Goal: Information Seeking & Learning: Compare options

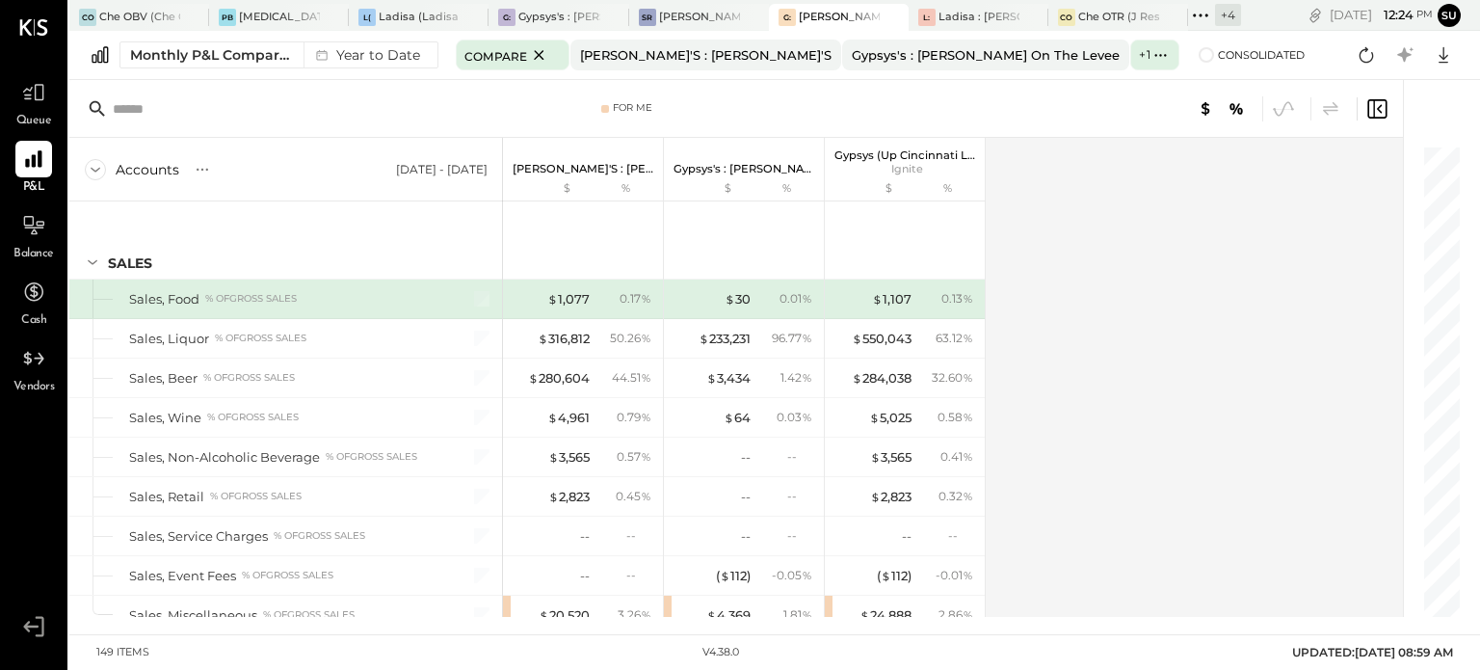
scroll to position [4935, 0]
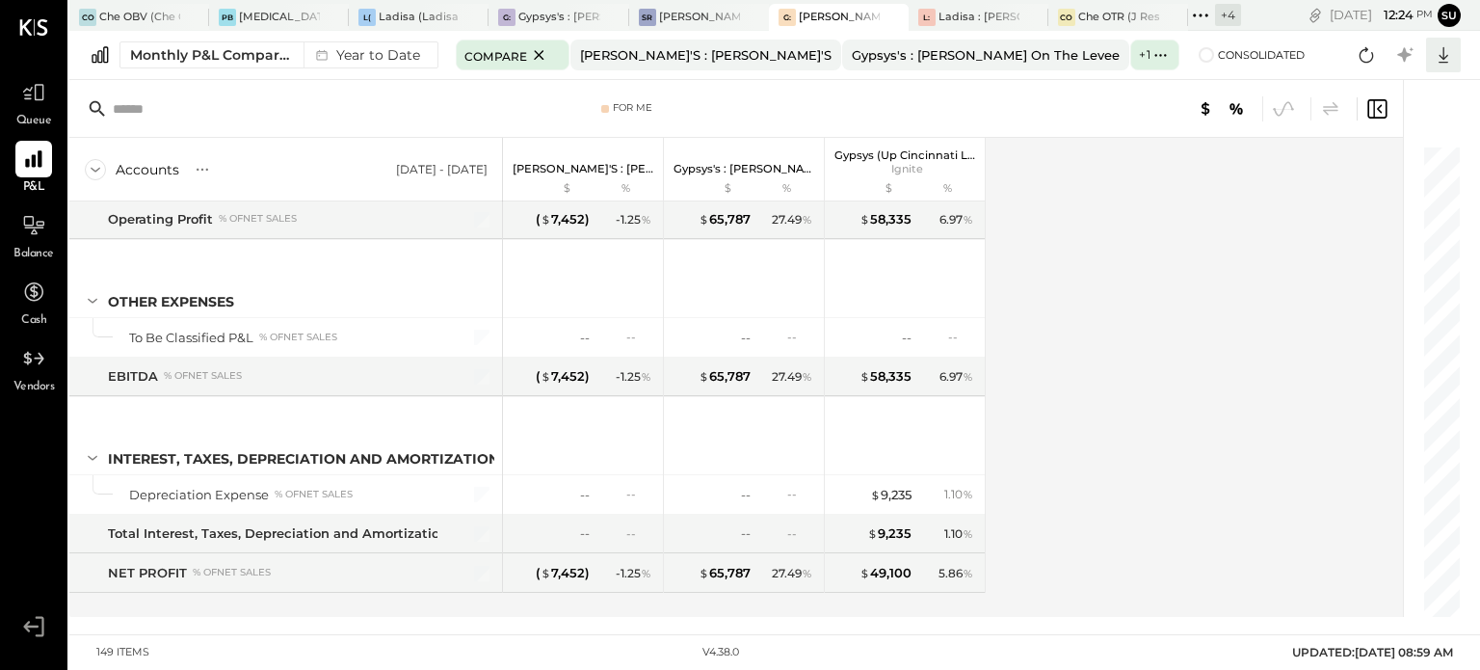
click at [1440, 53] on icon at bounding box center [1443, 54] width 25 height 25
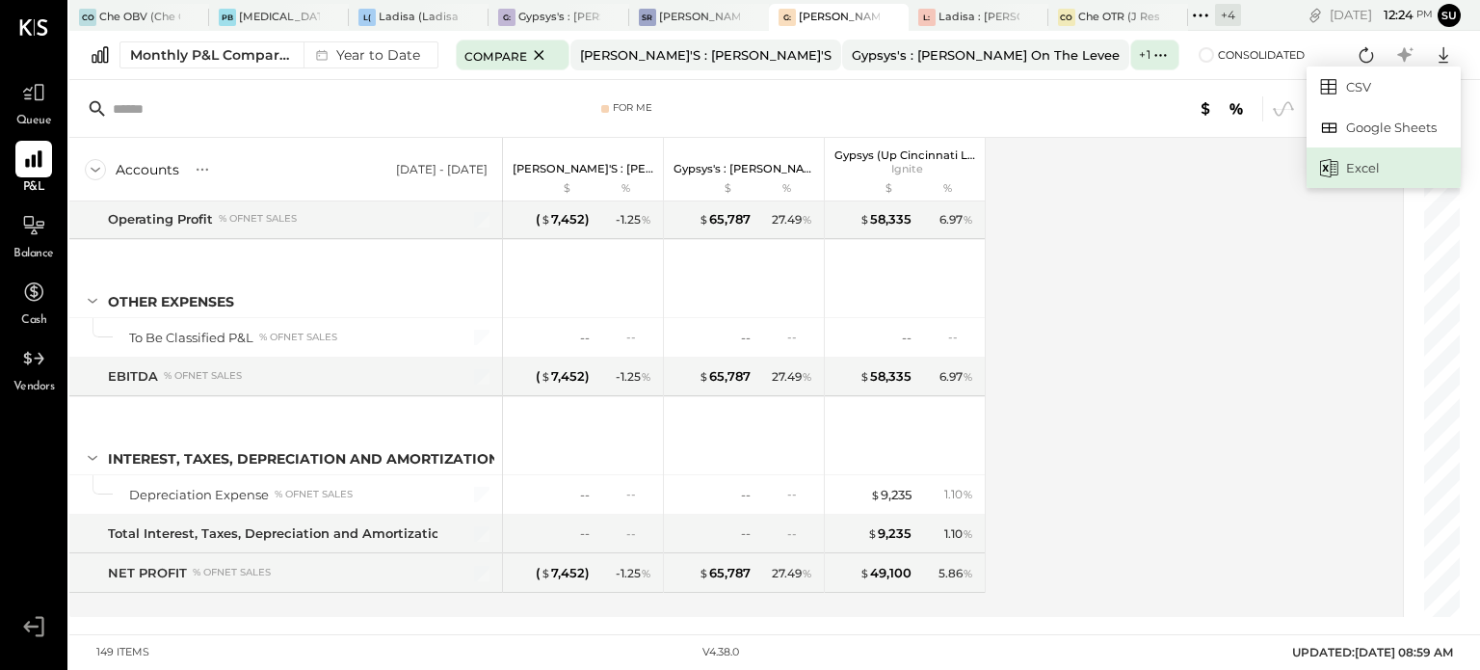
click at [1377, 170] on div "Excel" at bounding box center [1384, 167] width 154 height 40
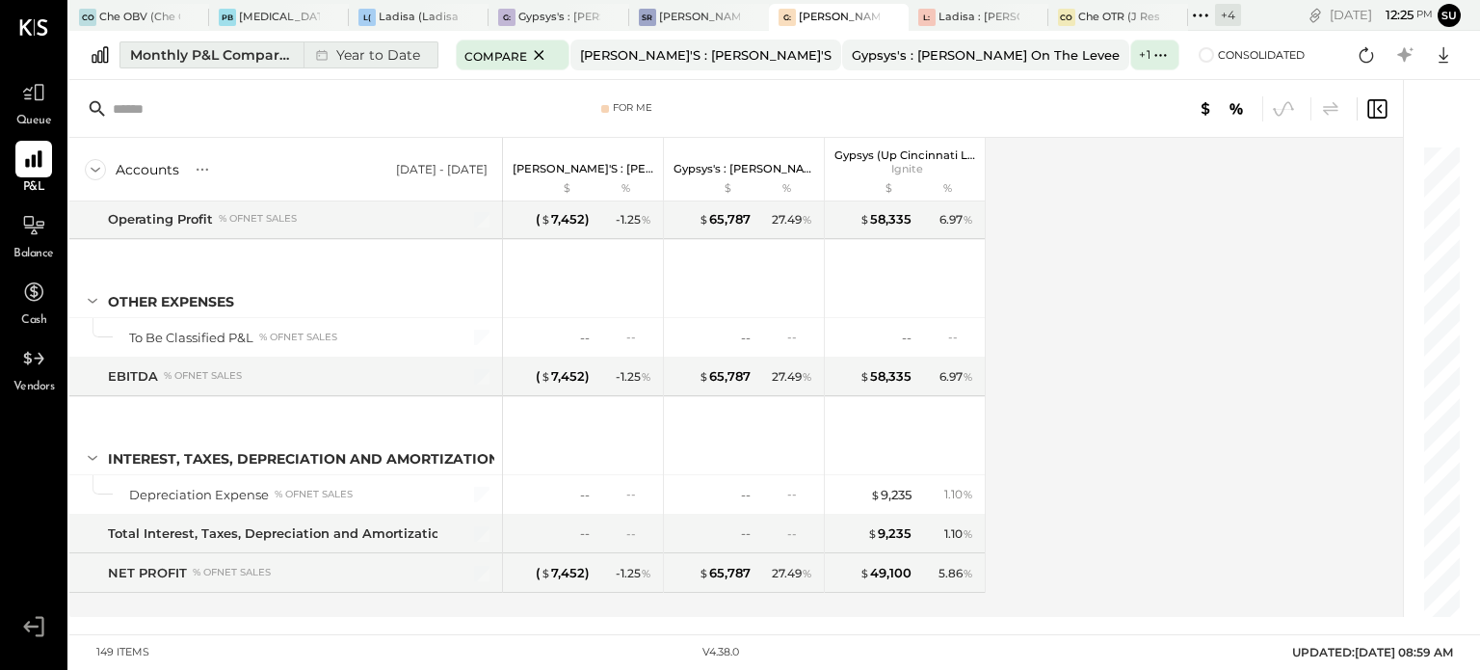
click at [275, 51] on div "Monthly P&L Comparison" at bounding box center [211, 54] width 162 height 19
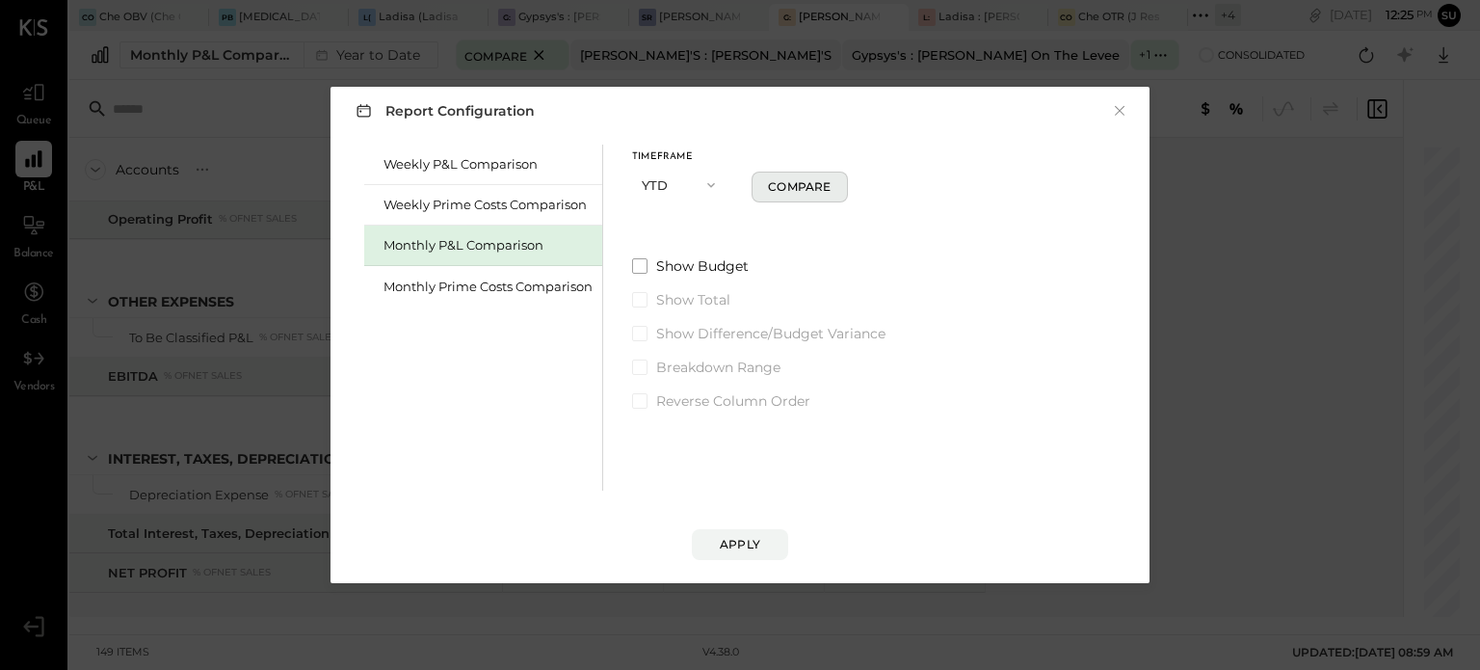
click at [815, 185] on div "Compare" at bounding box center [799, 186] width 63 height 16
click at [825, 189] on icon "button" at bounding box center [825, 185] width 12 height 12
type input "*"
click at [736, 537] on div "Apply" at bounding box center [740, 544] width 40 height 16
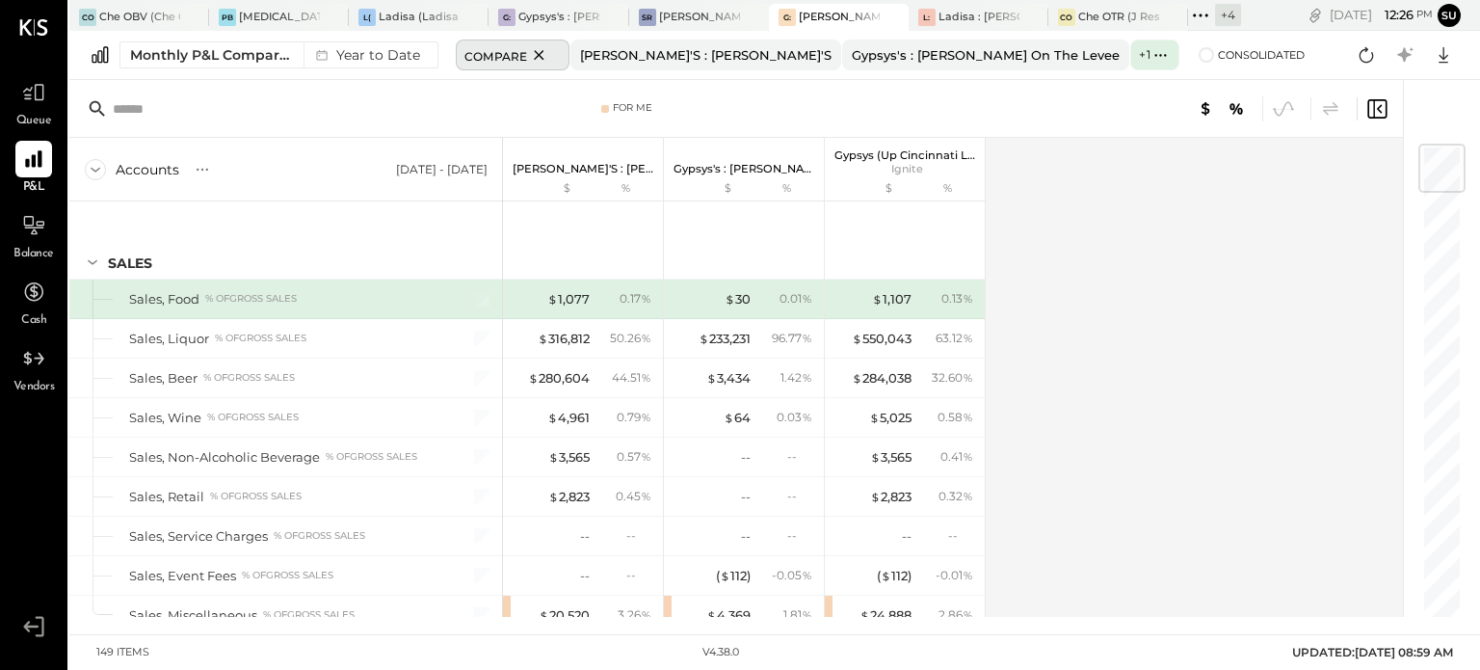
click at [545, 53] on icon at bounding box center [539, 54] width 24 height 23
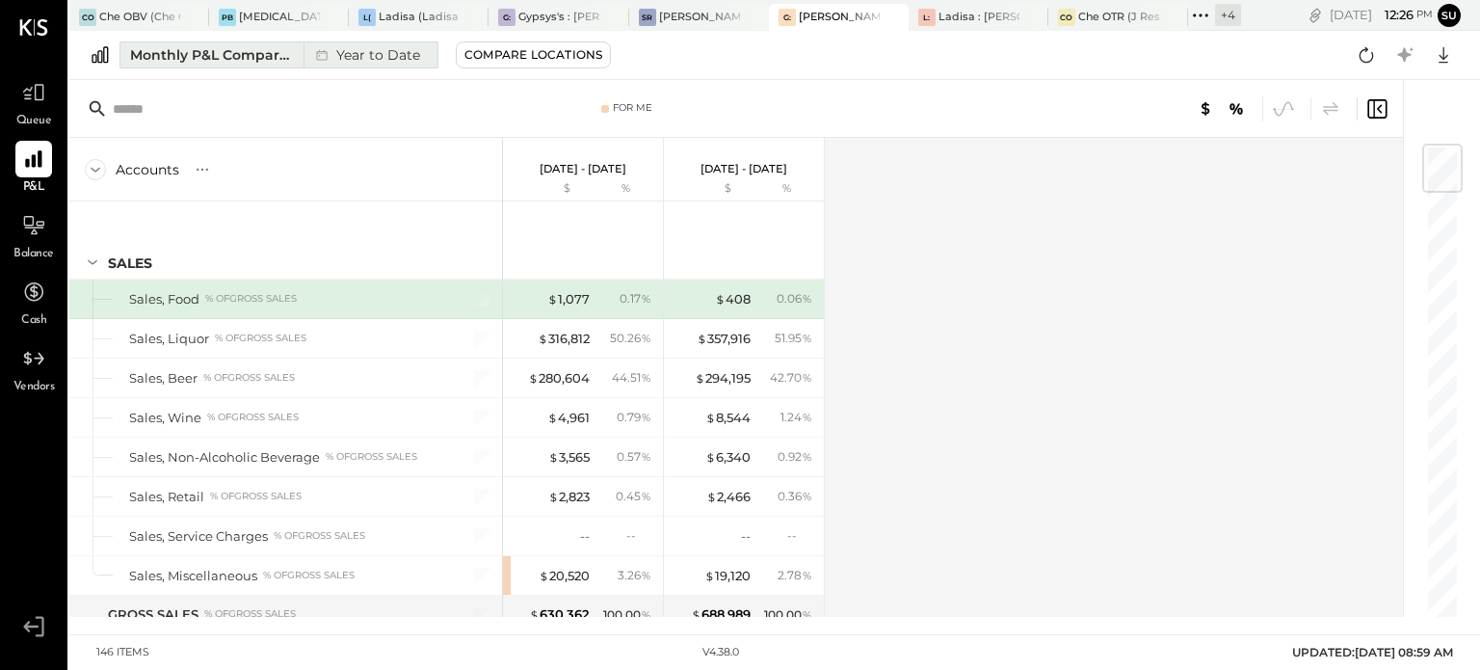
click at [287, 57] on div "Monthly P&L Comparison" at bounding box center [211, 54] width 162 height 19
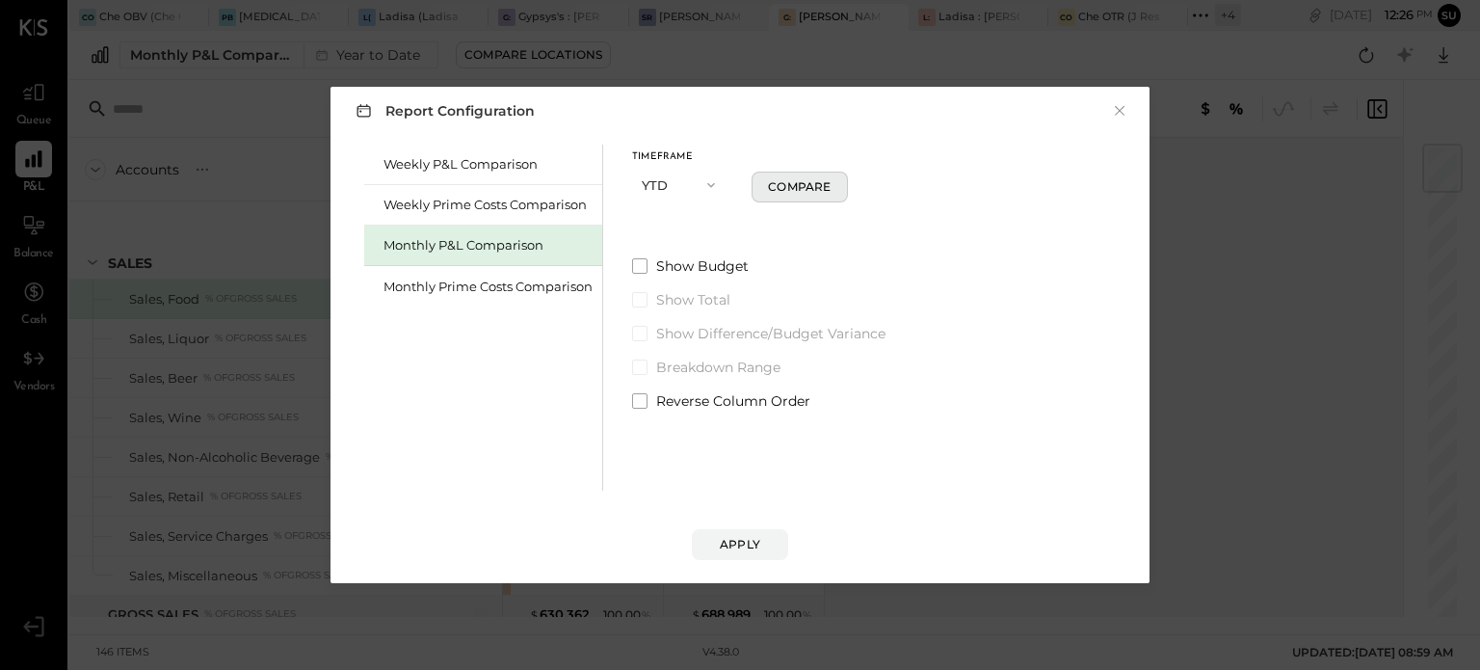
click at [794, 186] on div "Compare" at bounding box center [799, 186] width 63 height 16
click at [825, 189] on icon "button" at bounding box center [825, 185] width 5 height 11
type input "*"
click at [732, 544] on div "Apply" at bounding box center [740, 544] width 40 height 16
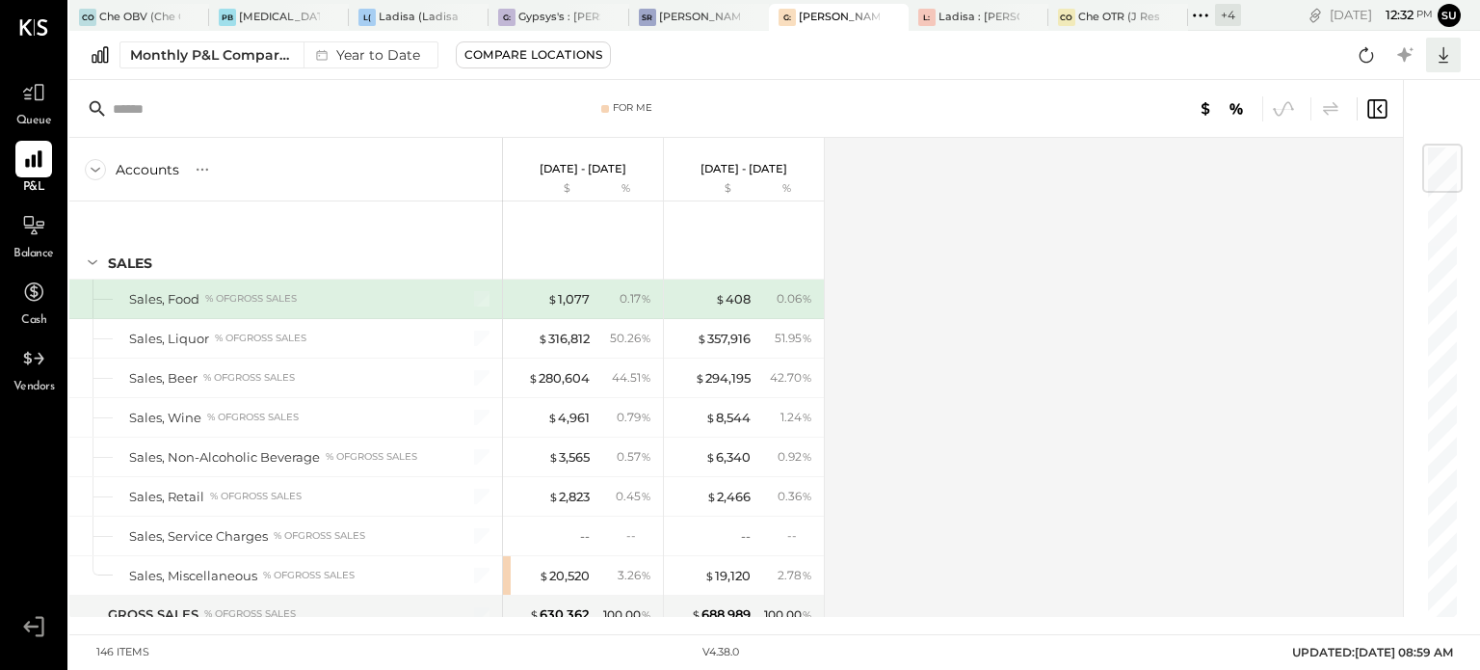
click at [1438, 56] on icon at bounding box center [1443, 54] width 25 height 25
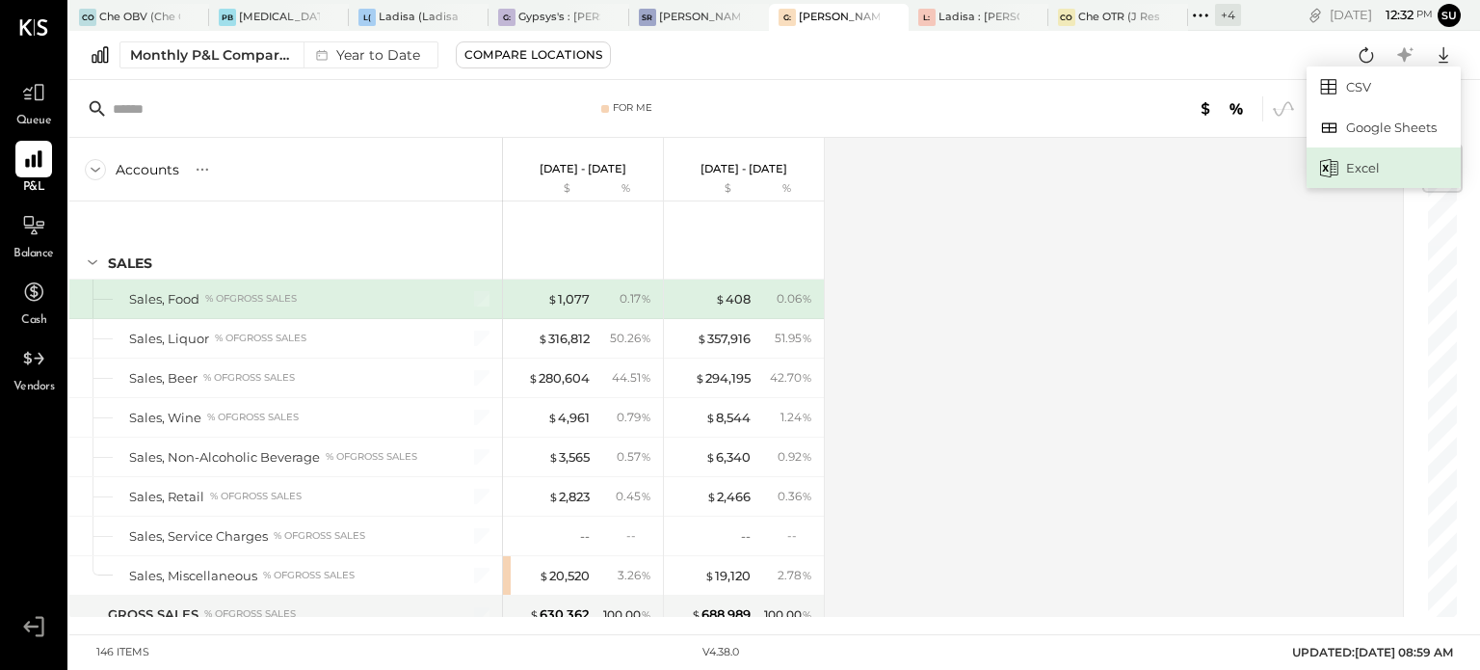
click at [1385, 159] on div "Excel" at bounding box center [1384, 167] width 154 height 40
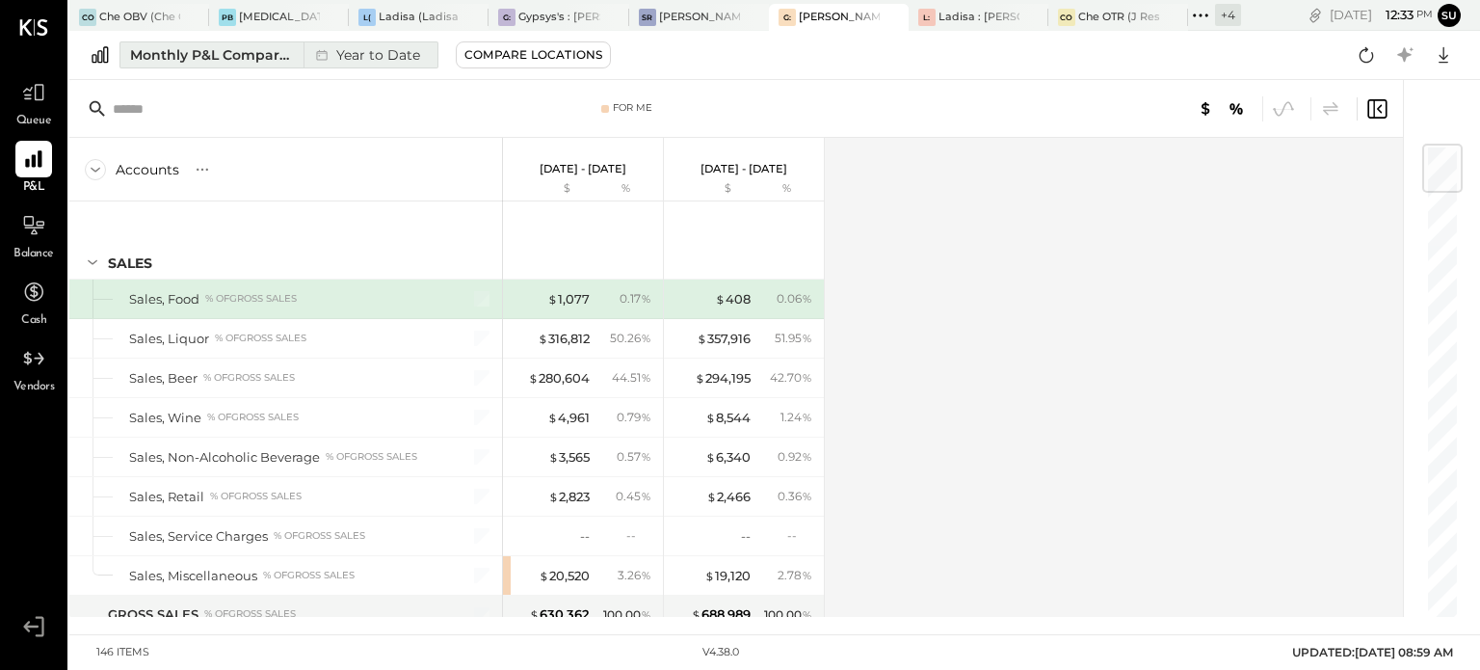
click at [218, 57] on div "Monthly P&L Comparison" at bounding box center [211, 54] width 162 height 19
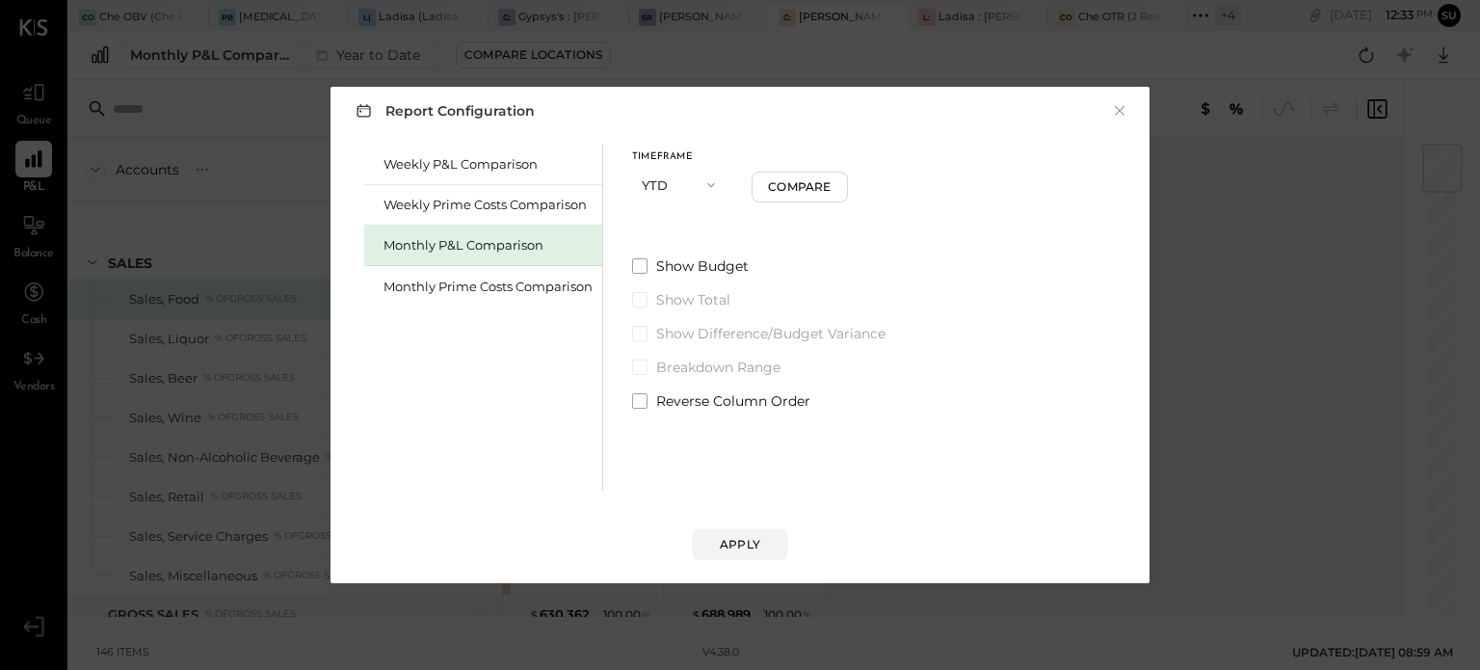
click at [712, 182] on icon "button" at bounding box center [711, 184] width 15 height 15
click at [496, 398] on div "Weekly P&L Comparison Weekly Prime Costs Comparison Monthly P&L Comparison Mont…" at bounding box center [483, 318] width 239 height 346
click at [428, 161] on div "Weekly P&L Comparison" at bounding box center [488, 164] width 209 height 18
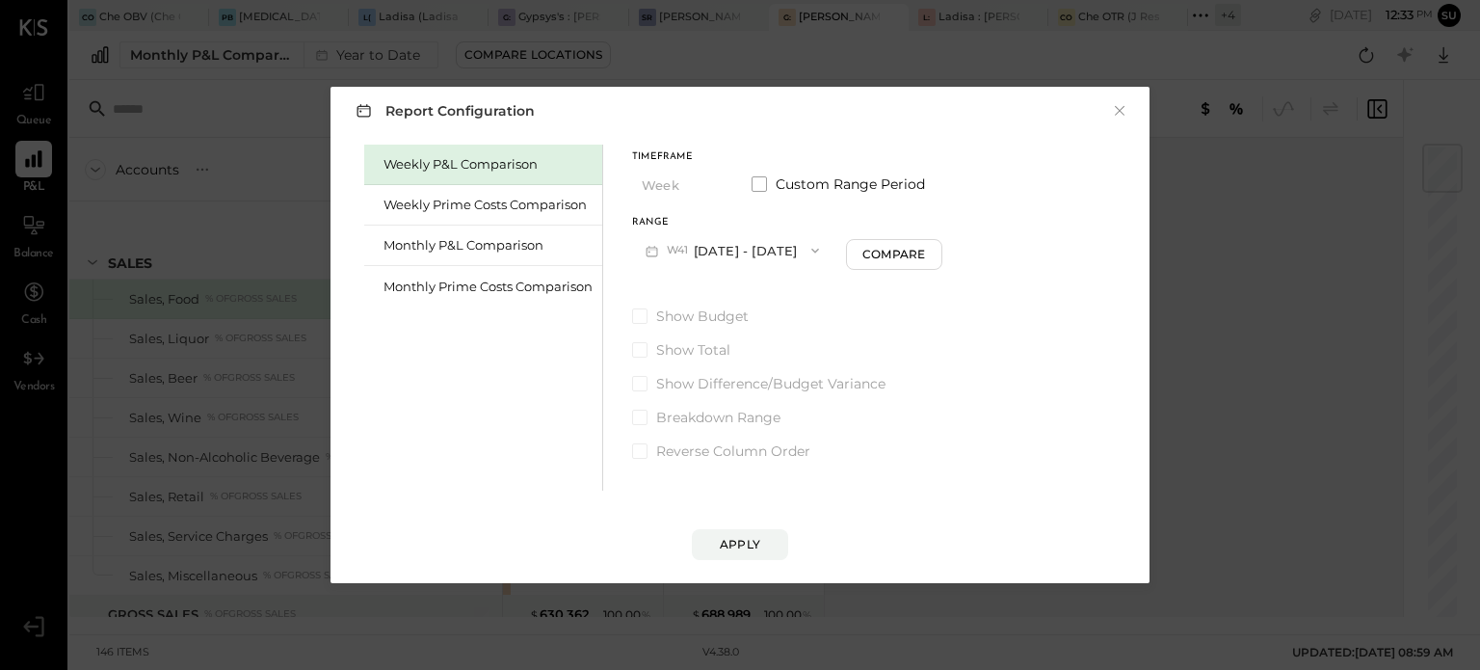
click at [800, 249] on span "button" at bounding box center [810, 250] width 25 height 15
click at [510, 234] on div "Monthly P&L Comparison" at bounding box center [483, 246] width 238 height 40
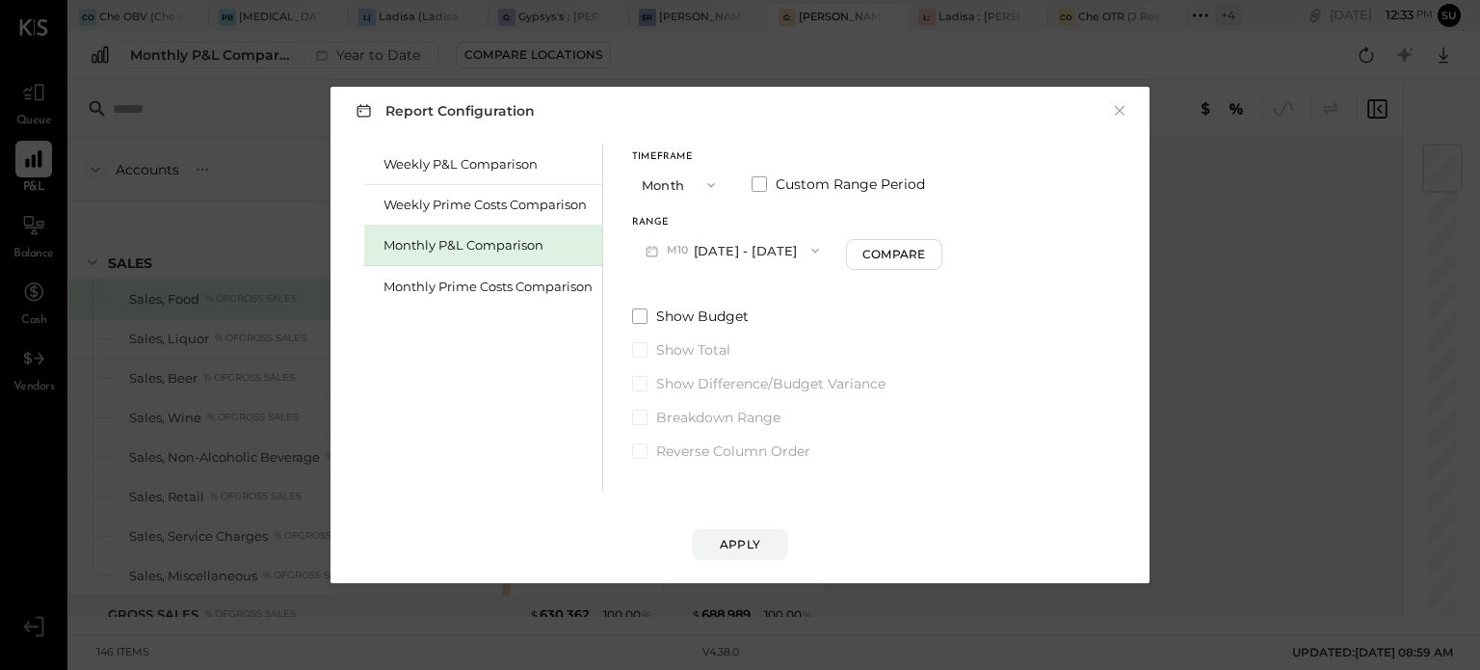
click at [810, 253] on icon "button" at bounding box center [815, 250] width 15 height 15
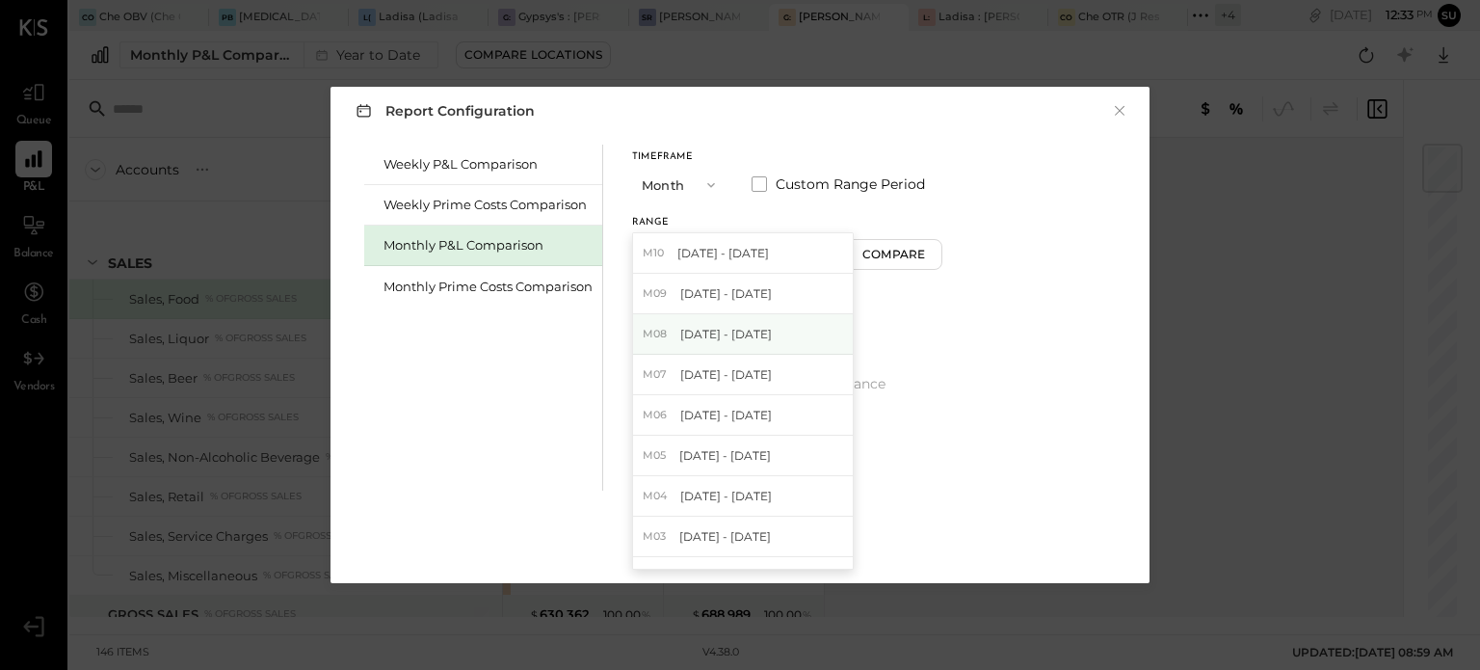
click at [770, 329] on div "M08 [DATE] - [DATE]" at bounding box center [743, 334] width 220 height 40
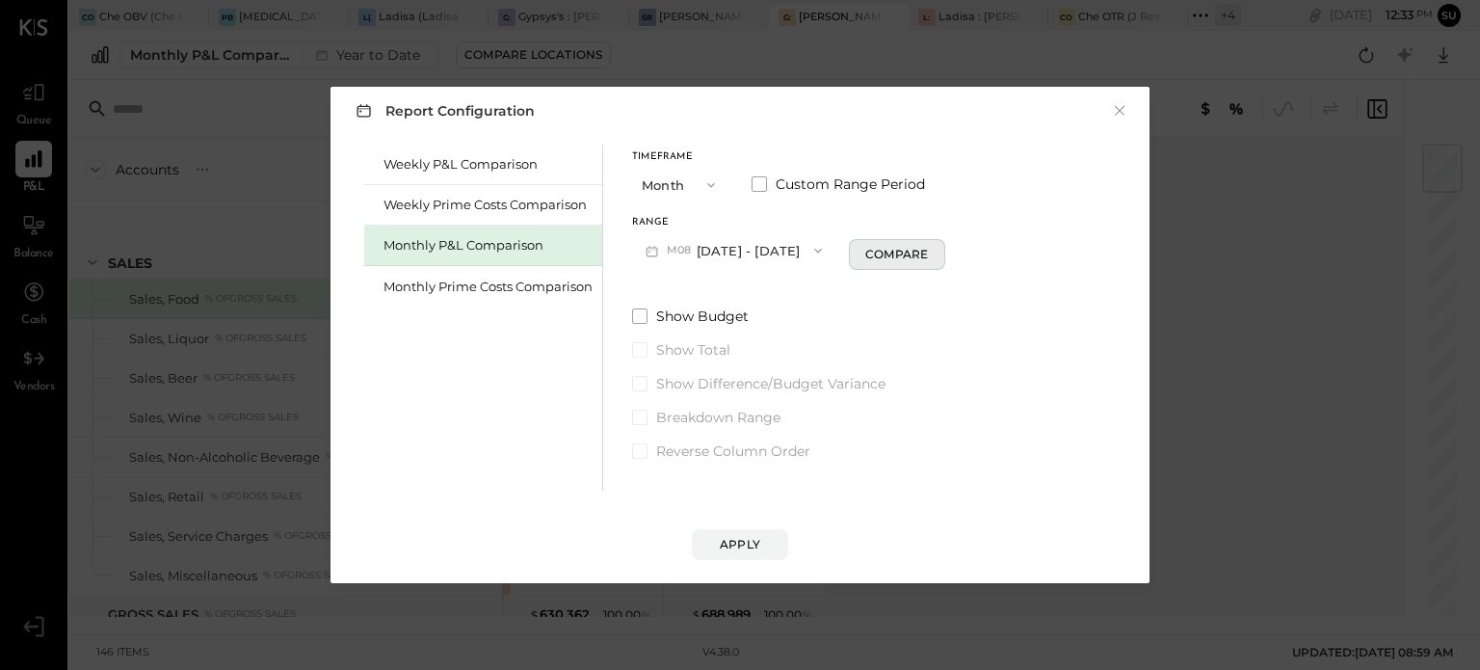
click at [876, 255] on div "Compare" at bounding box center [897, 254] width 63 height 16
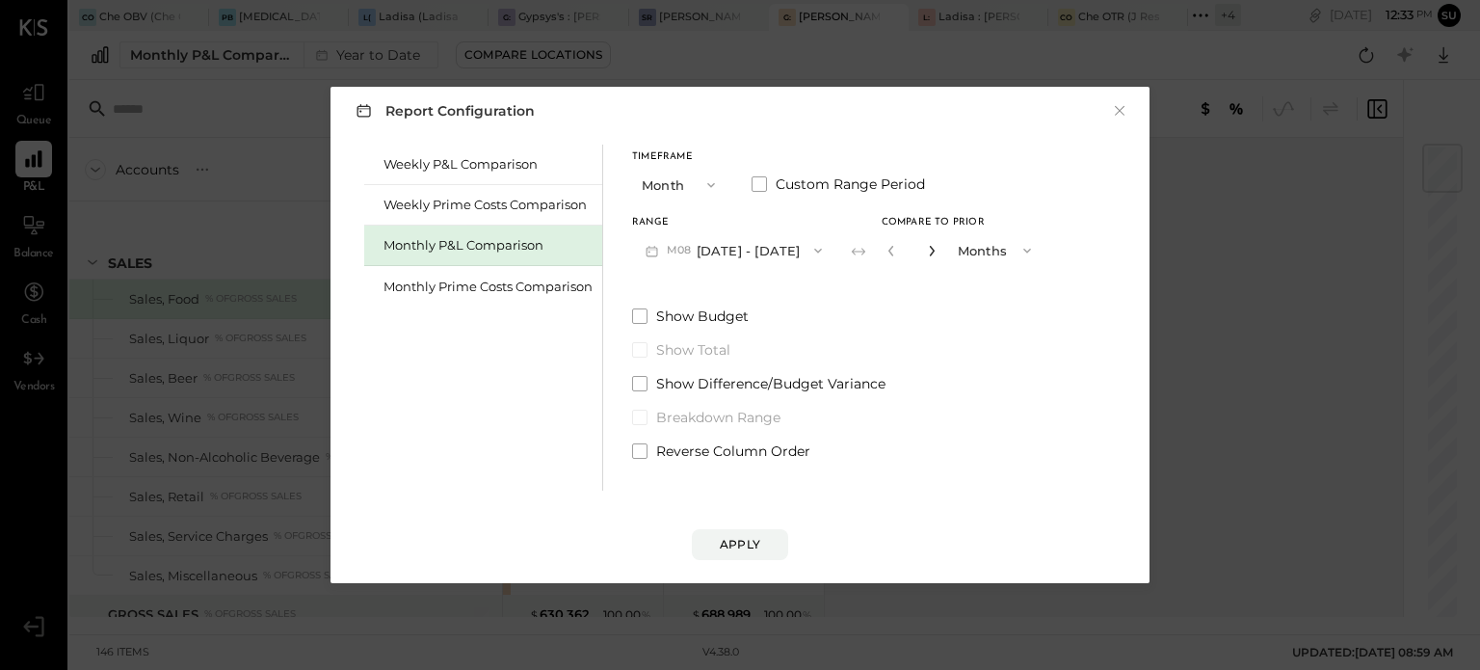
click at [929, 253] on icon "button" at bounding box center [932, 251] width 12 height 12
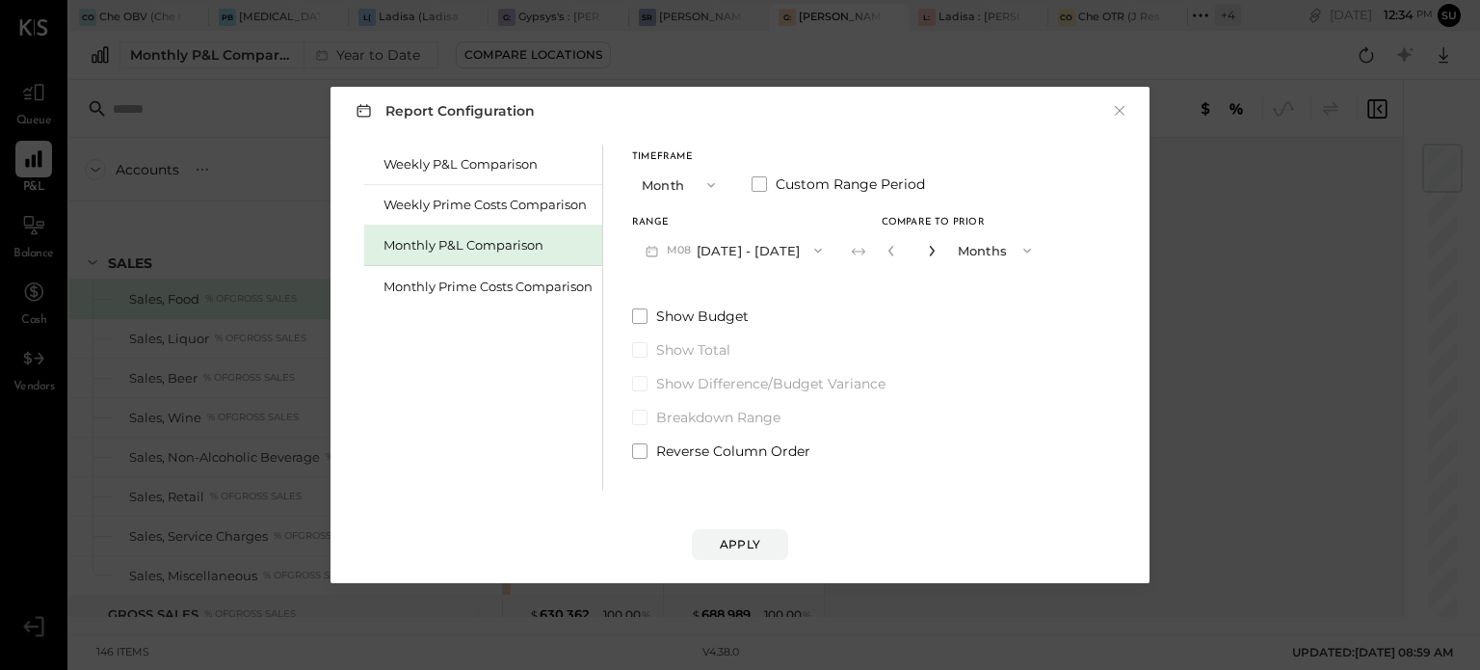
click at [929, 253] on icon "button" at bounding box center [931, 251] width 5 height 11
type input "*"
click at [756, 536] on div "Apply" at bounding box center [740, 544] width 40 height 16
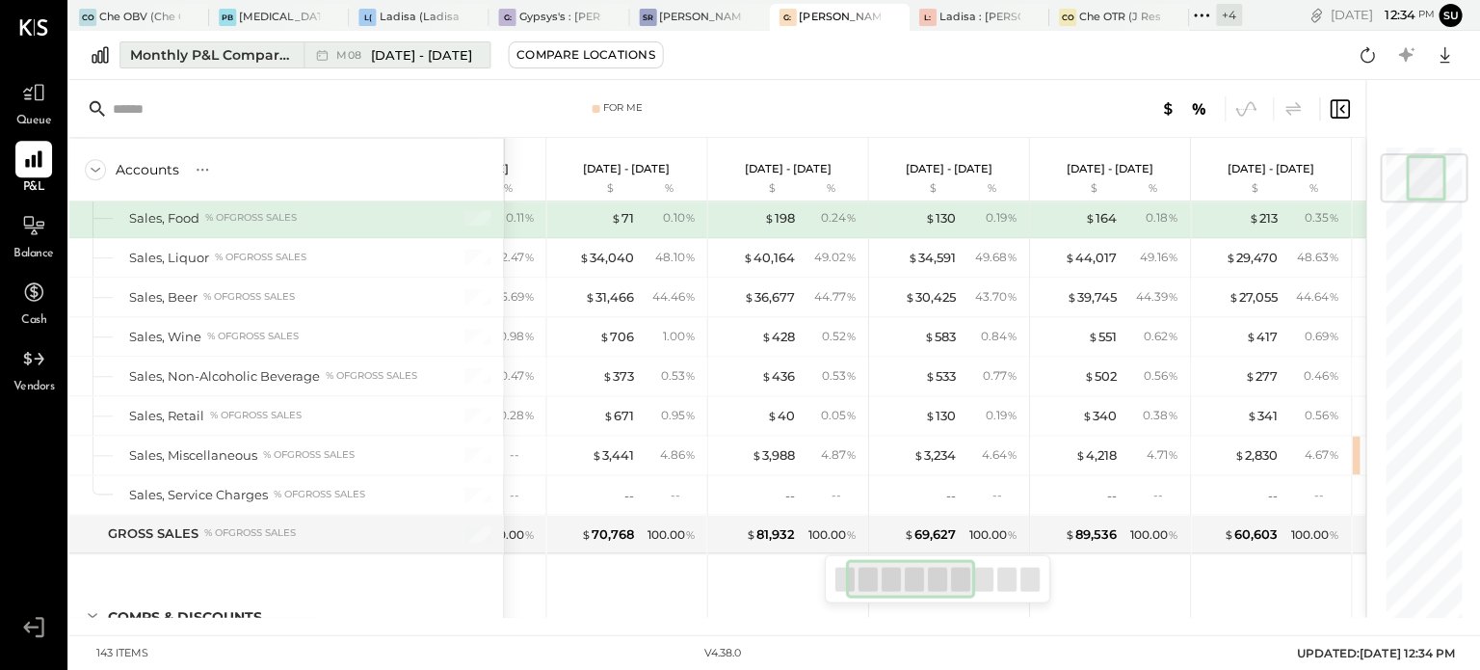
scroll to position [0, 109]
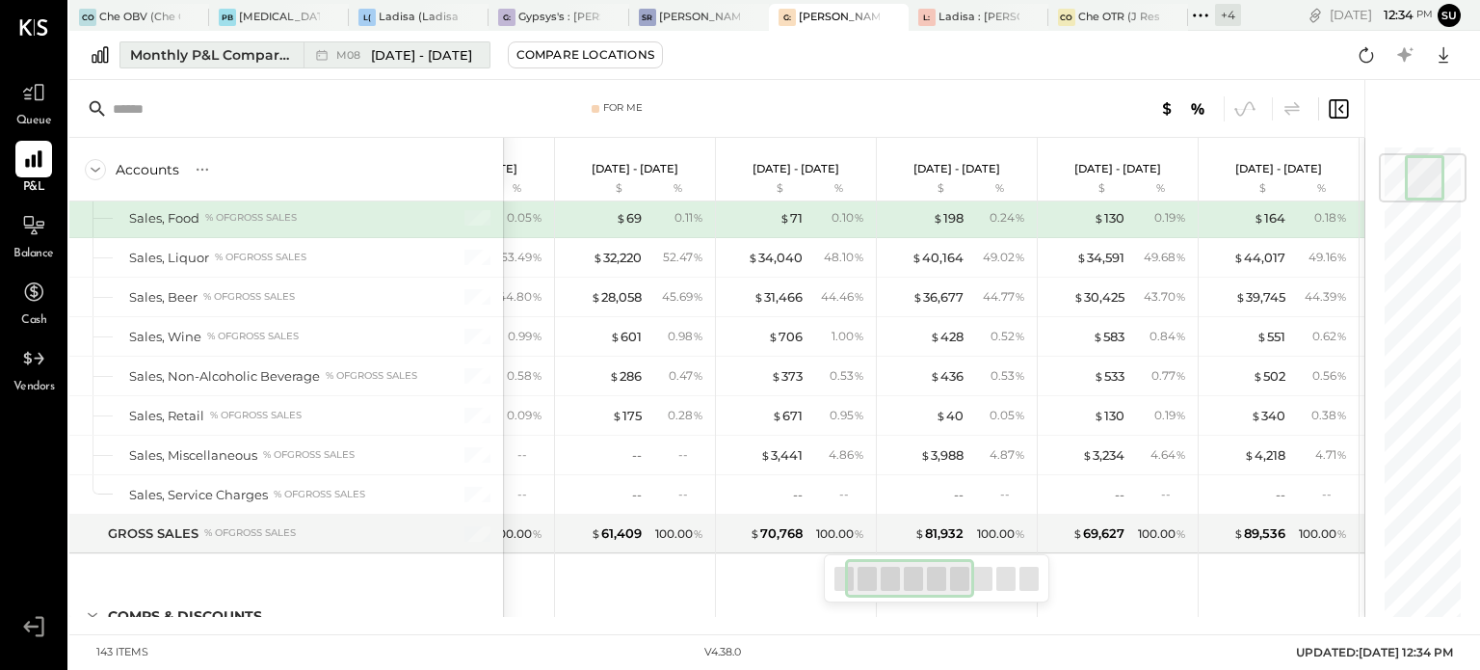
click at [256, 49] on div "Monthly P&L Comparison" at bounding box center [211, 54] width 162 height 19
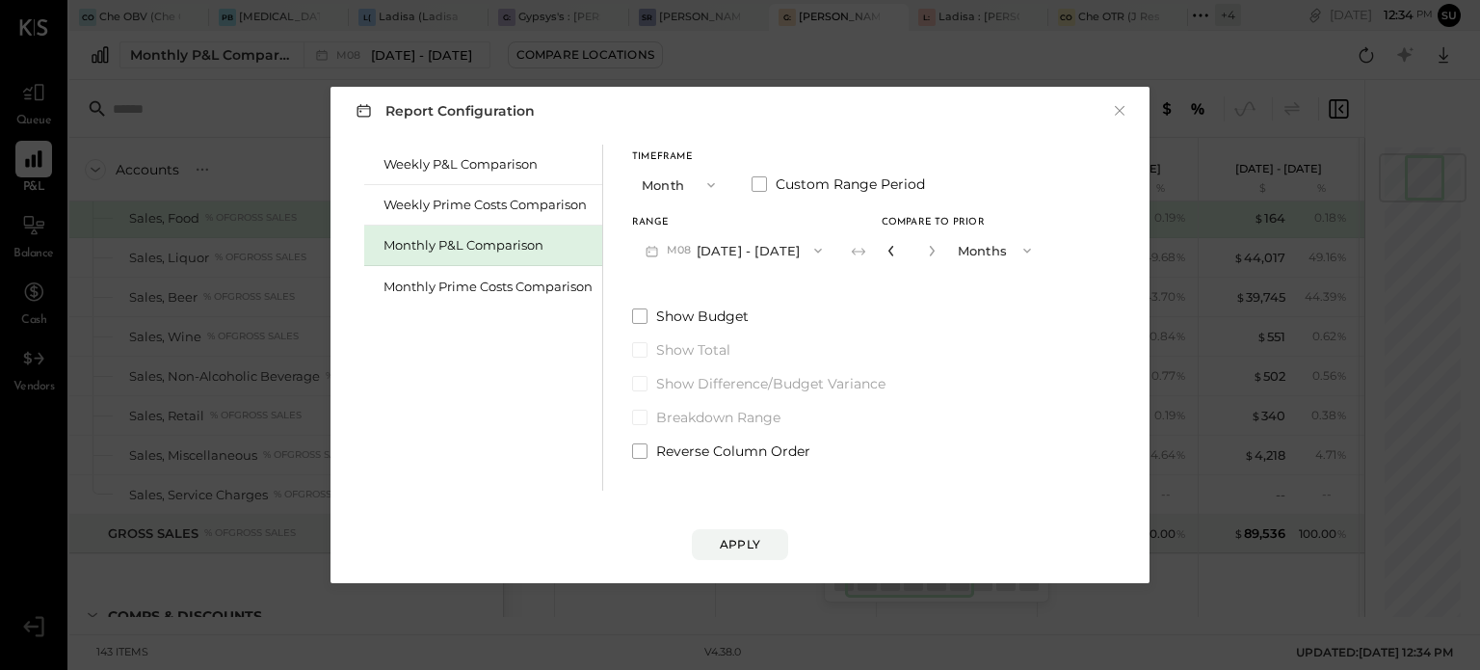
click at [886, 250] on icon "button" at bounding box center [892, 251] width 12 height 12
click at [926, 252] on icon "button" at bounding box center [932, 251] width 12 height 12
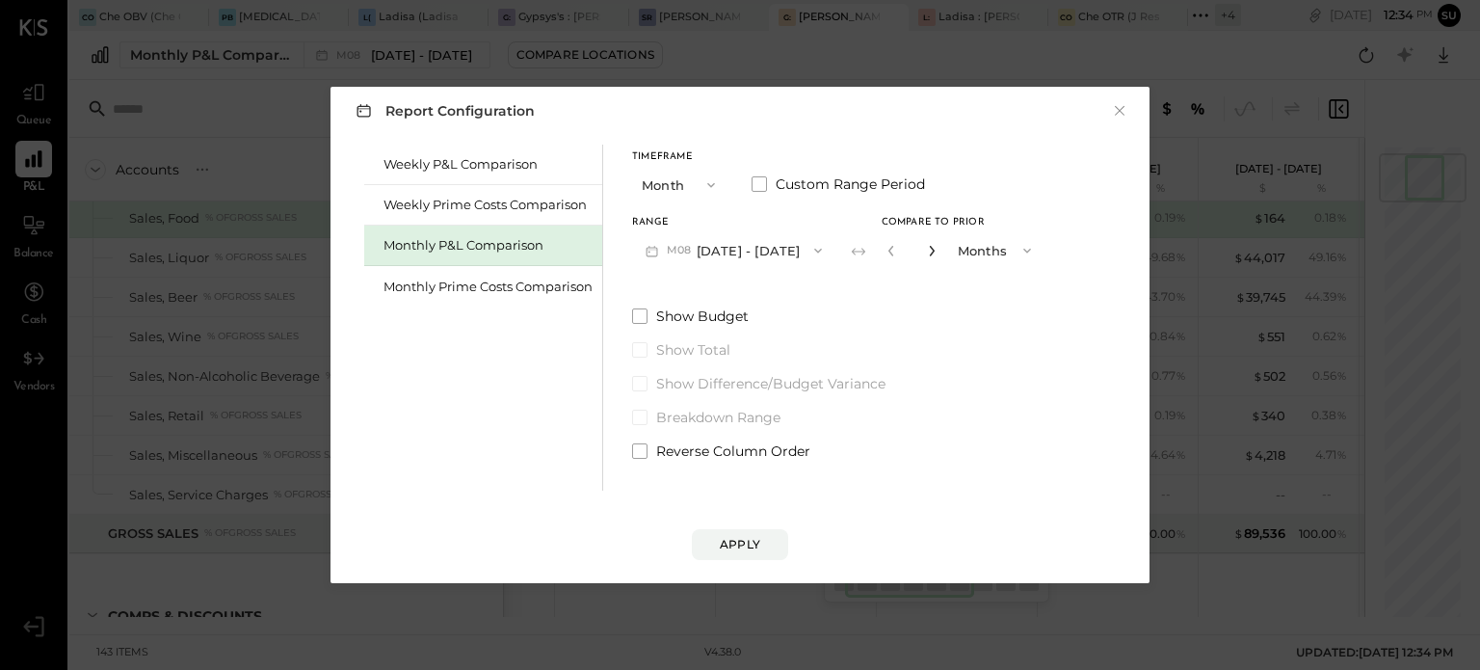
click at [926, 252] on icon "button" at bounding box center [932, 251] width 12 height 12
type input "**"
click at [721, 543] on div "Apply" at bounding box center [740, 544] width 40 height 16
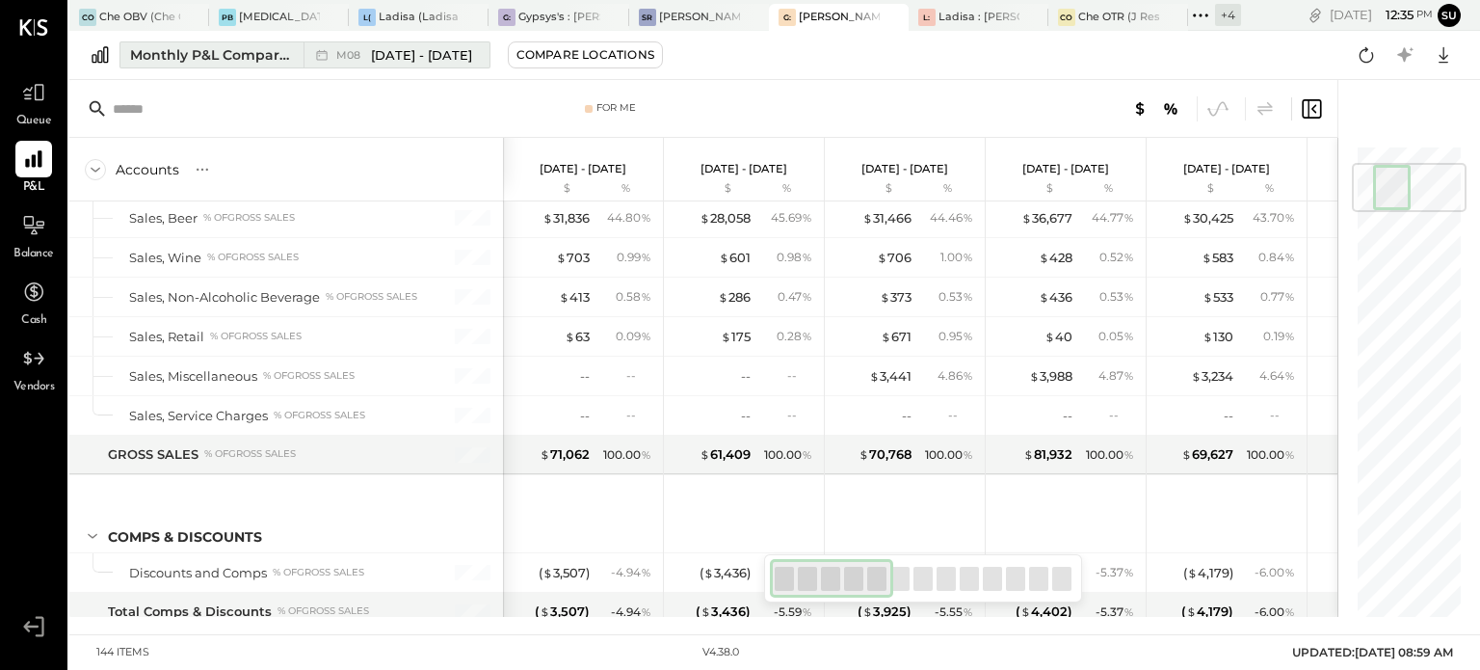
click at [247, 53] on div "Monthly P&L Comparison" at bounding box center [211, 54] width 162 height 19
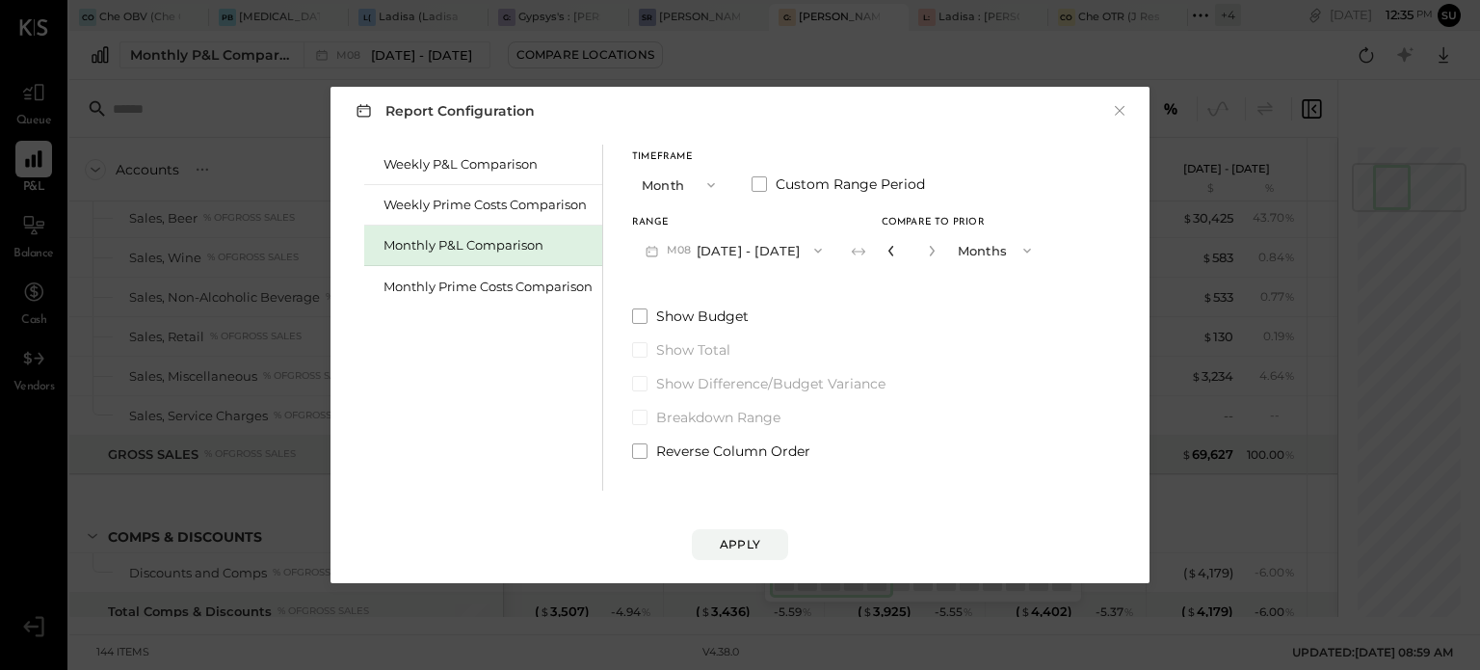
click at [888, 250] on icon "button" at bounding box center [892, 251] width 12 height 12
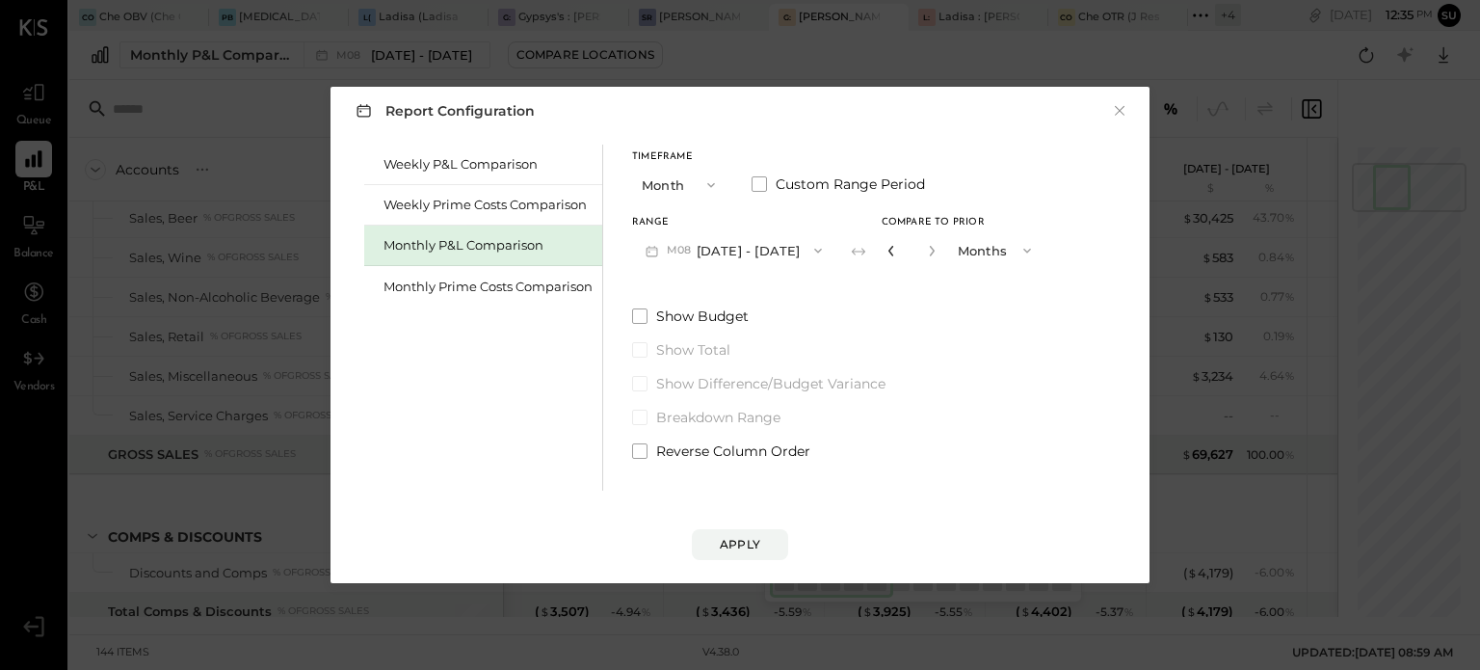
type input "*"
click at [729, 533] on button "Apply" at bounding box center [740, 544] width 96 height 31
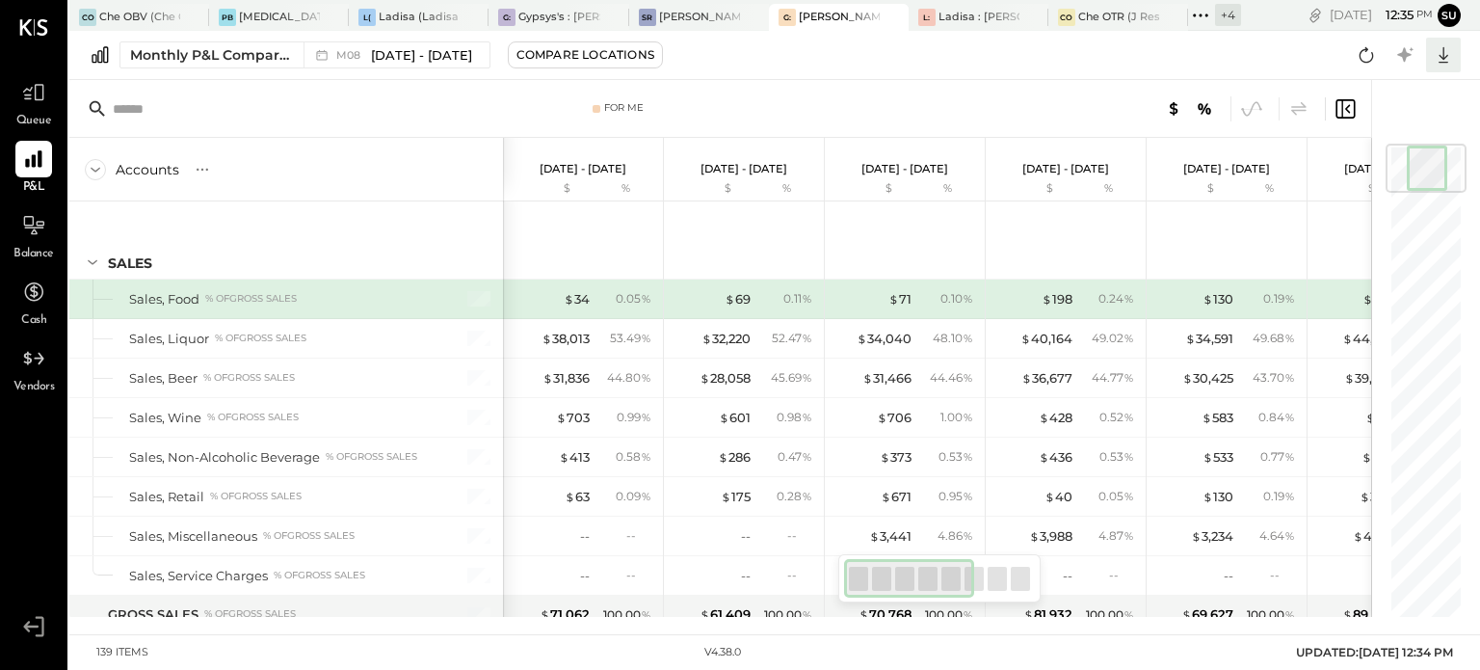
click at [1438, 49] on icon at bounding box center [1443, 54] width 25 height 25
click at [1396, 165] on div "Excel" at bounding box center [1384, 167] width 154 height 40
click at [271, 49] on div "Monthly P&L Comparison" at bounding box center [211, 54] width 162 height 19
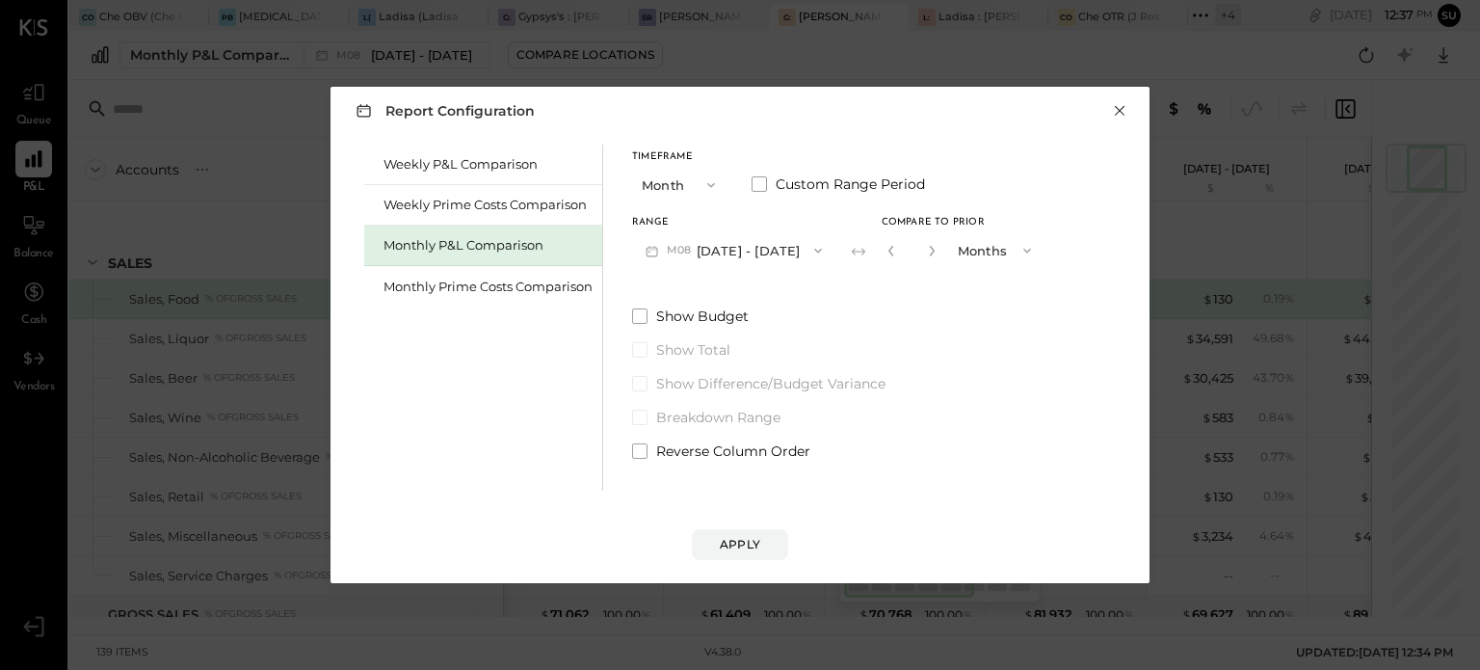
click at [1115, 108] on button "×" at bounding box center [1119, 110] width 17 height 19
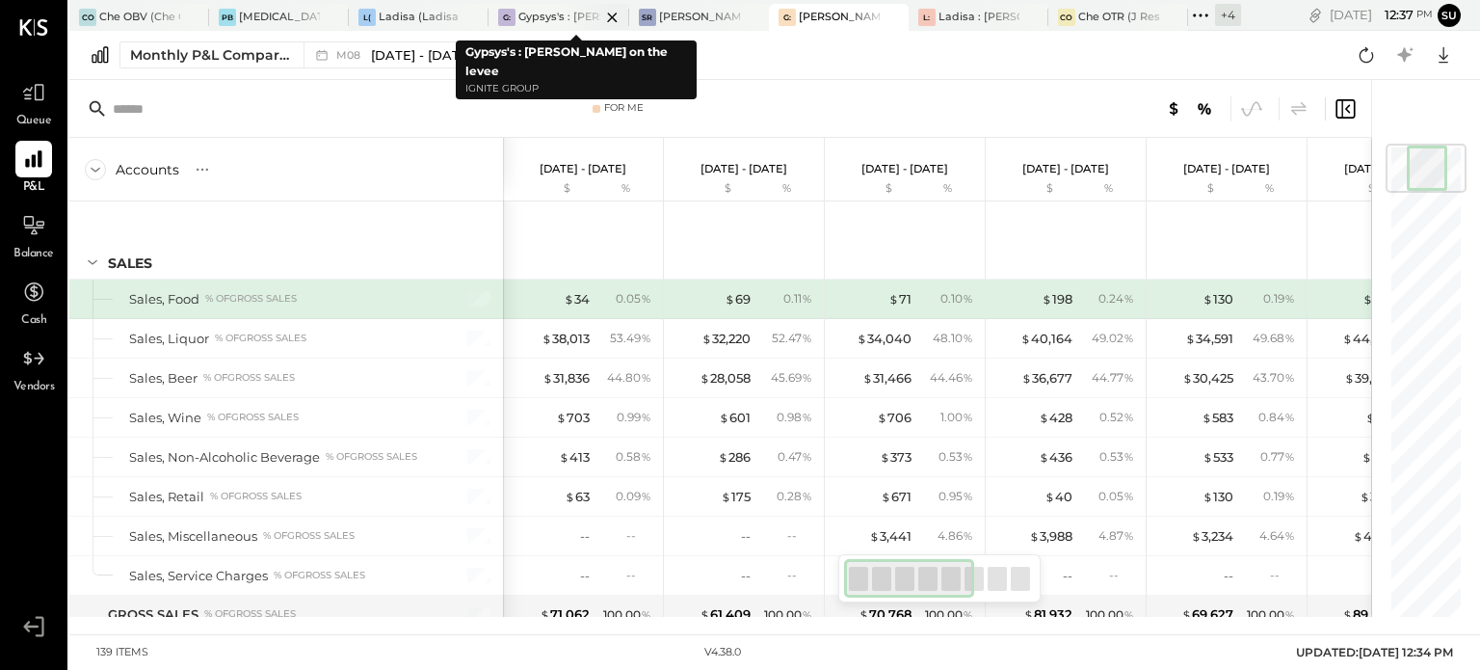
click at [581, 11] on div at bounding box center [595, 17] width 67 height 26
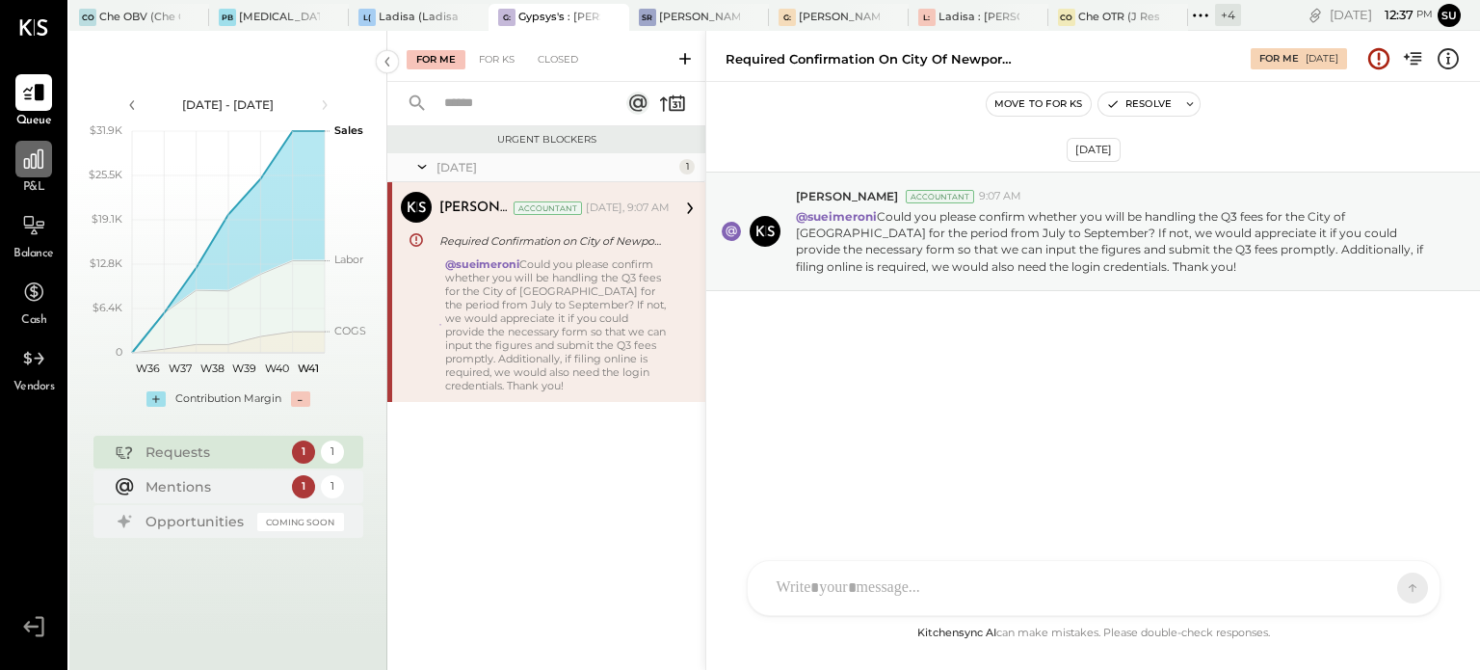
click at [22, 154] on icon at bounding box center [33, 159] width 25 height 25
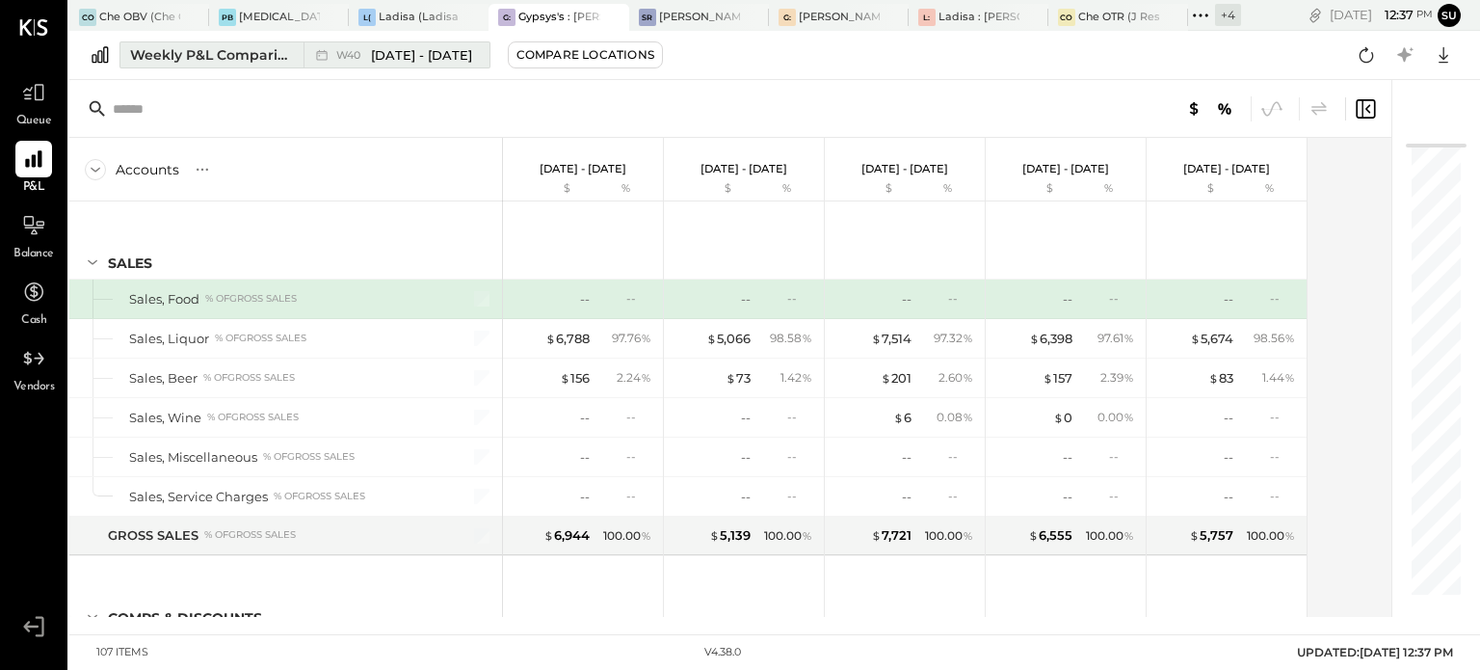
click at [290, 49] on div "Weekly P&L Comparison" at bounding box center [211, 54] width 162 height 19
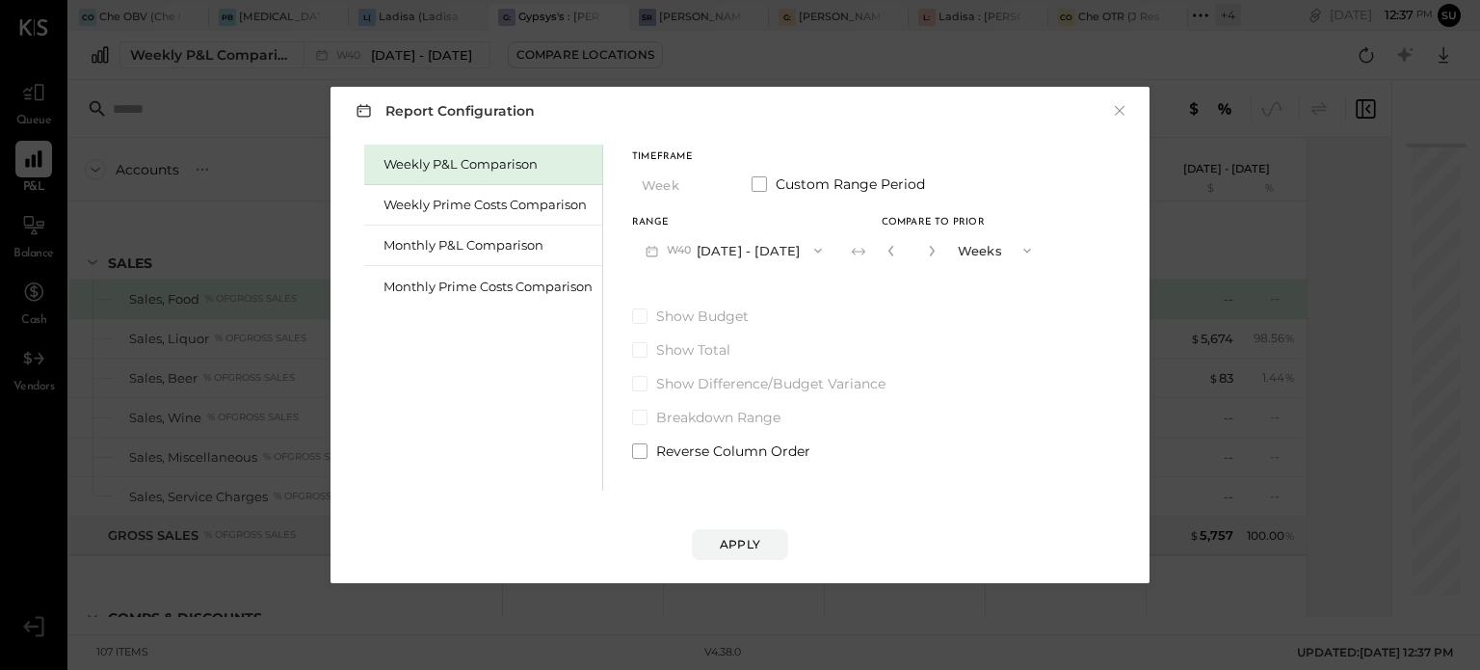
click at [826, 246] on icon "button" at bounding box center [818, 250] width 15 height 15
click at [477, 246] on div "Monthly P&L Comparison" at bounding box center [488, 245] width 209 height 18
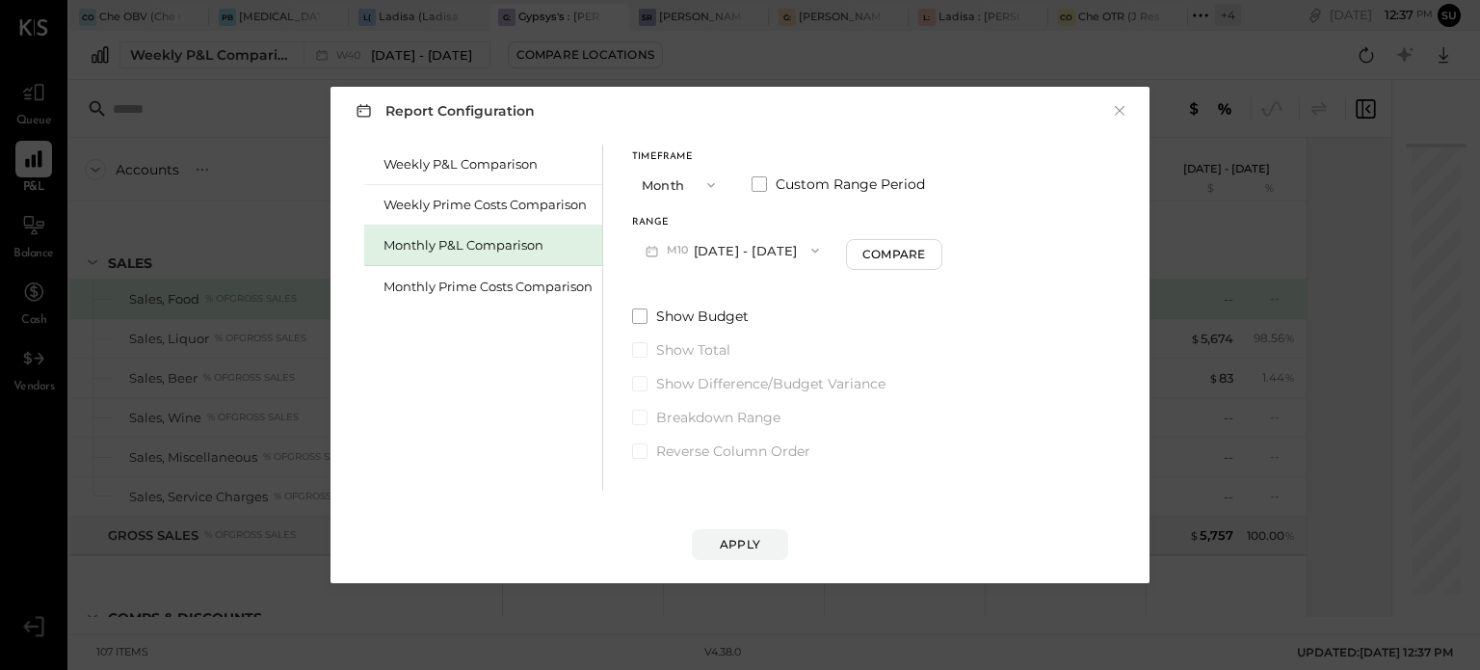
click at [808, 248] on icon "button" at bounding box center [815, 250] width 15 height 15
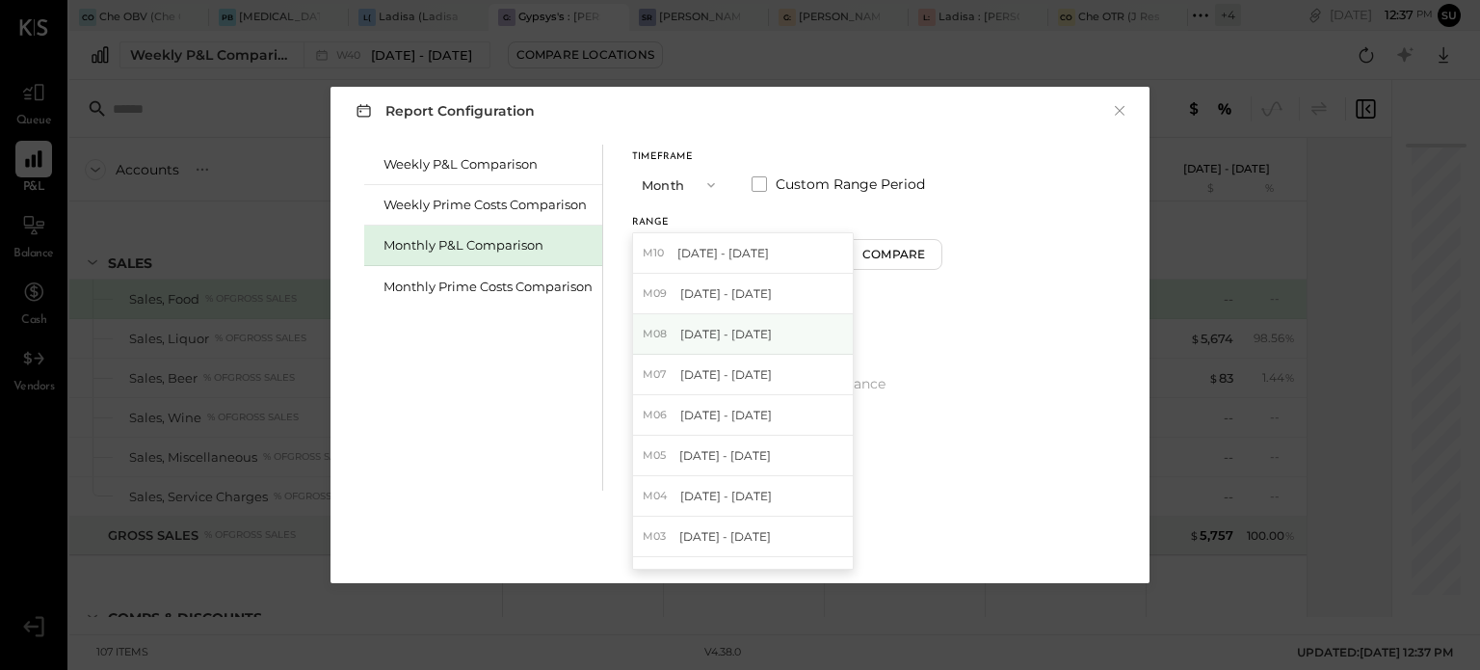
click at [739, 332] on span "[DATE] - [DATE]" at bounding box center [726, 334] width 92 height 16
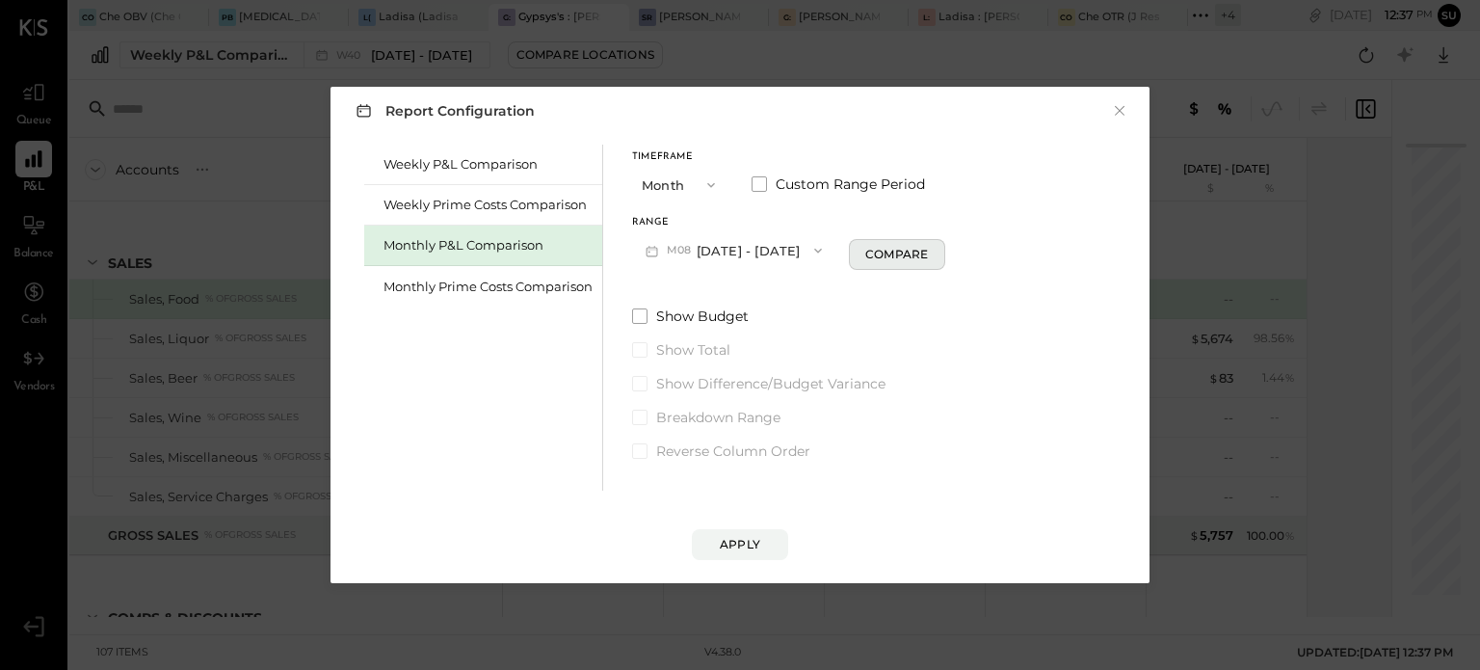
click at [887, 265] on button "Compare" at bounding box center [897, 254] width 96 height 31
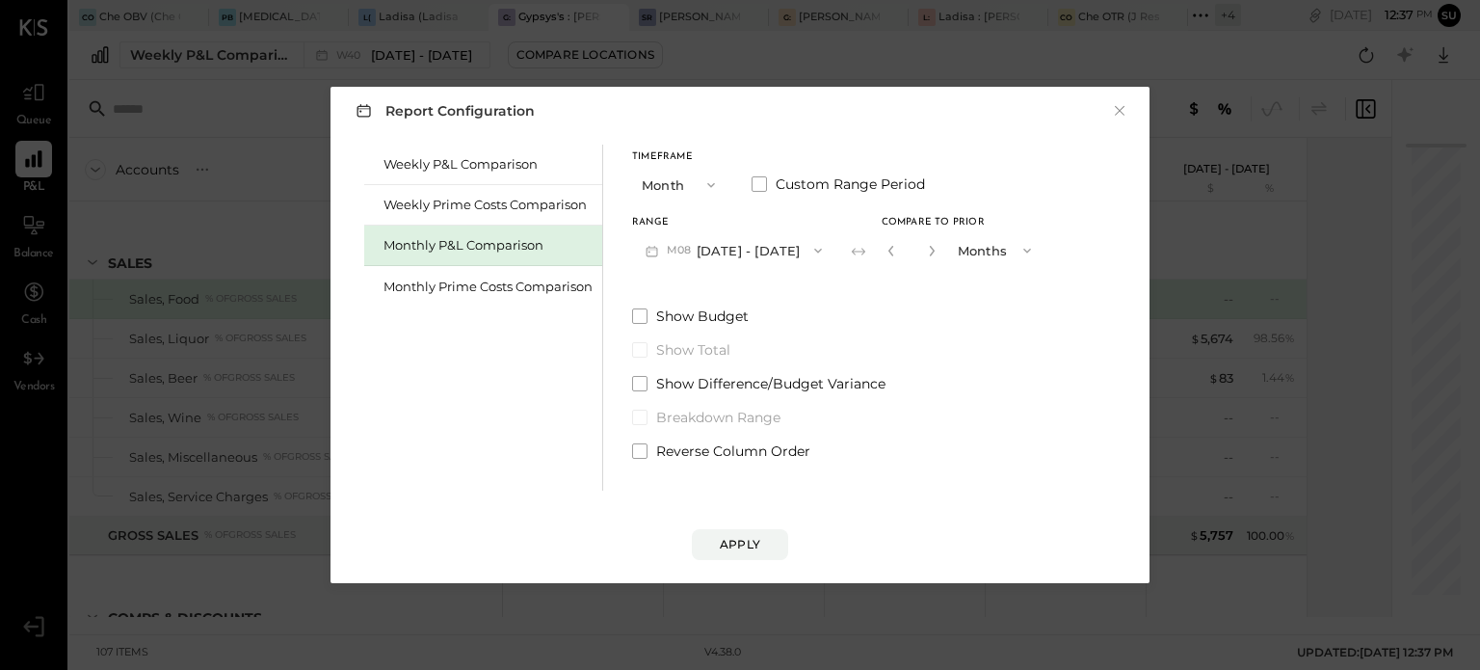
click at [924, 257] on button "button" at bounding box center [931, 250] width 15 height 21
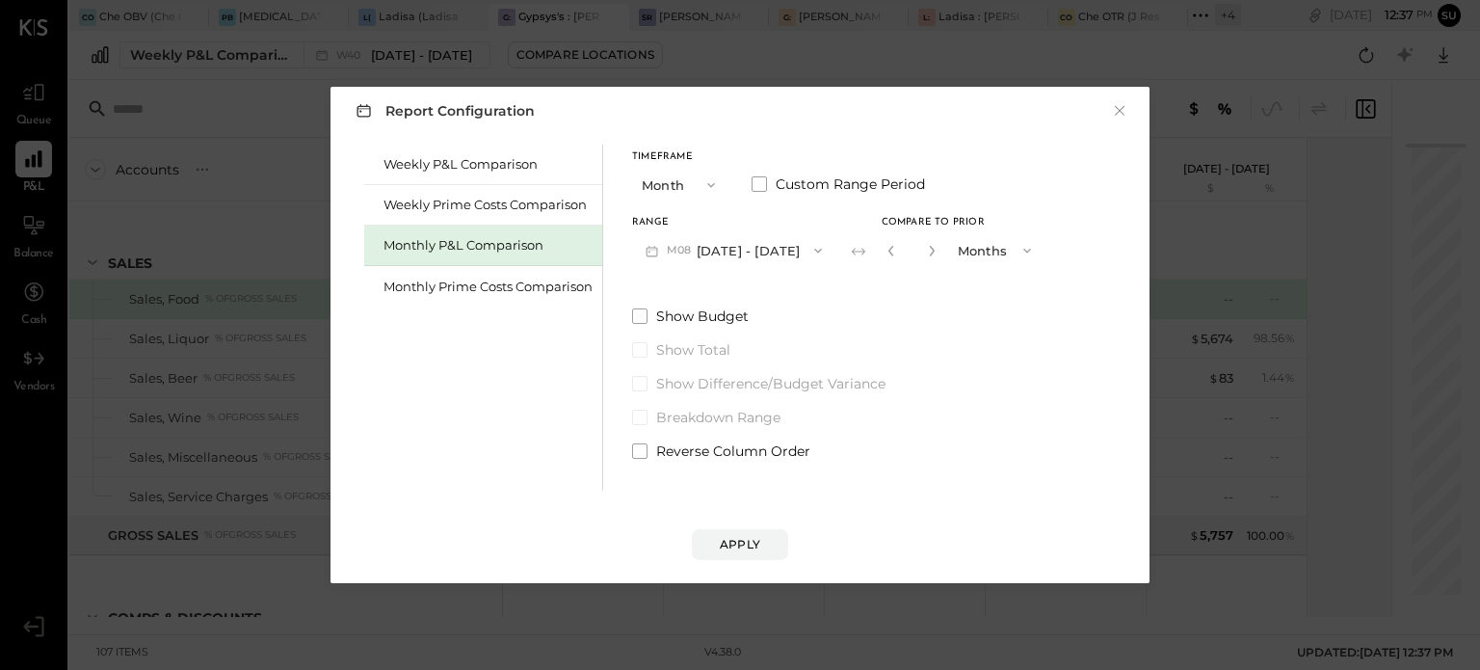
click at [924, 257] on button "button" at bounding box center [931, 250] width 15 height 21
type input "*"
click at [748, 536] on div "Apply" at bounding box center [740, 544] width 40 height 16
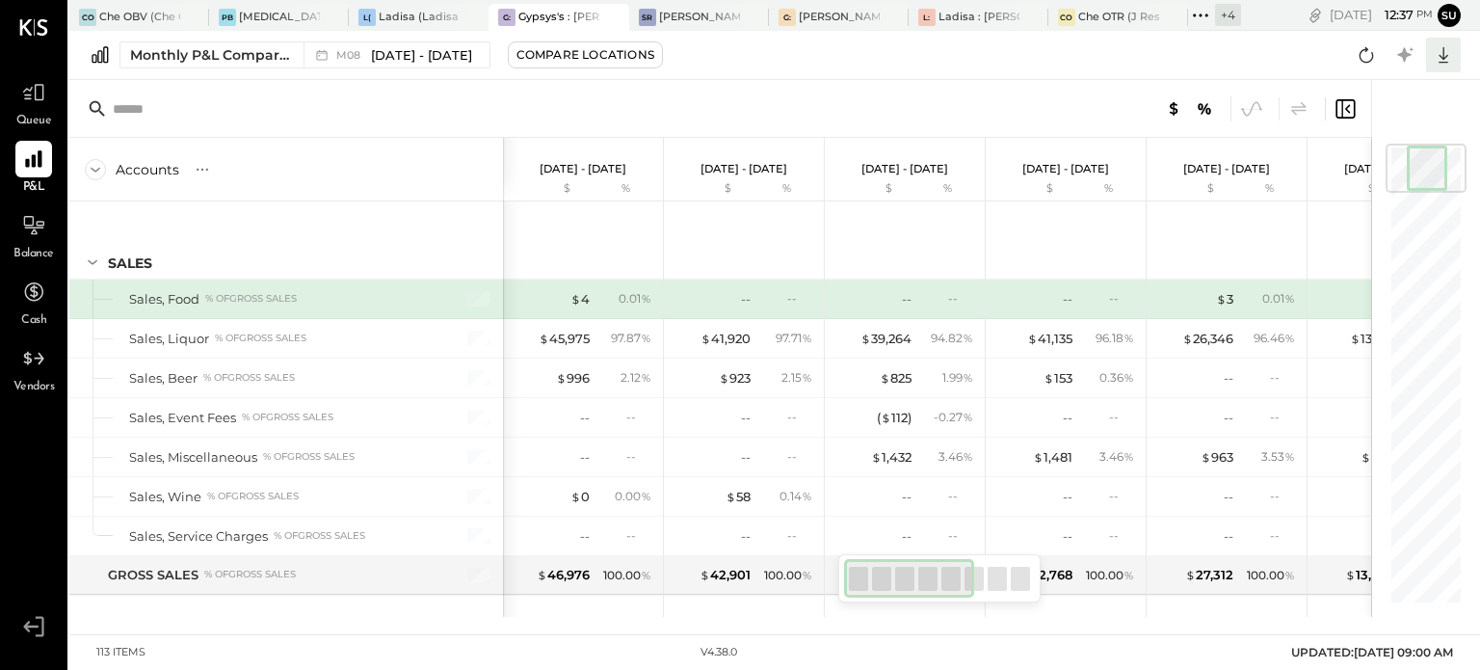
click at [1442, 65] on icon at bounding box center [1443, 54] width 25 height 25
click at [1388, 161] on div "Excel" at bounding box center [1384, 167] width 154 height 40
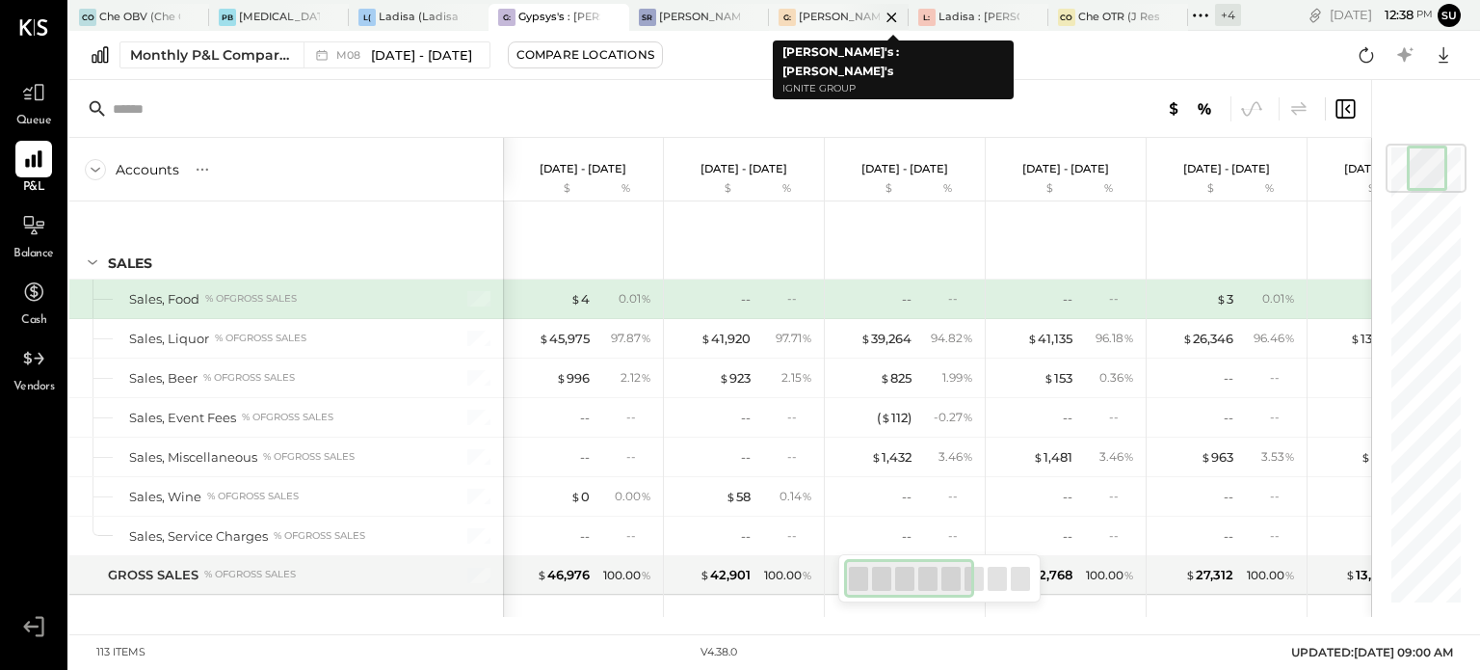
click at [831, 13] on div "[PERSON_NAME]'s : [PERSON_NAME]'s" at bounding box center [839, 17] width 81 height 15
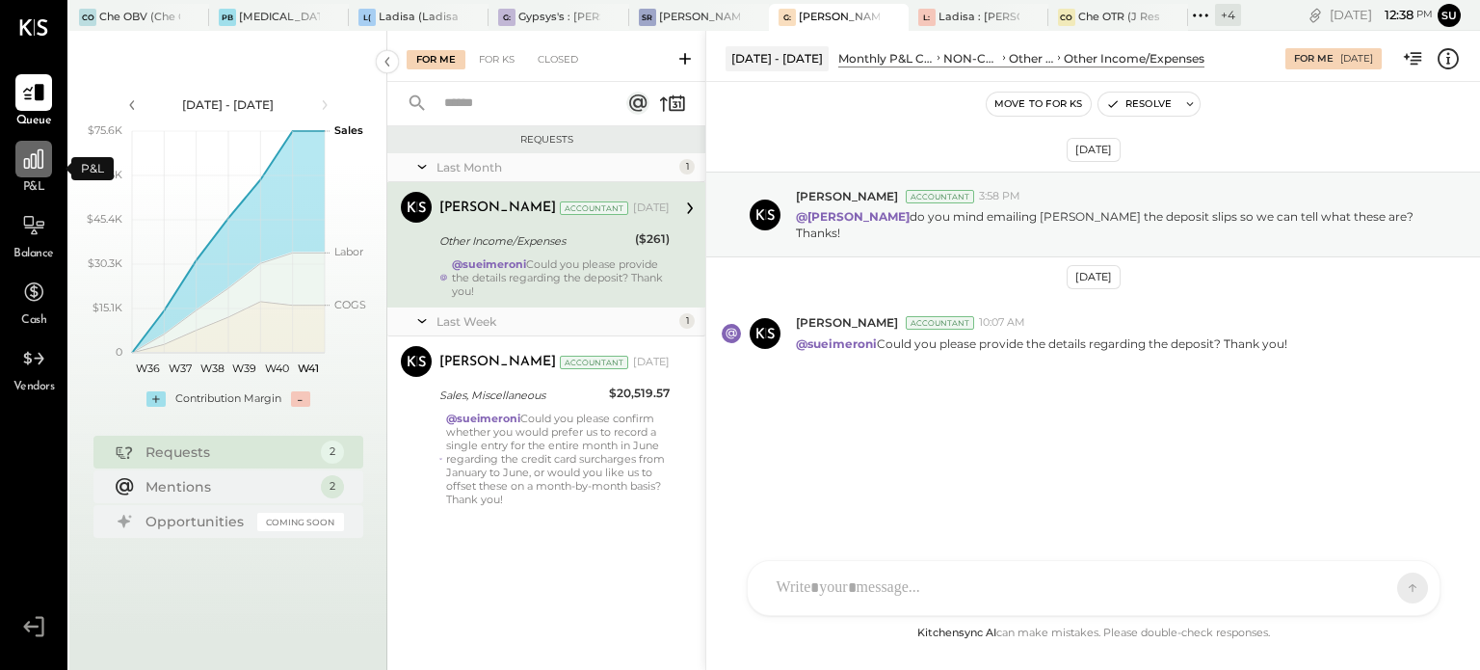
click at [23, 160] on icon at bounding box center [33, 159] width 25 height 25
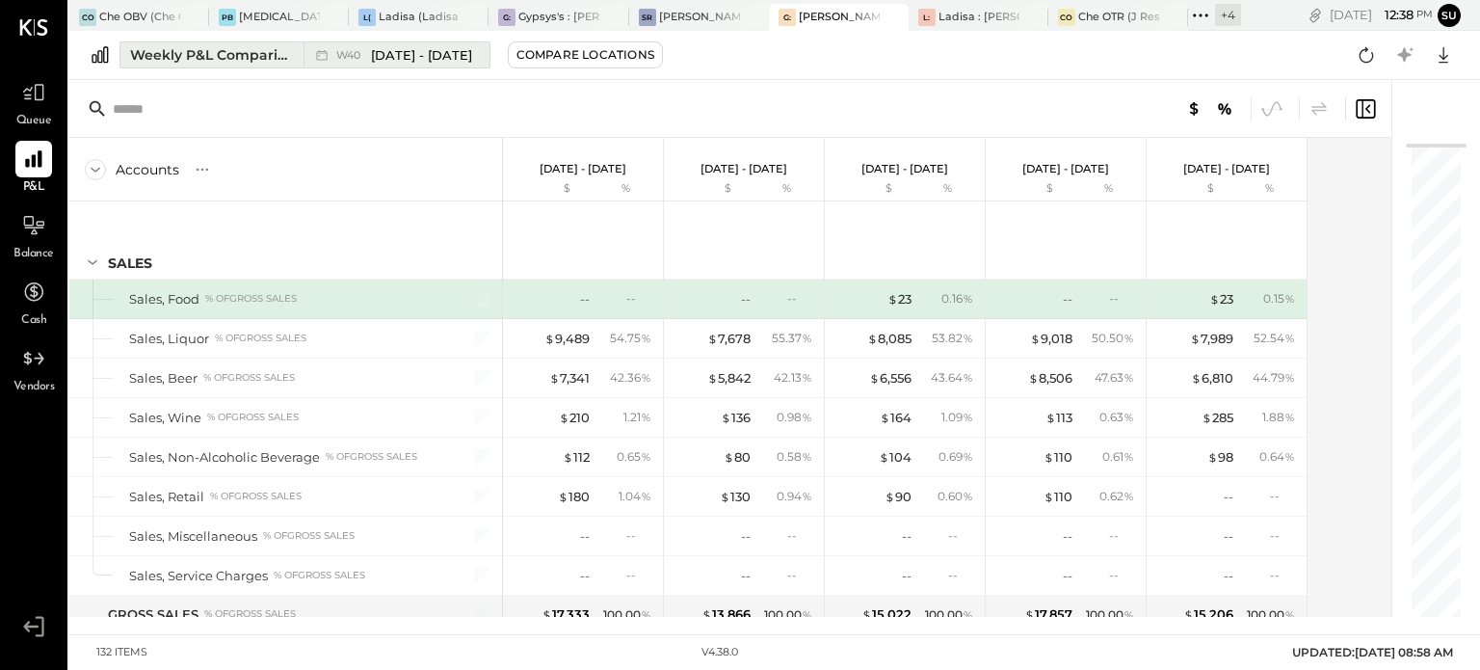
click at [266, 61] on div "Weekly P&L Comparison" at bounding box center [211, 54] width 162 height 19
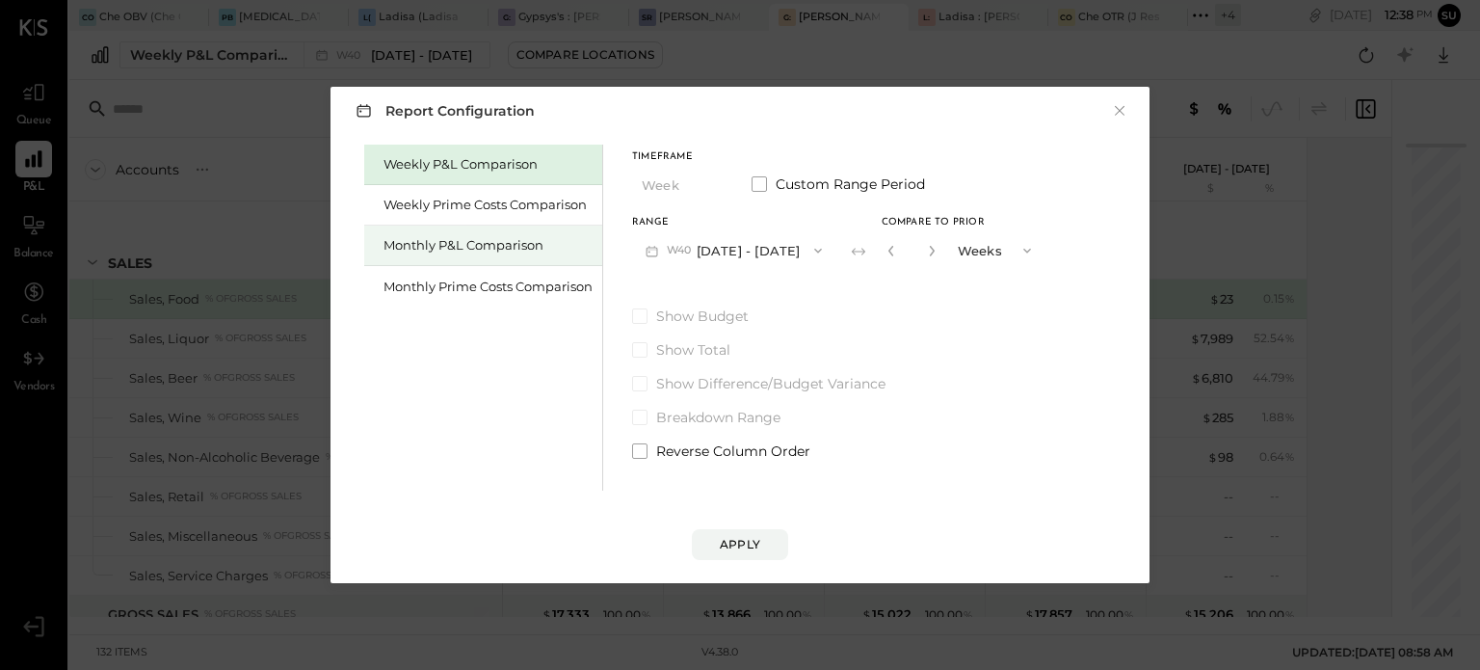
click at [413, 234] on div "Monthly P&L Comparison" at bounding box center [483, 246] width 238 height 40
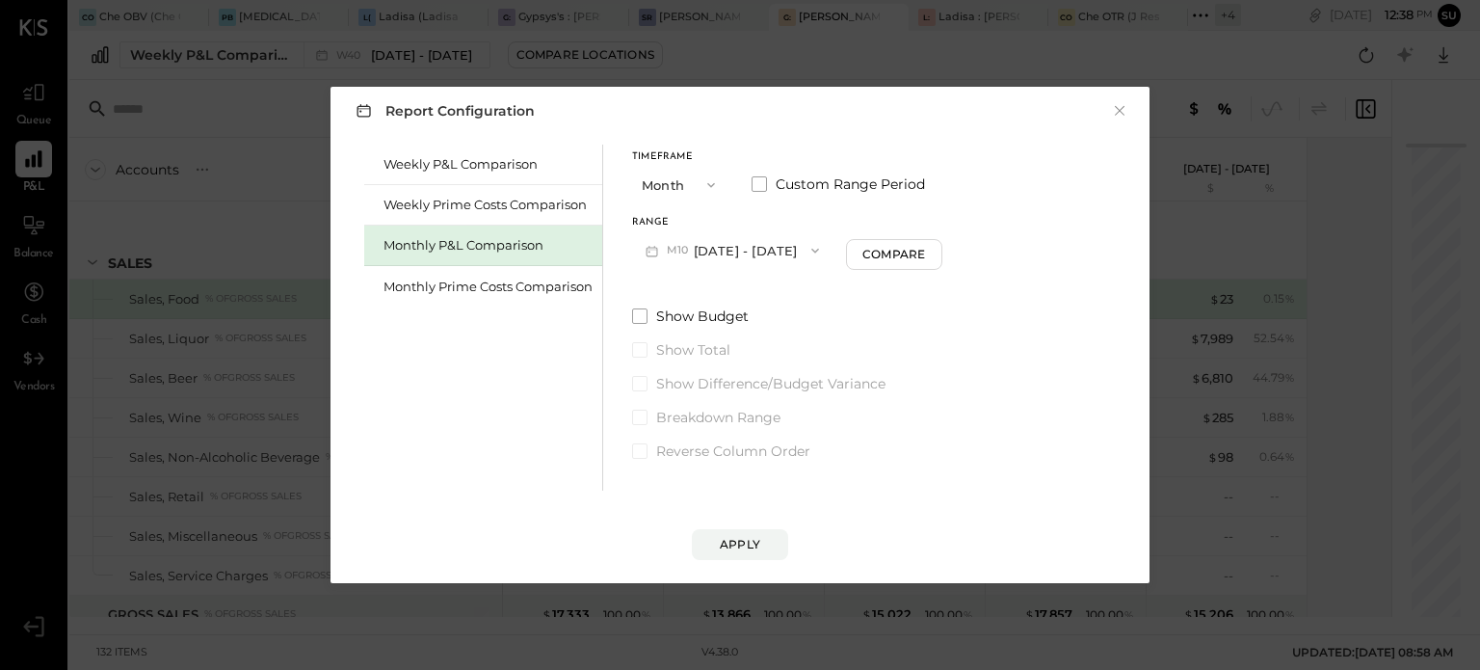
click at [812, 250] on icon "button" at bounding box center [816, 251] width 8 height 5
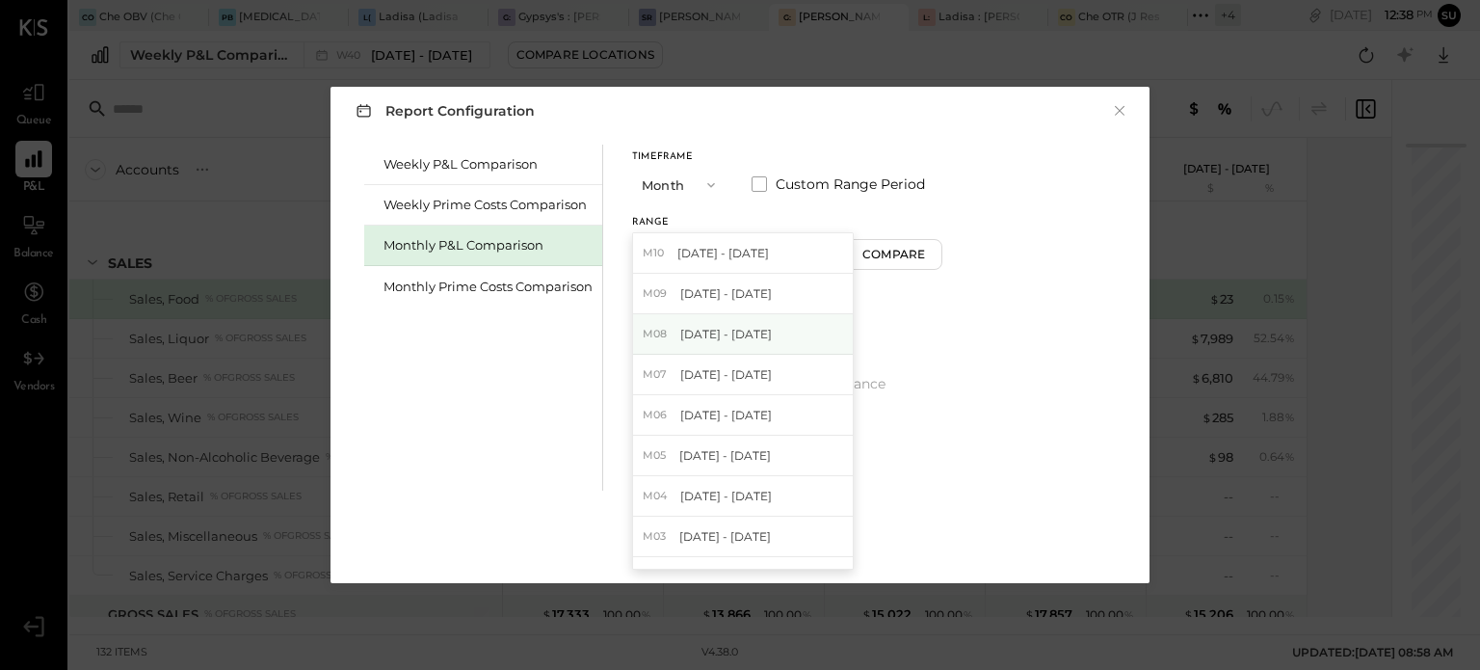
click at [767, 323] on div "M08 [DATE] - [DATE]" at bounding box center [743, 334] width 220 height 40
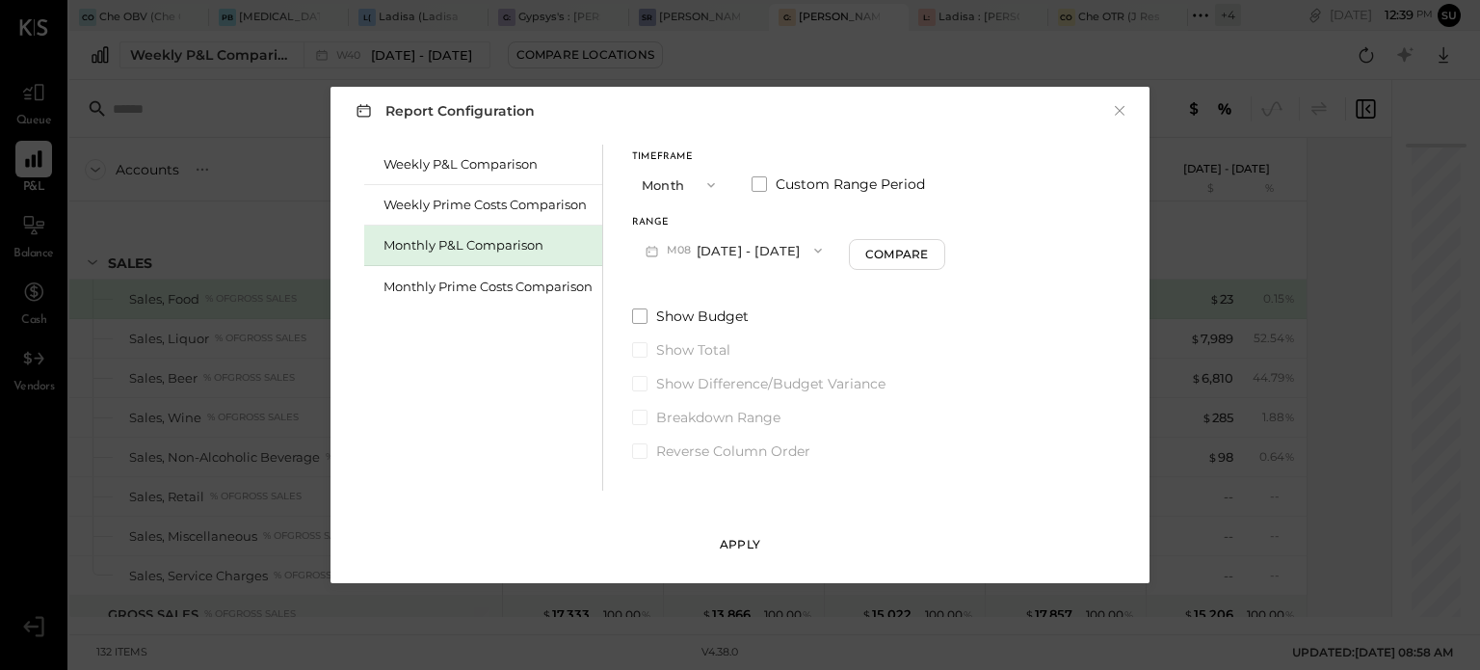
click at [747, 541] on div "Apply" at bounding box center [740, 544] width 40 height 16
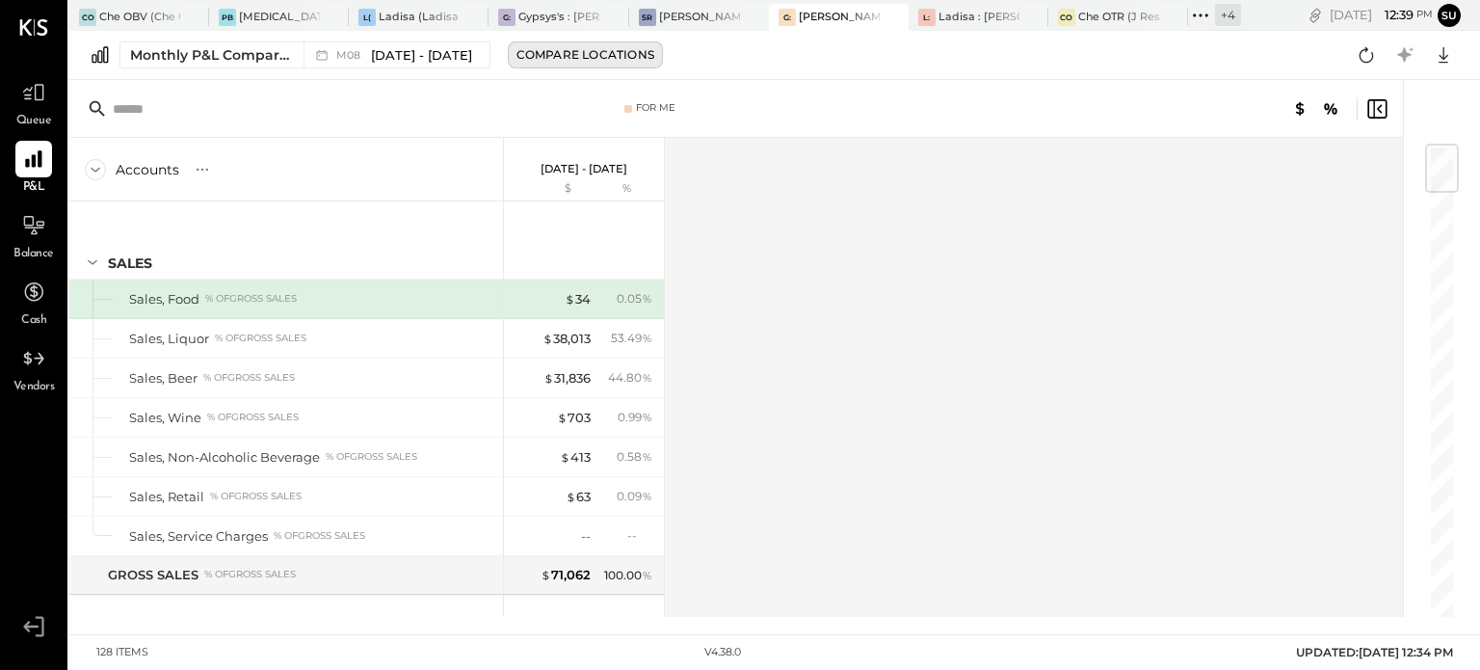
click at [582, 51] on div "Compare Locations" at bounding box center [586, 54] width 138 height 16
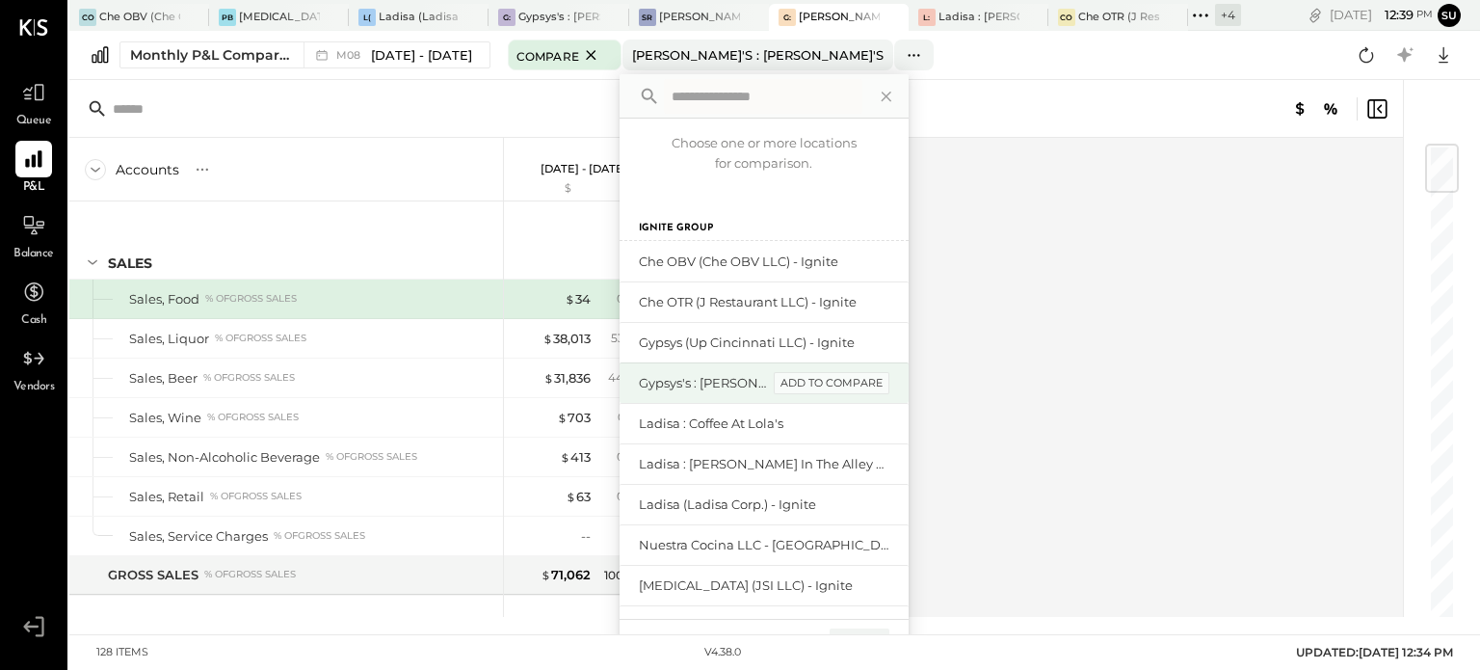
click at [852, 381] on div "add to compare" at bounding box center [832, 383] width 116 height 23
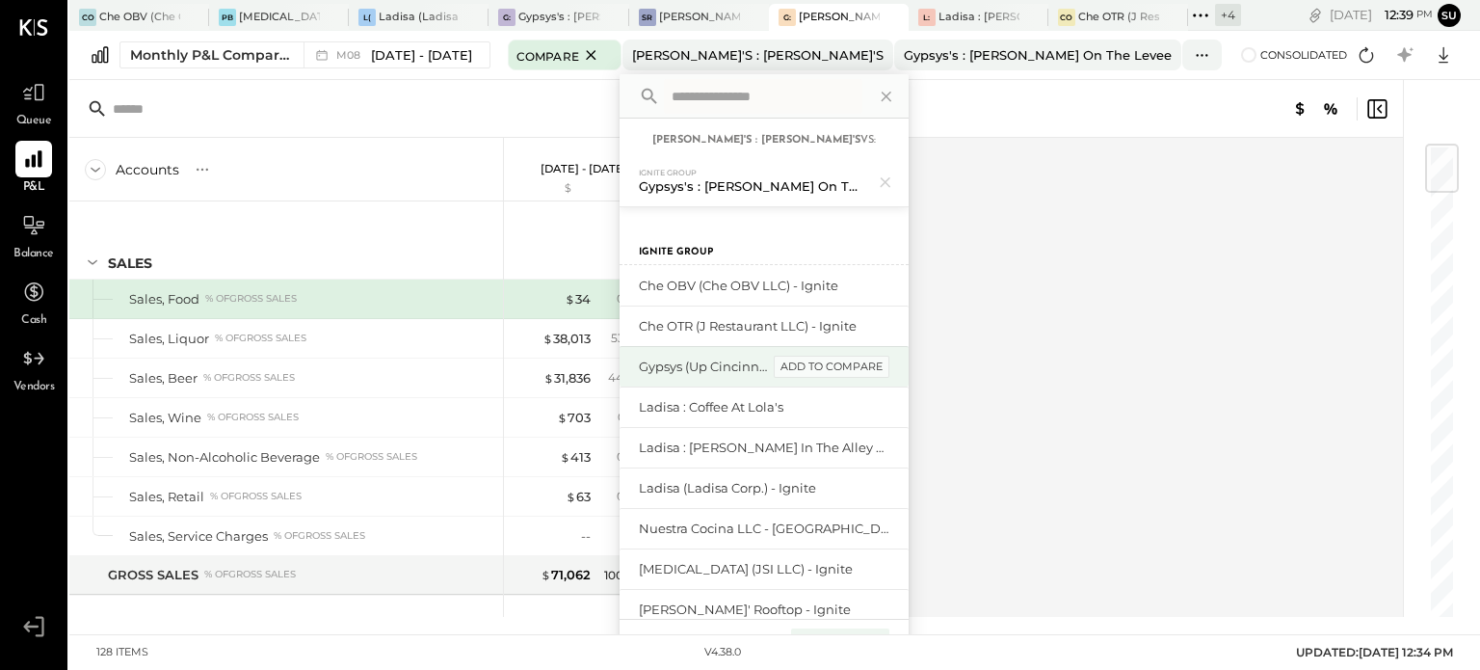
click at [861, 363] on div "add to compare" at bounding box center [832, 367] width 116 height 23
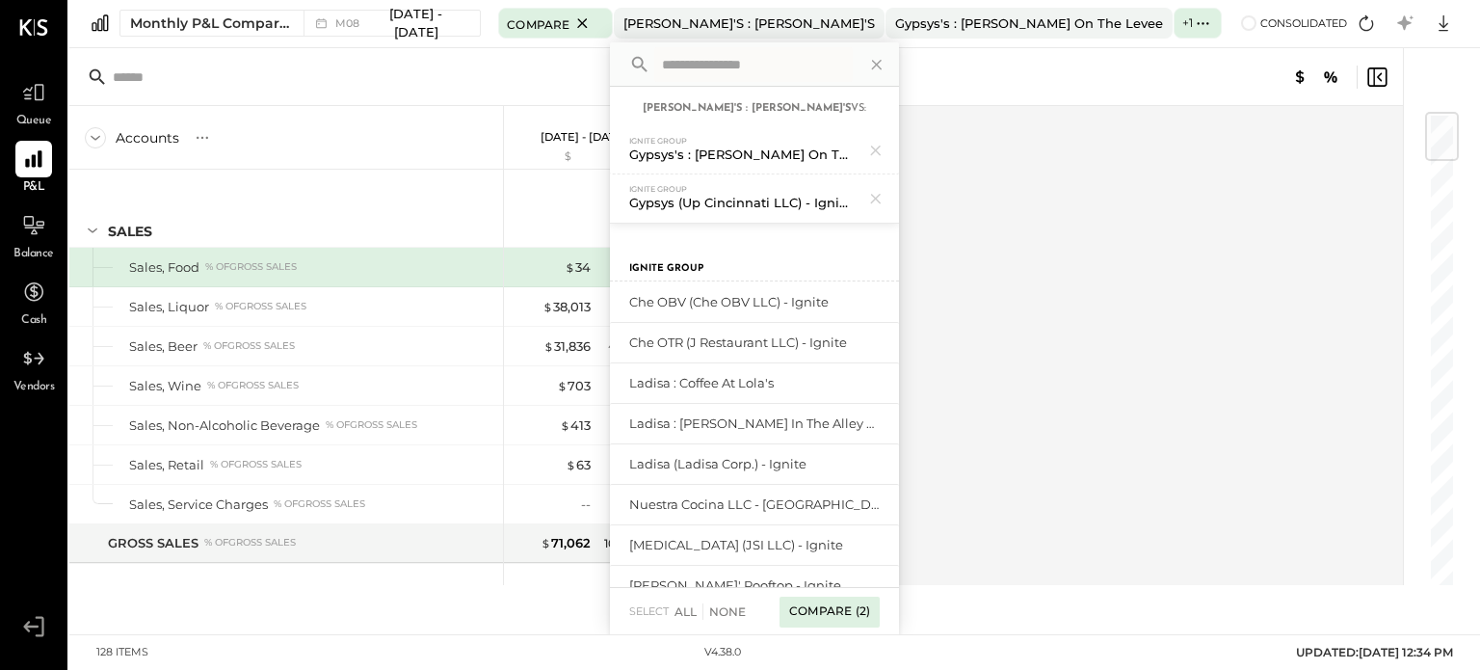
click at [835, 600] on div "Compare (2)" at bounding box center [830, 612] width 100 height 31
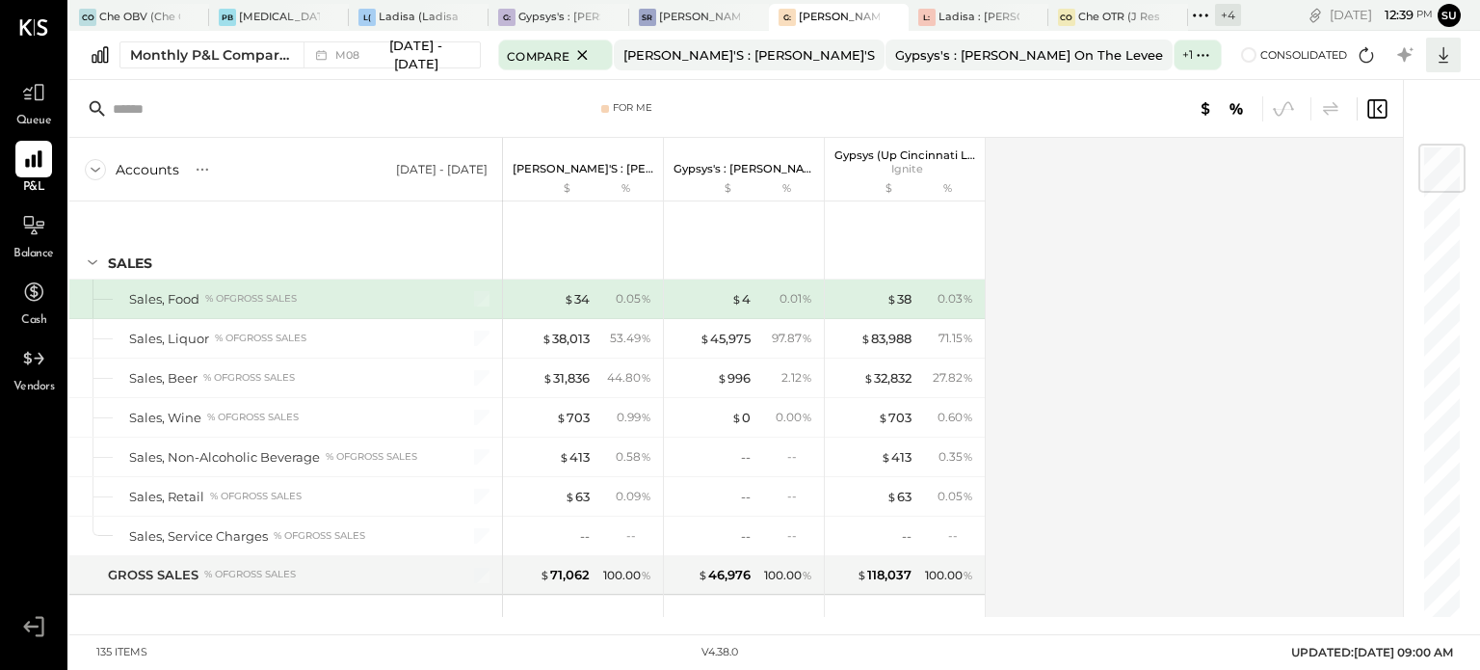
click at [1448, 54] on icon at bounding box center [1443, 54] width 25 height 25
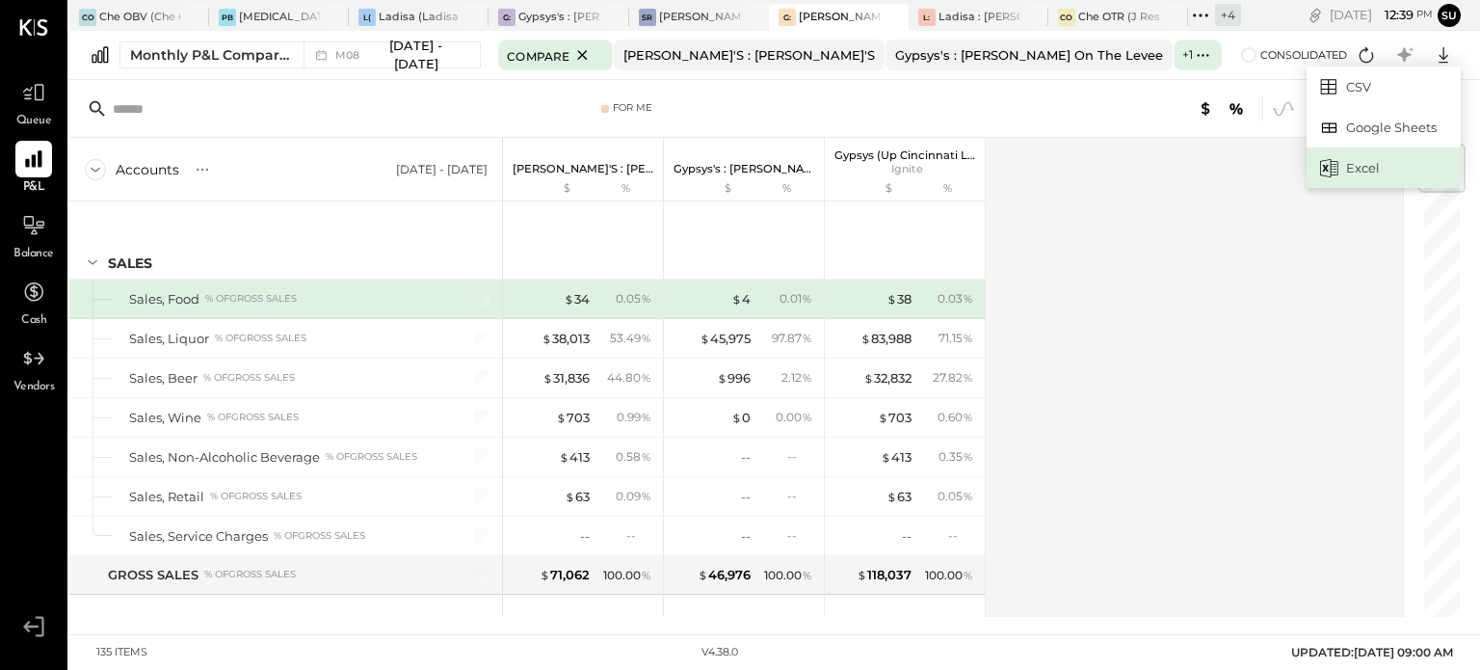
click at [1392, 162] on div "Excel" at bounding box center [1384, 167] width 154 height 40
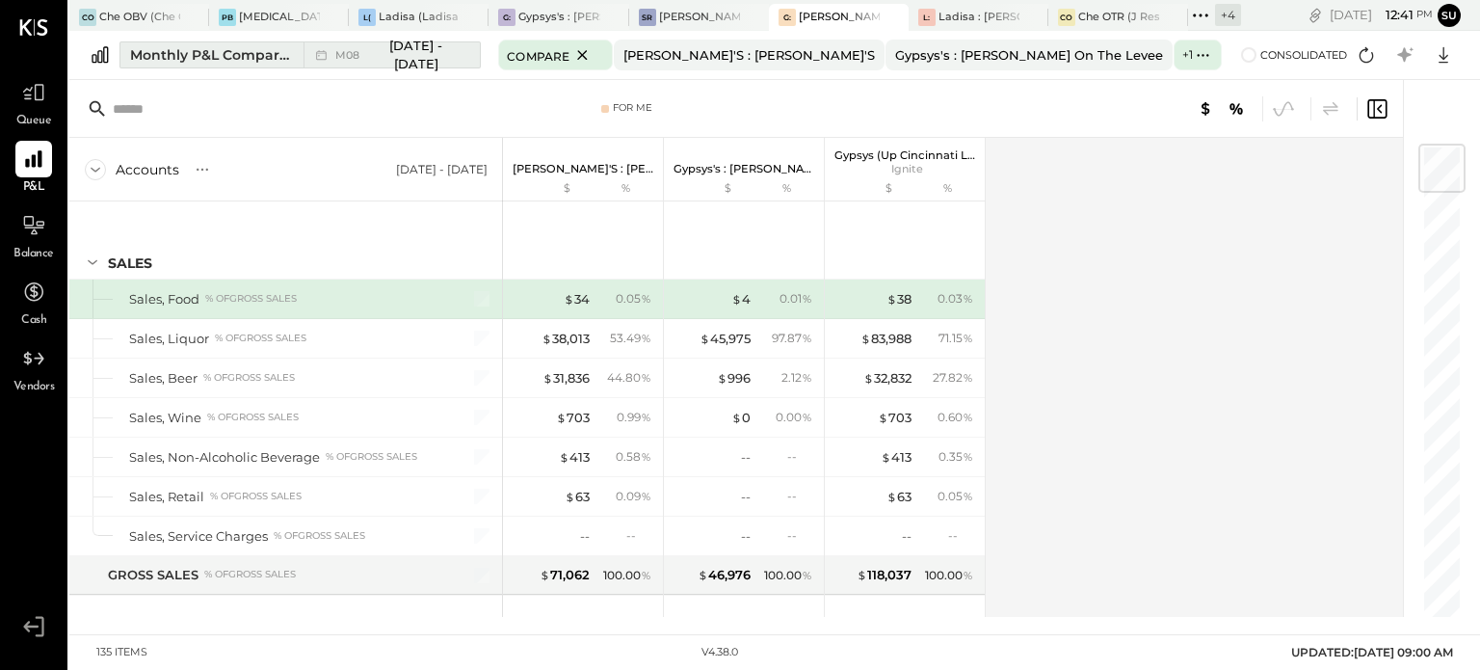
click at [235, 52] on div "Monthly P&L Comparison" at bounding box center [211, 54] width 162 height 19
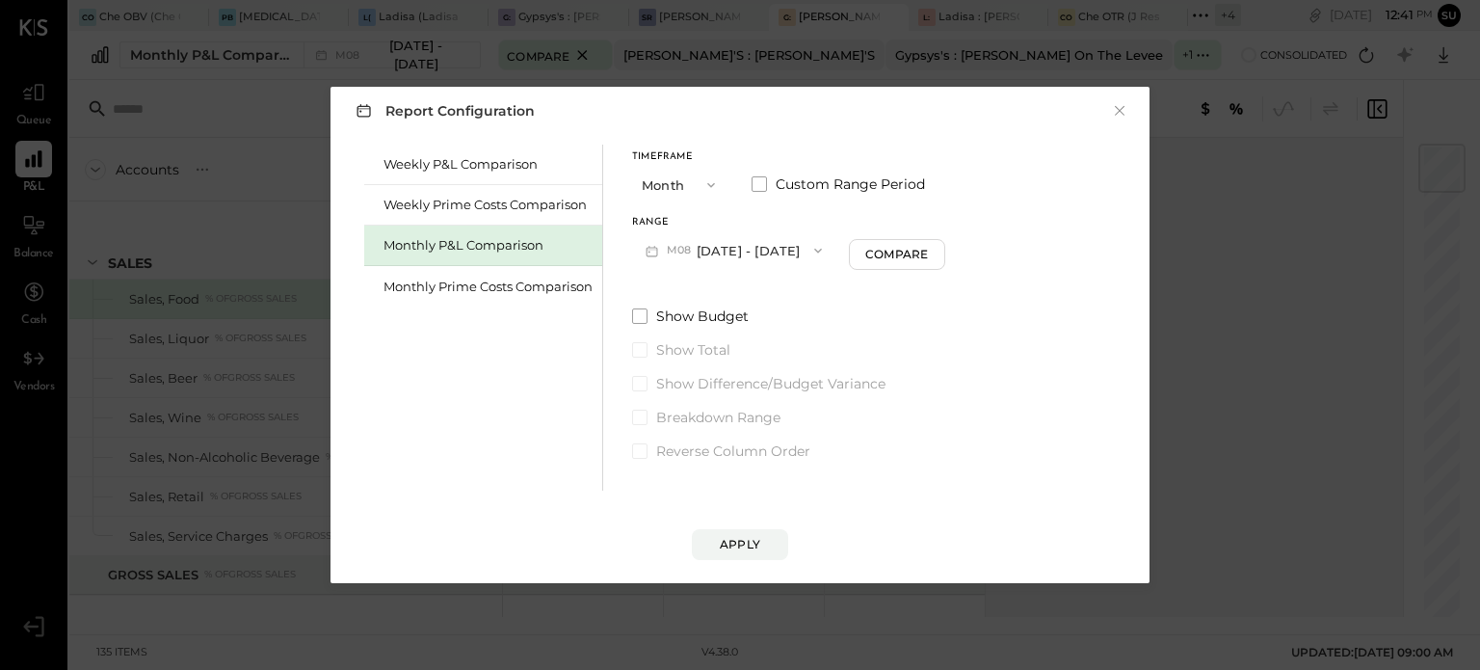
click at [716, 179] on icon "button" at bounding box center [711, 184] width 15 height 15
click at [667, 255] on span "YTD" at bounding box center [657, 253] width 19 height 13
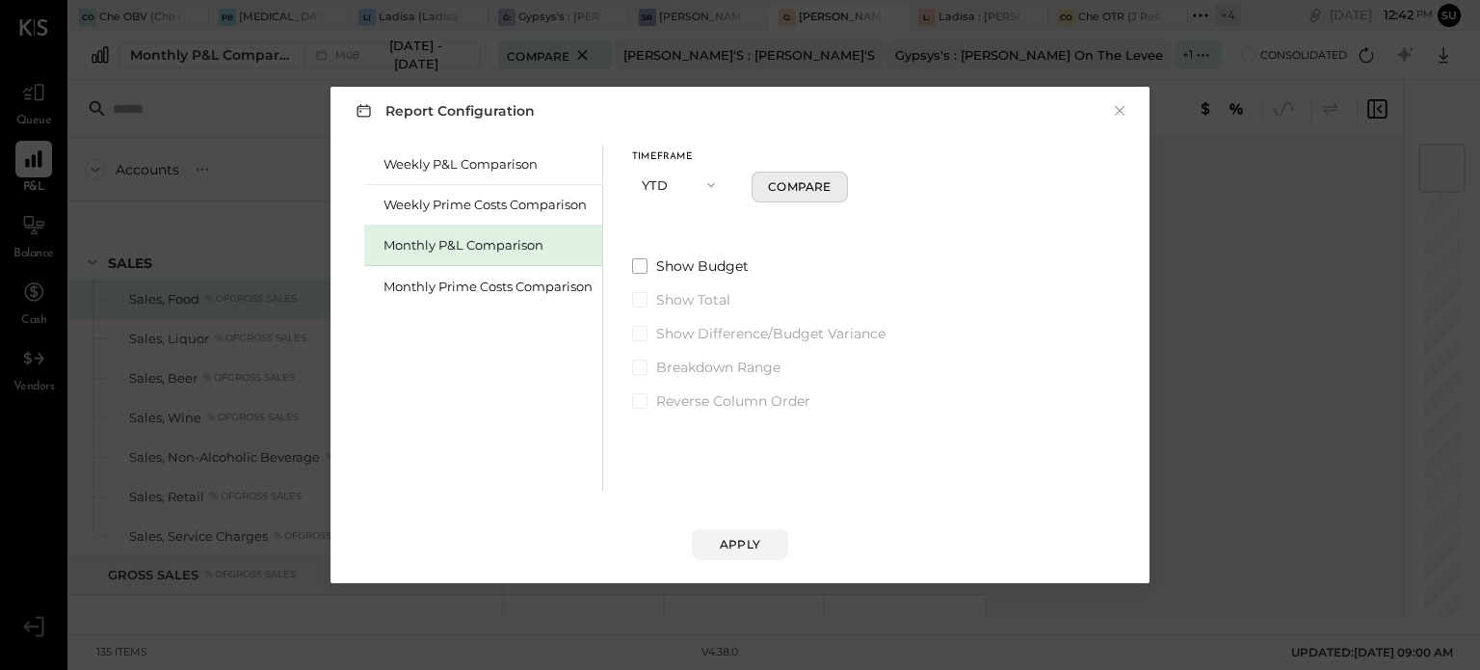
click at [811, 183] on div "Compare" at bounding box center [799, 186] width 63 height 16
click at [825, 184] on icon "button" at bounding box center [825, 185] width 12 height 12
type input "*"
click at [729, 543] on div "Apply" at bounding box center [740, 544] width 40 height 16
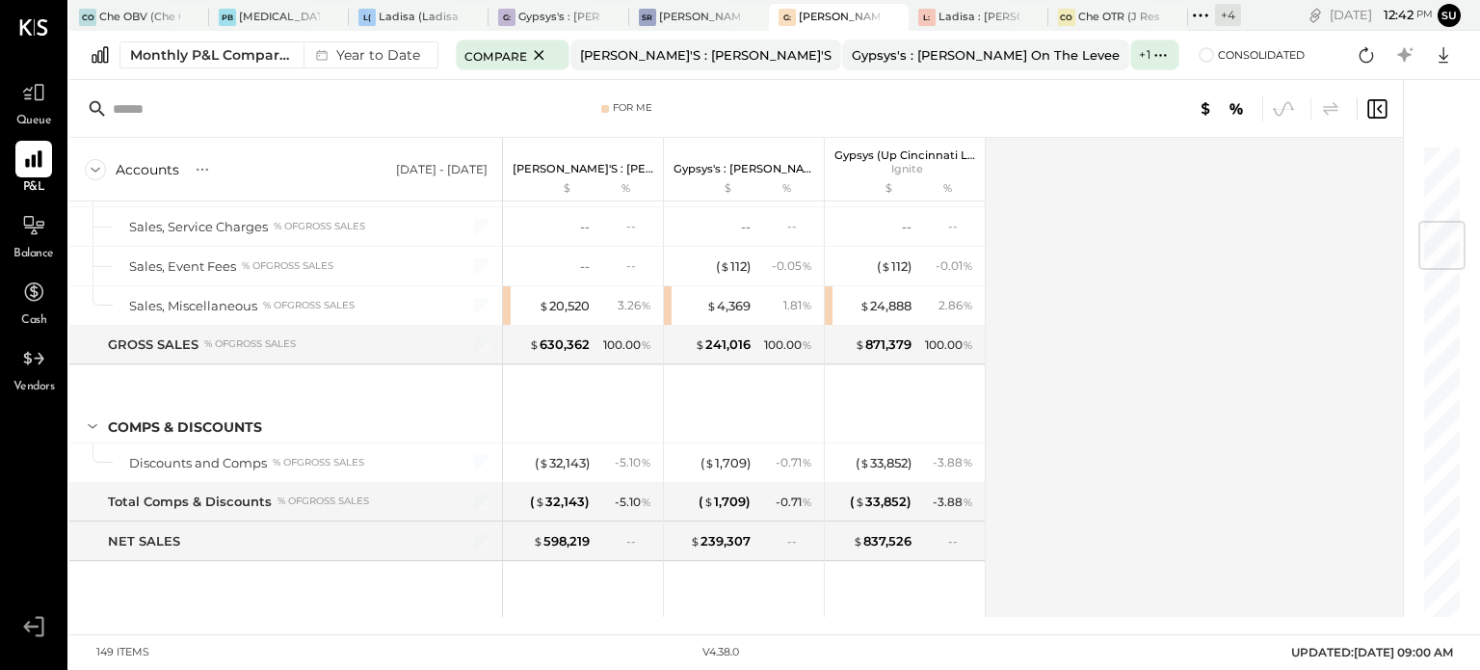
scroll to position [652, 0]
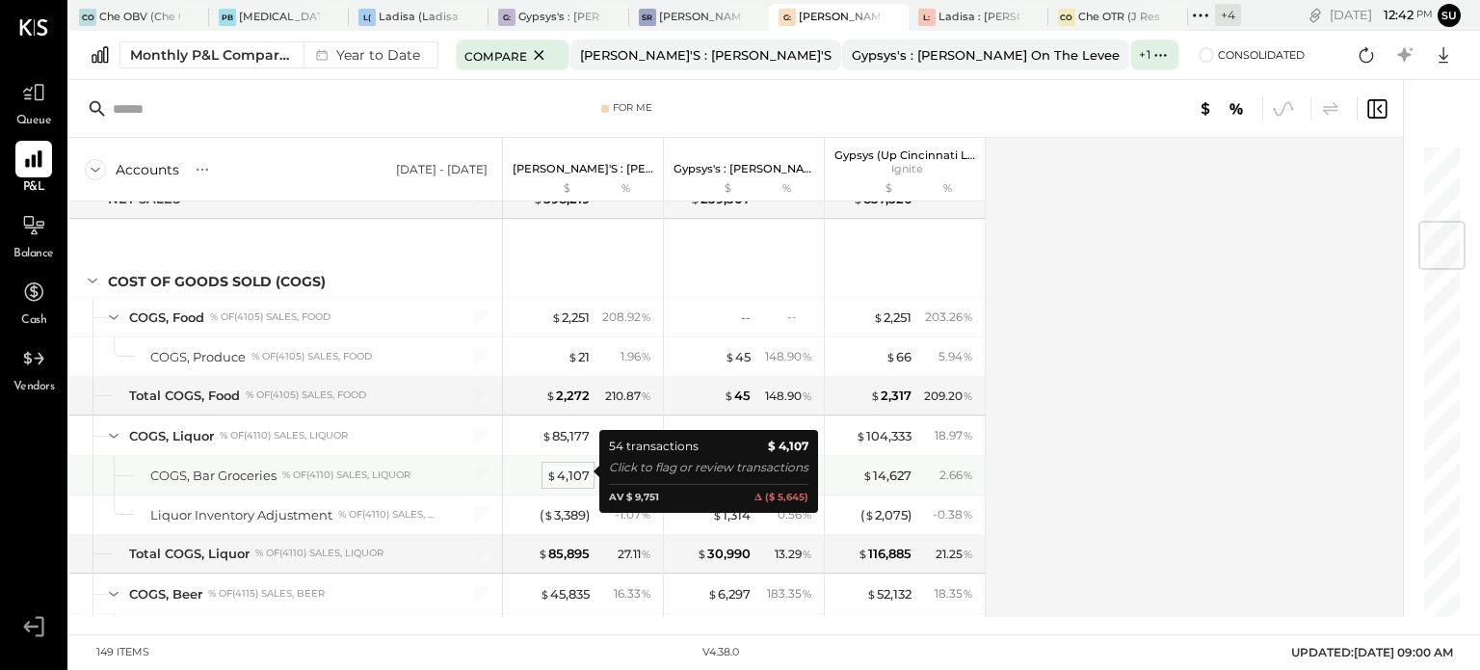
click at [555, 467] on span "$" at bounding box center [552, 474] width 11 height 15
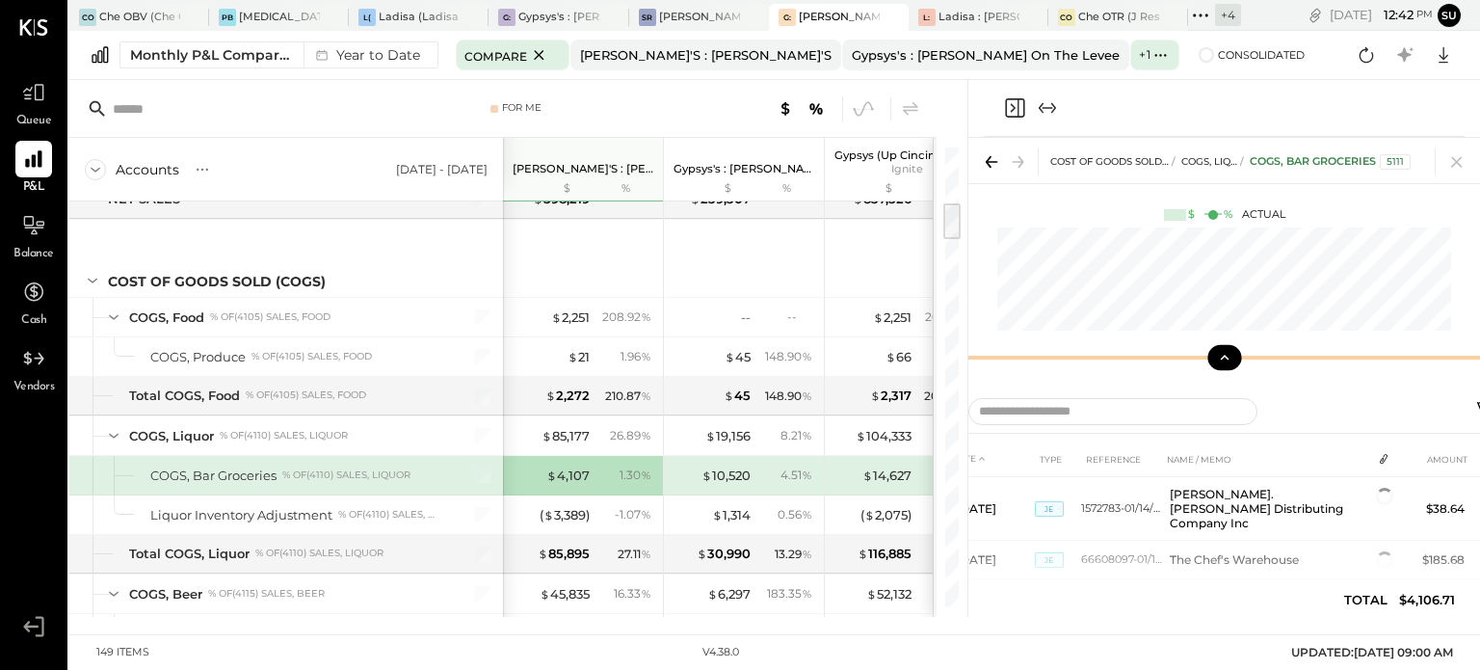
click at [1206, 230] on div "COST OF GOODS SOLD (COGS) COGS, Liquor COGS, Bar Groceries 5111 $ % Actual" at bounding box center [1225, 261] width 512 height 247
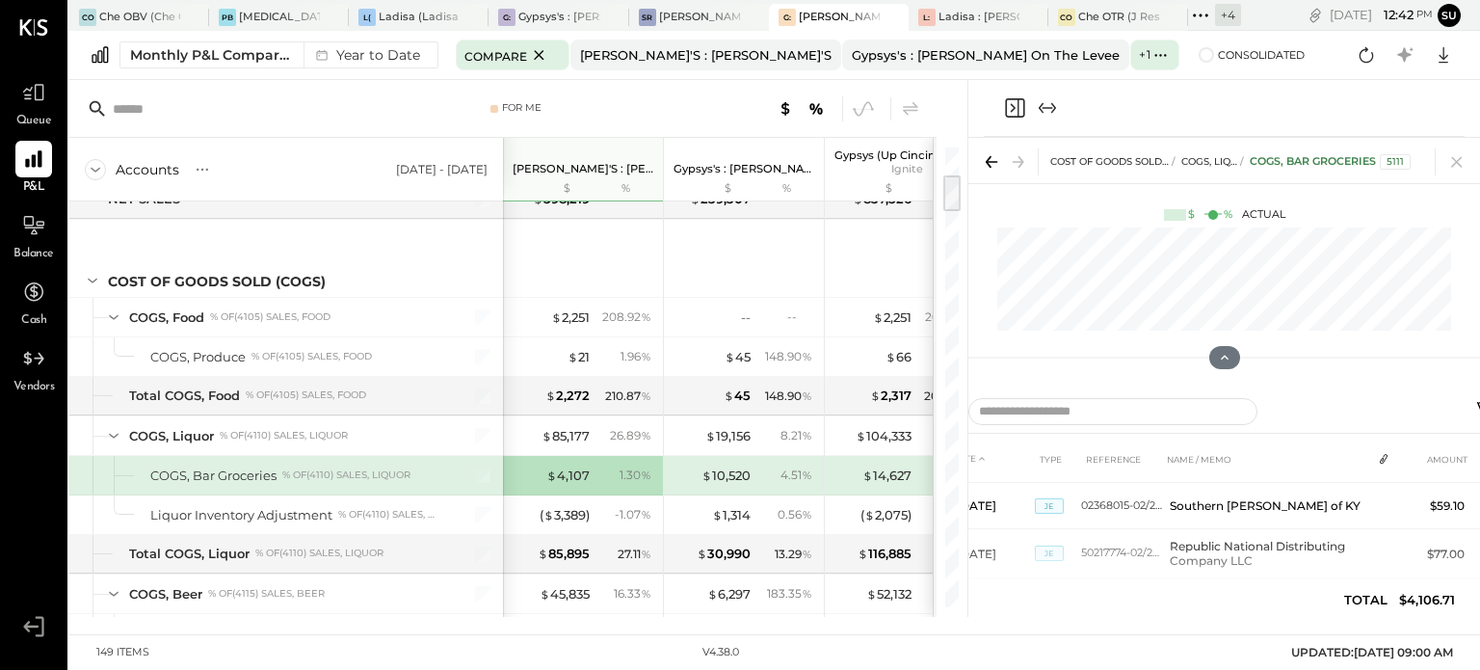
scroll to position [325, 0]
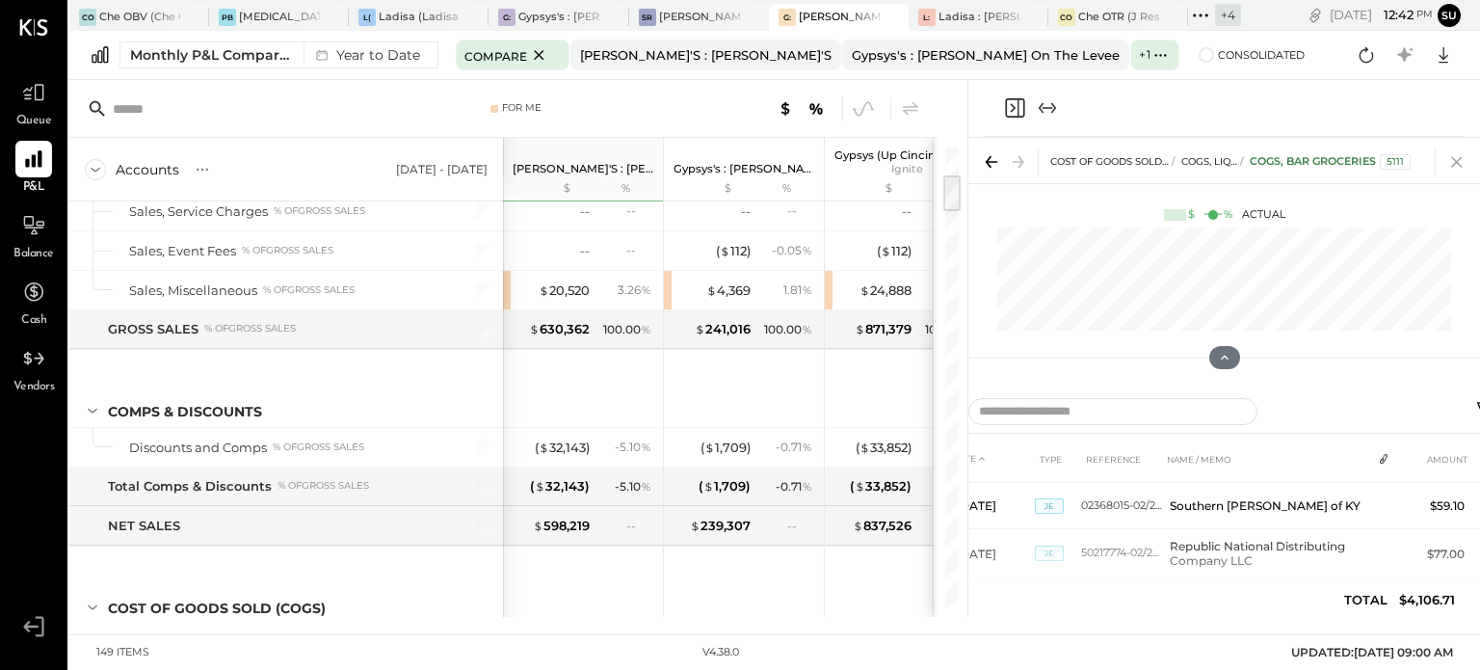
click at [1455, 157] on icon at bounding box center [1457, 161] width 27 height 27
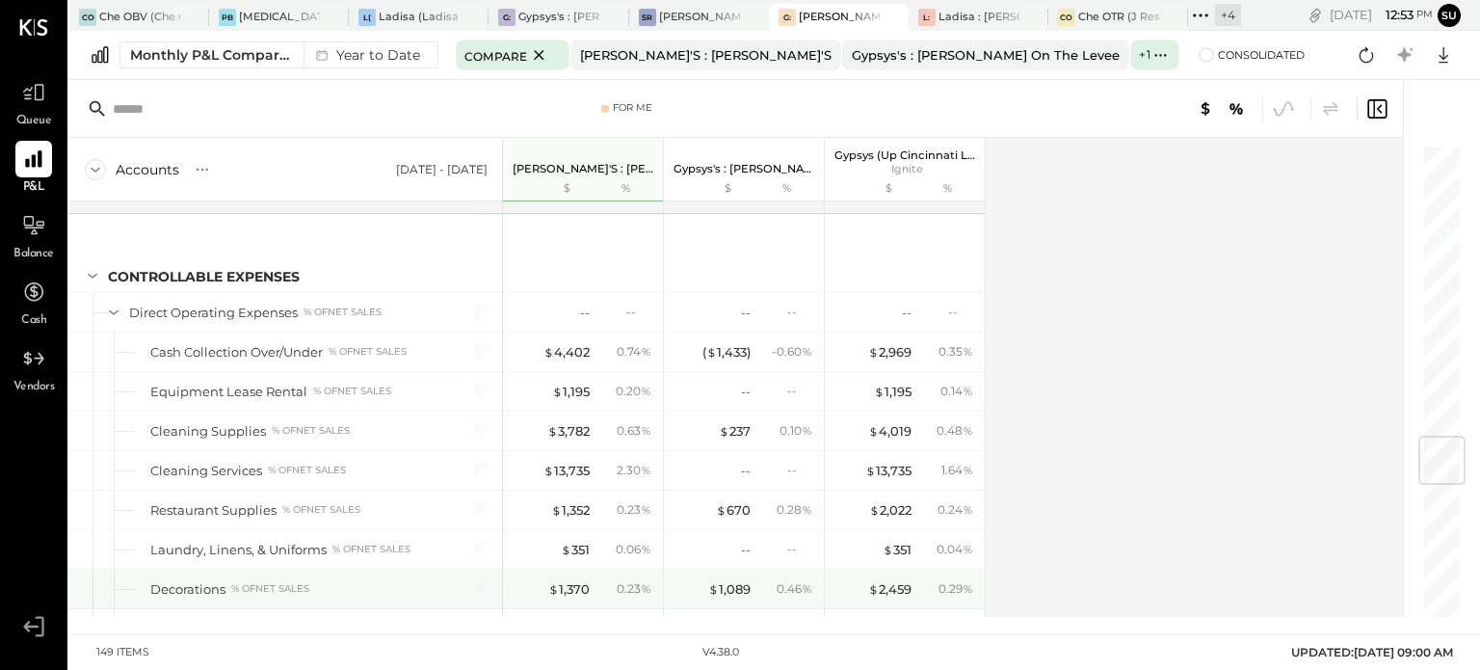
scroll to position [2474, 0]
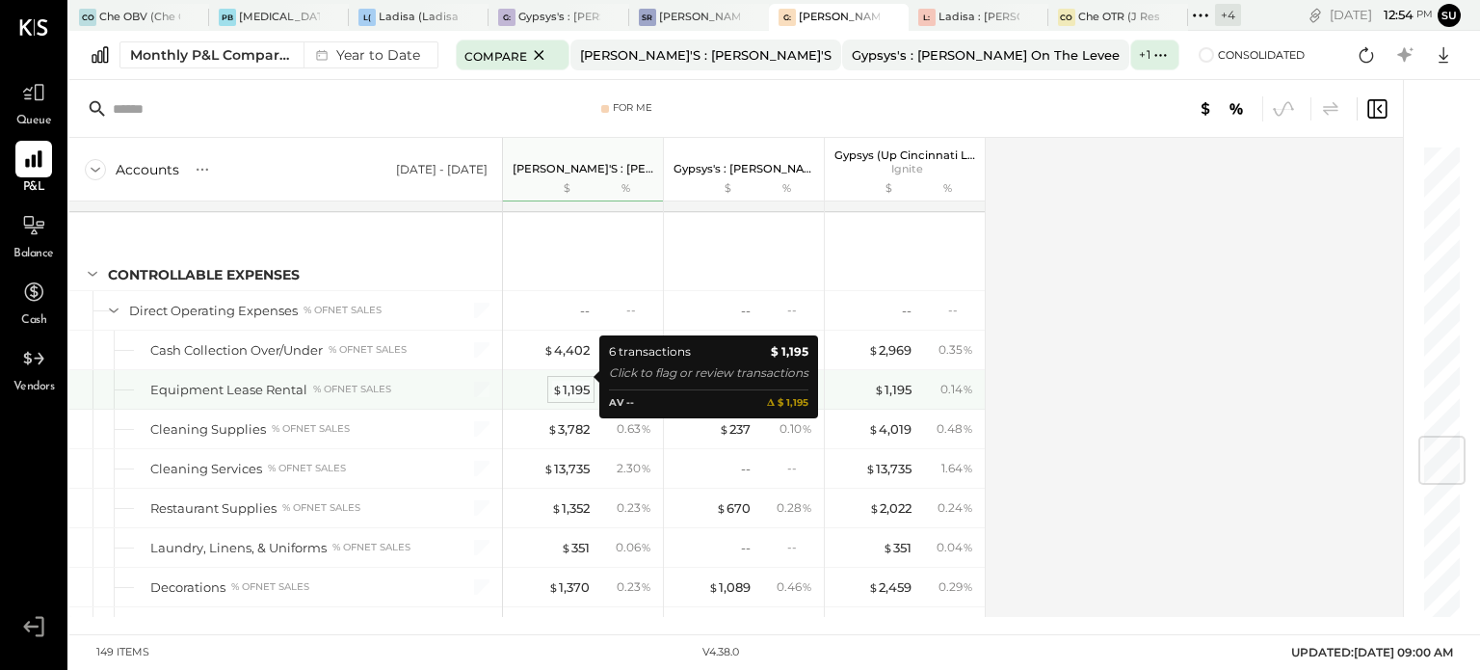
click at [573, 381] on div "$ 1,195" at bounding box center [571, 390] width 38 height 18
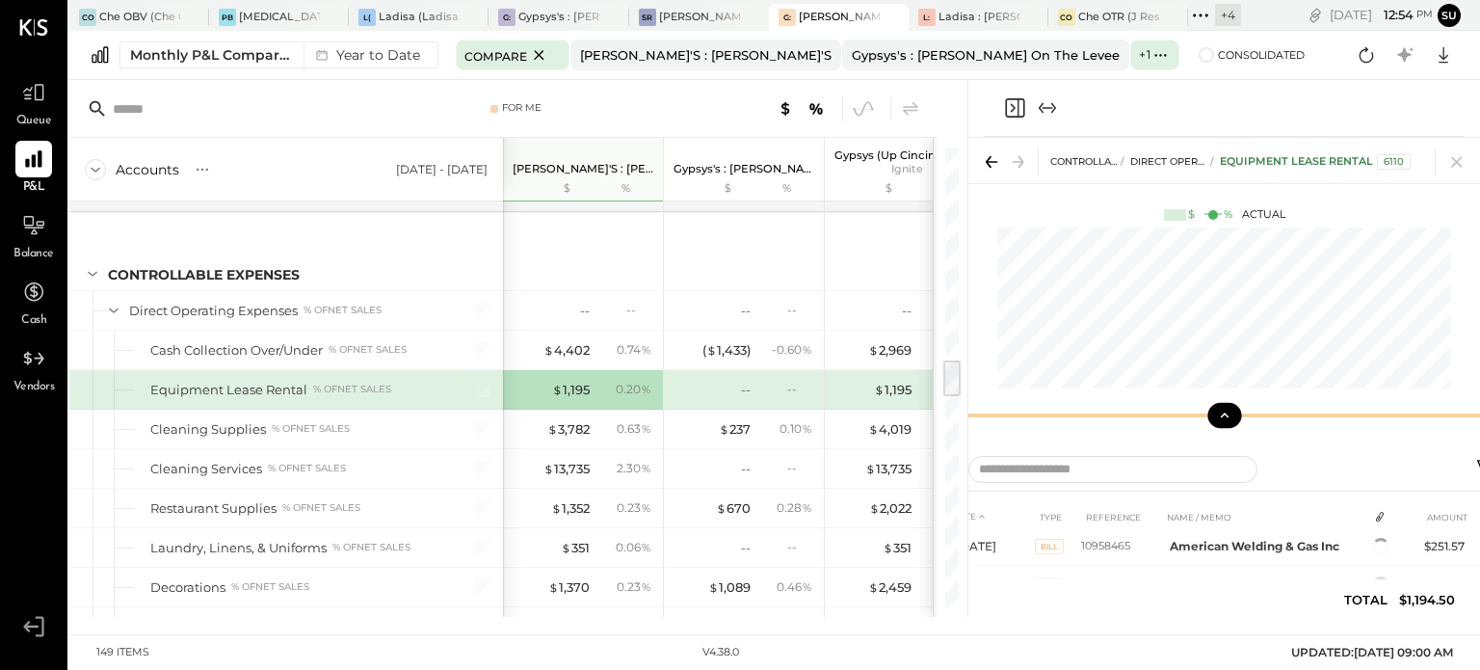
scroll to position [47, 0]
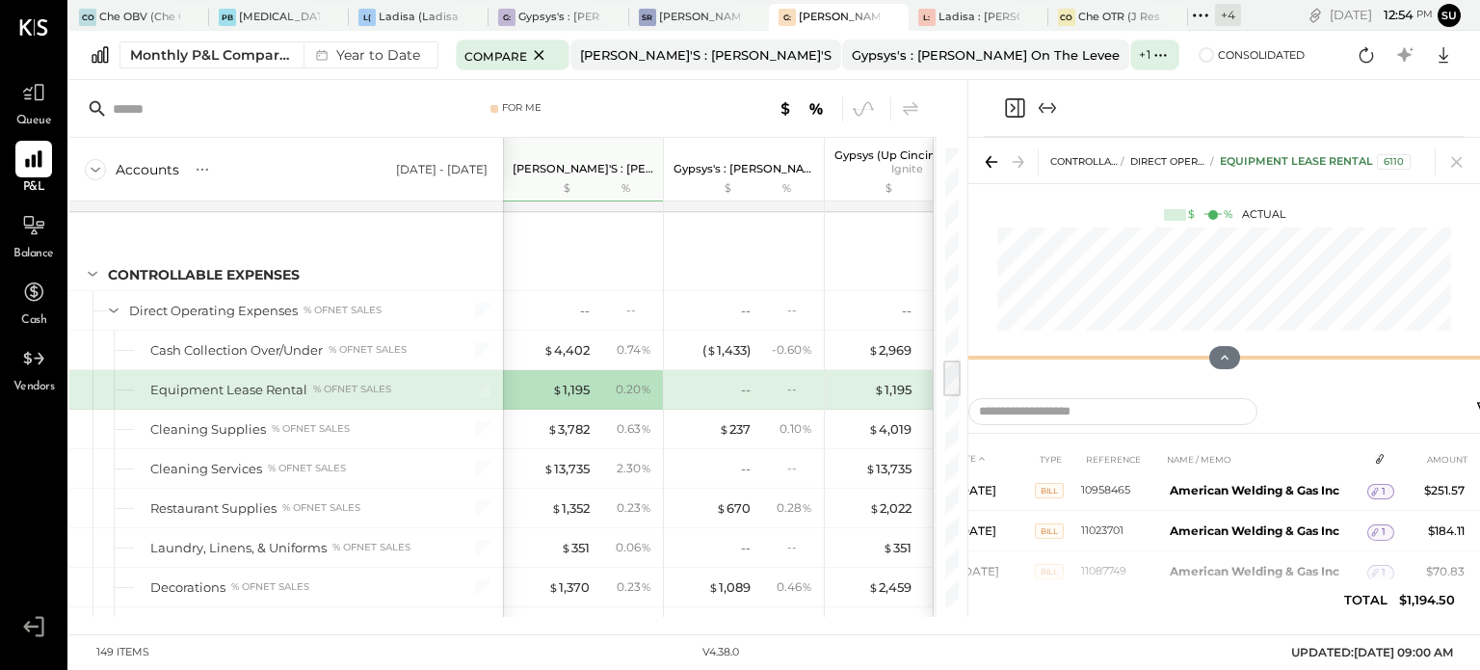
click at [1214, 269] on div "CONTROLLABLE EXPENSES Direct Operating Expenses Equipment Lease Rental 6110 $ %…" at bounding box center [1225, 261] width 512 height 247
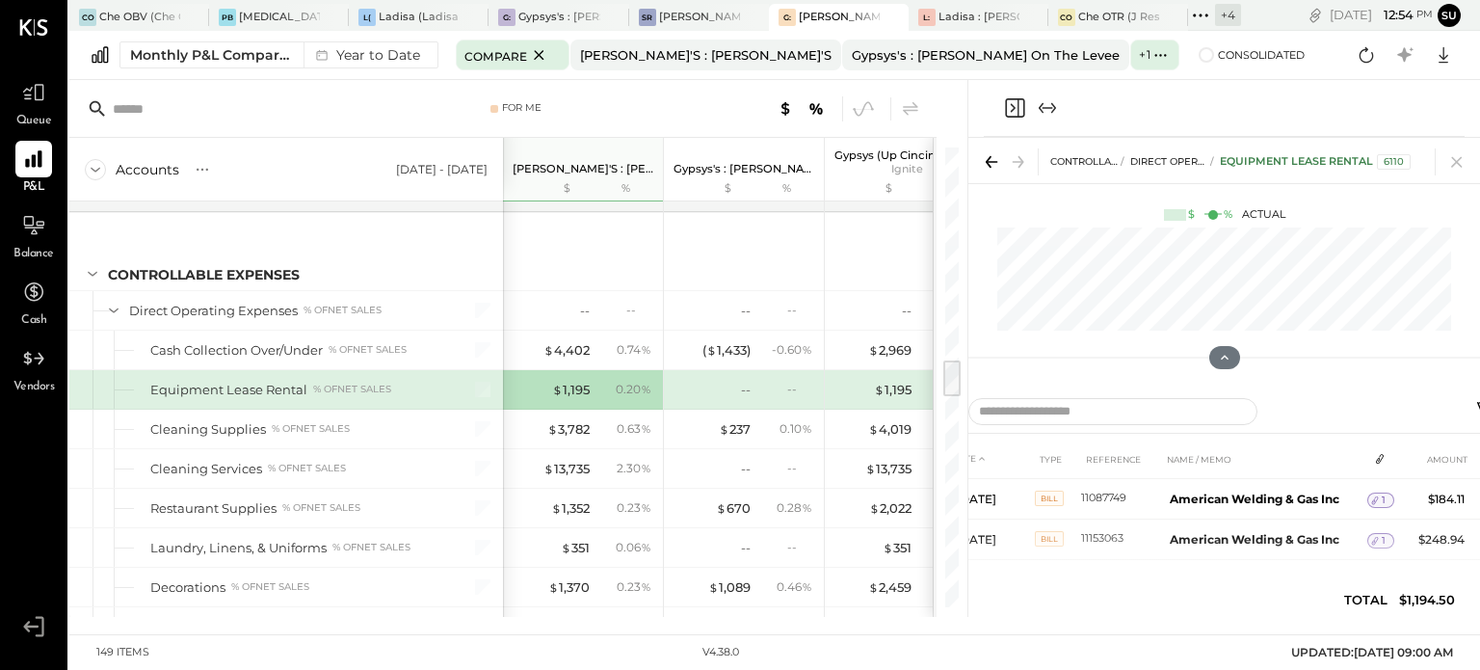
scroll to position [162, 0]
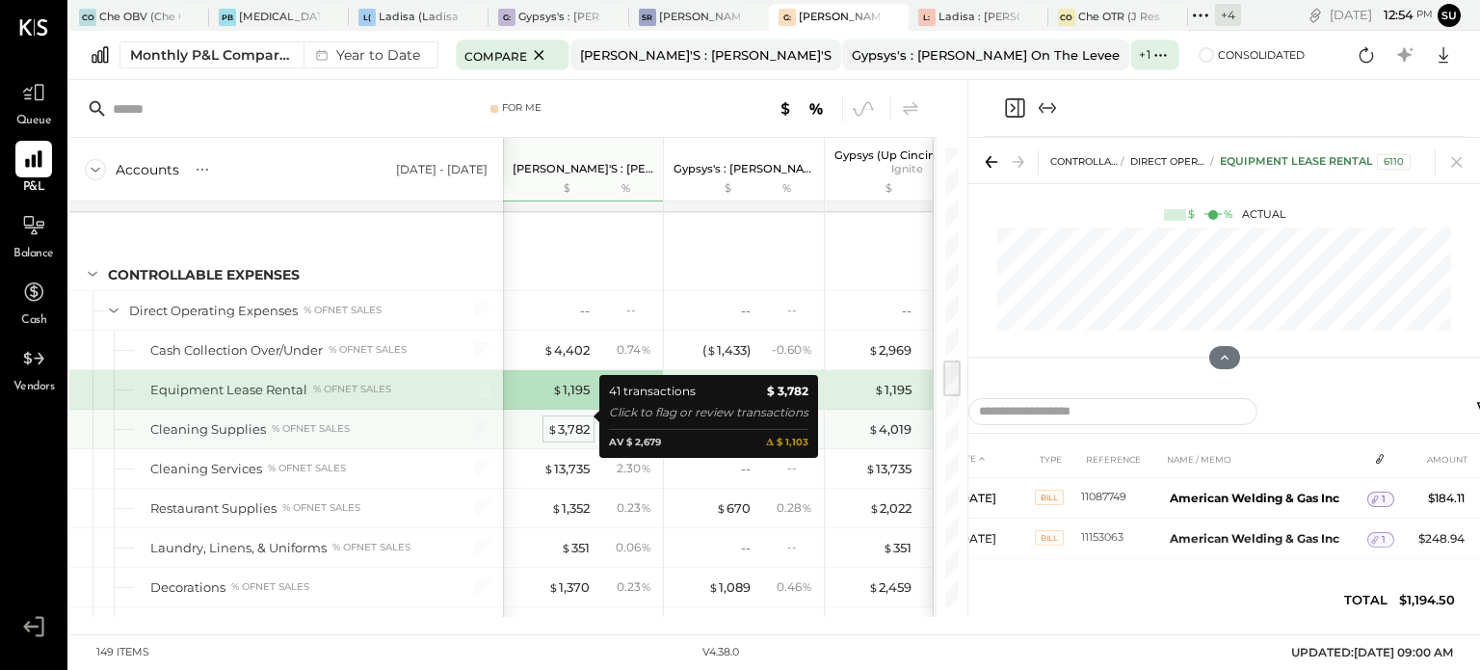
click at [547, 421] on span "$" at bounding box center [552, 428] width 11 height 15
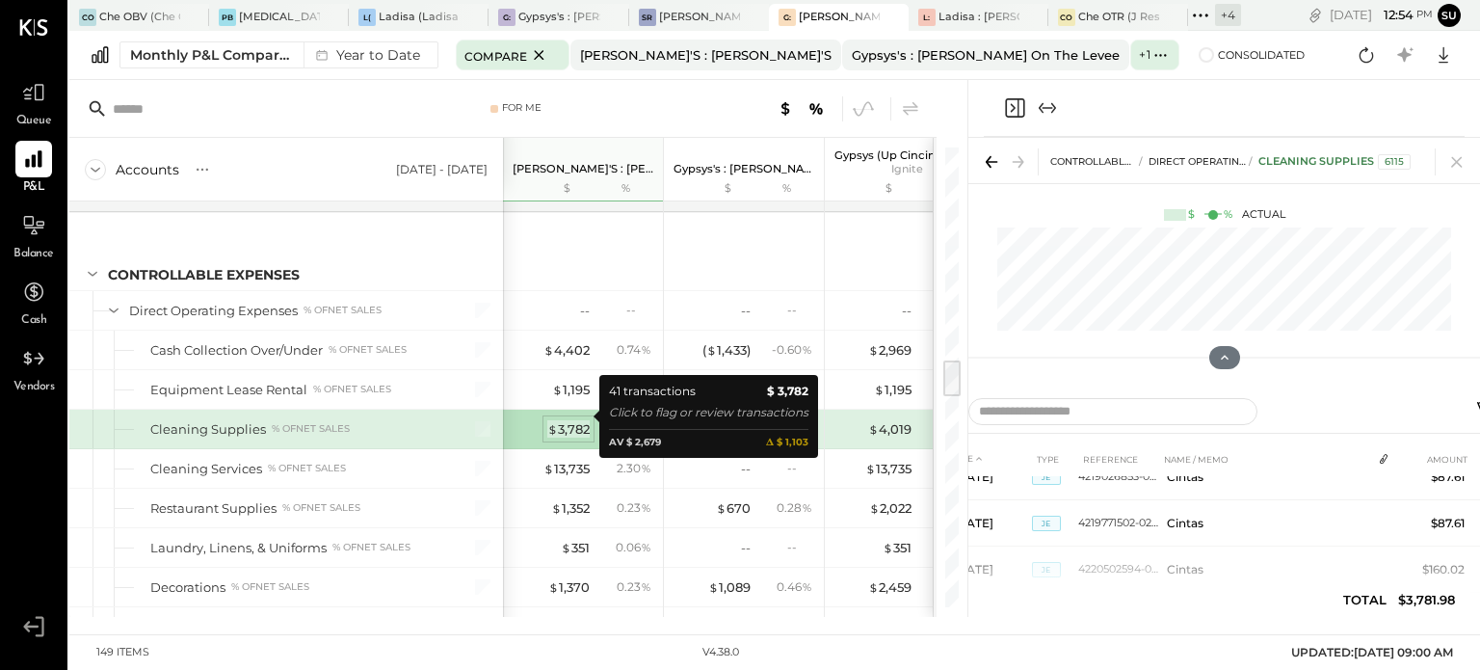
scroll to position [181, 0]
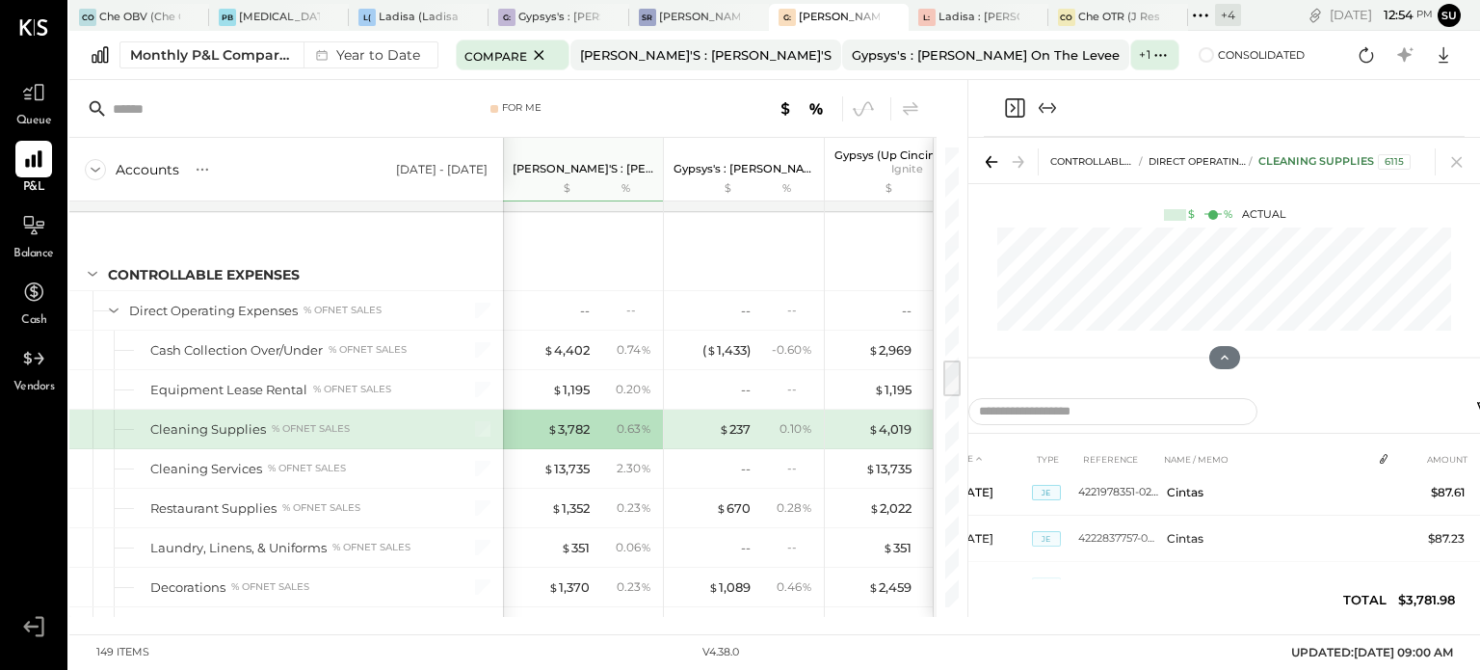
scroll to position [382, 0]
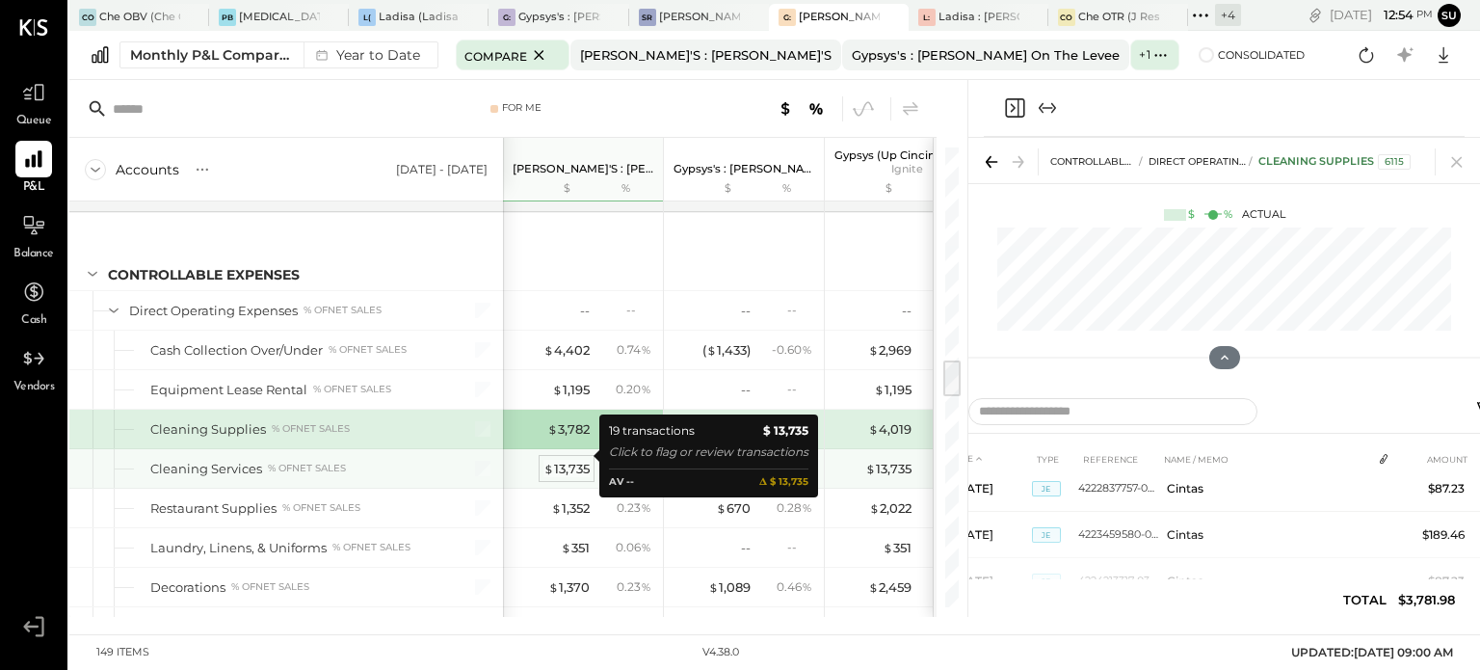
click at [560, 460] on div "$ 13,735" at bounding box center [567, 469] width 46 height 18
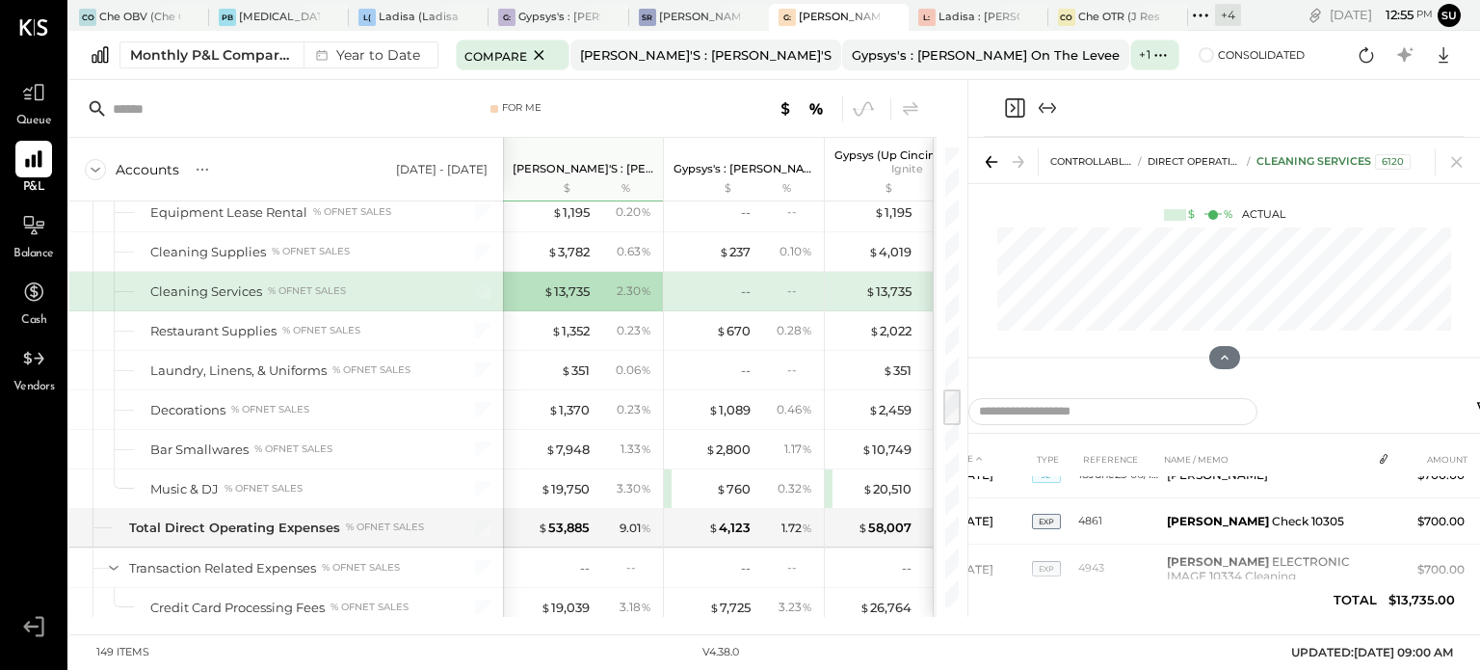
scroll to position [2812, 0]
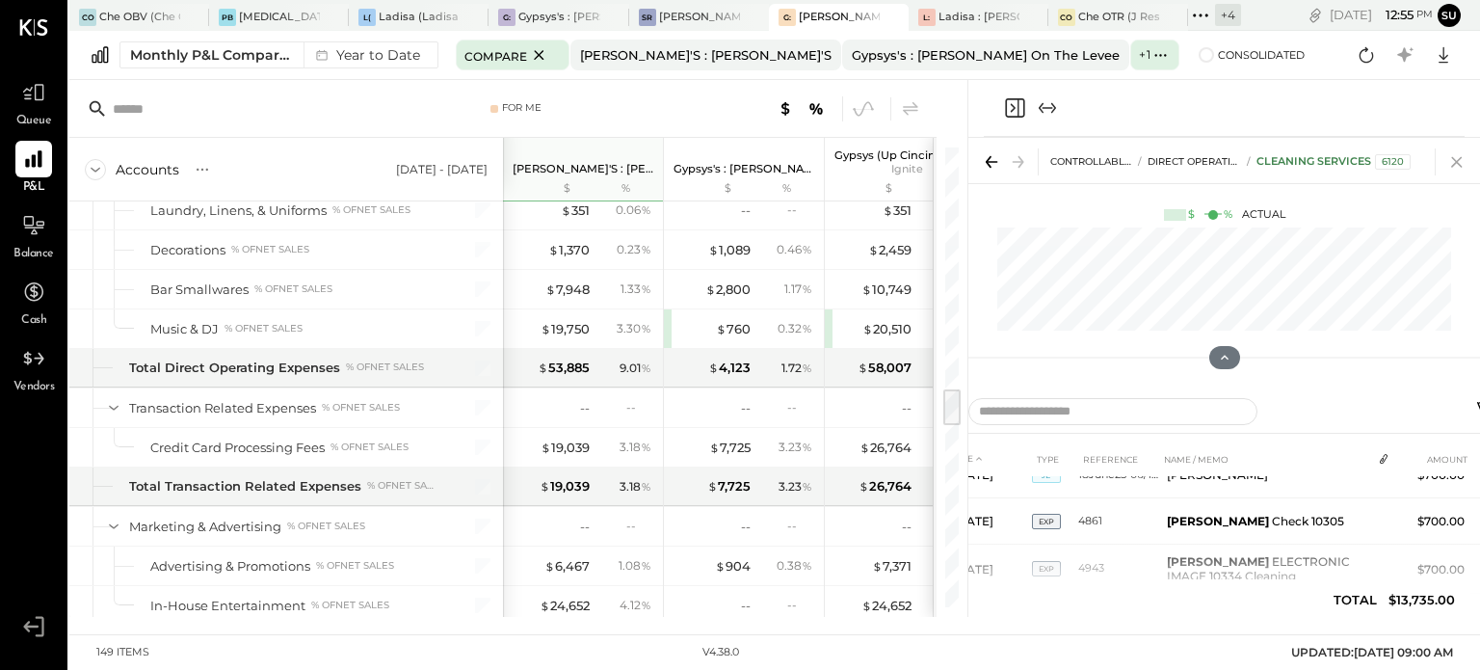
click at [1457, 167] on icon at bounding box center [1457, 161] width 27 height 27
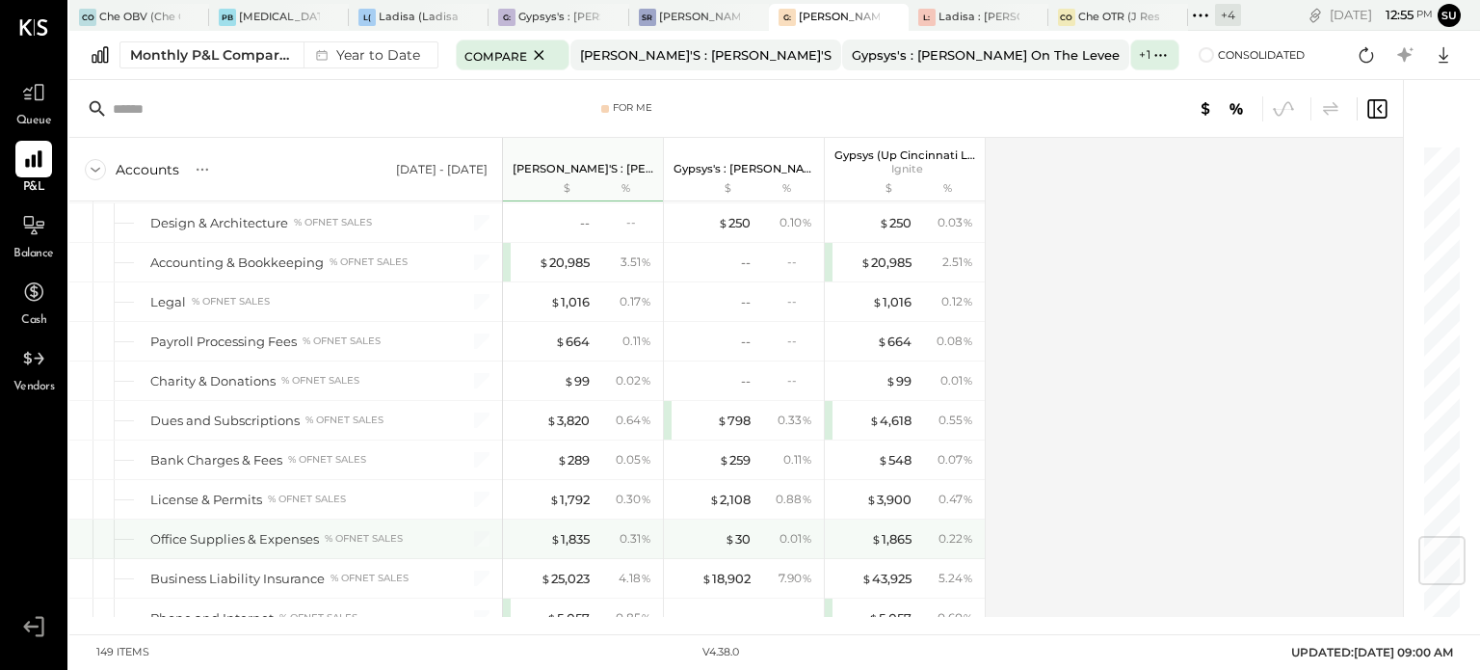
scroll to position [3317, 0]
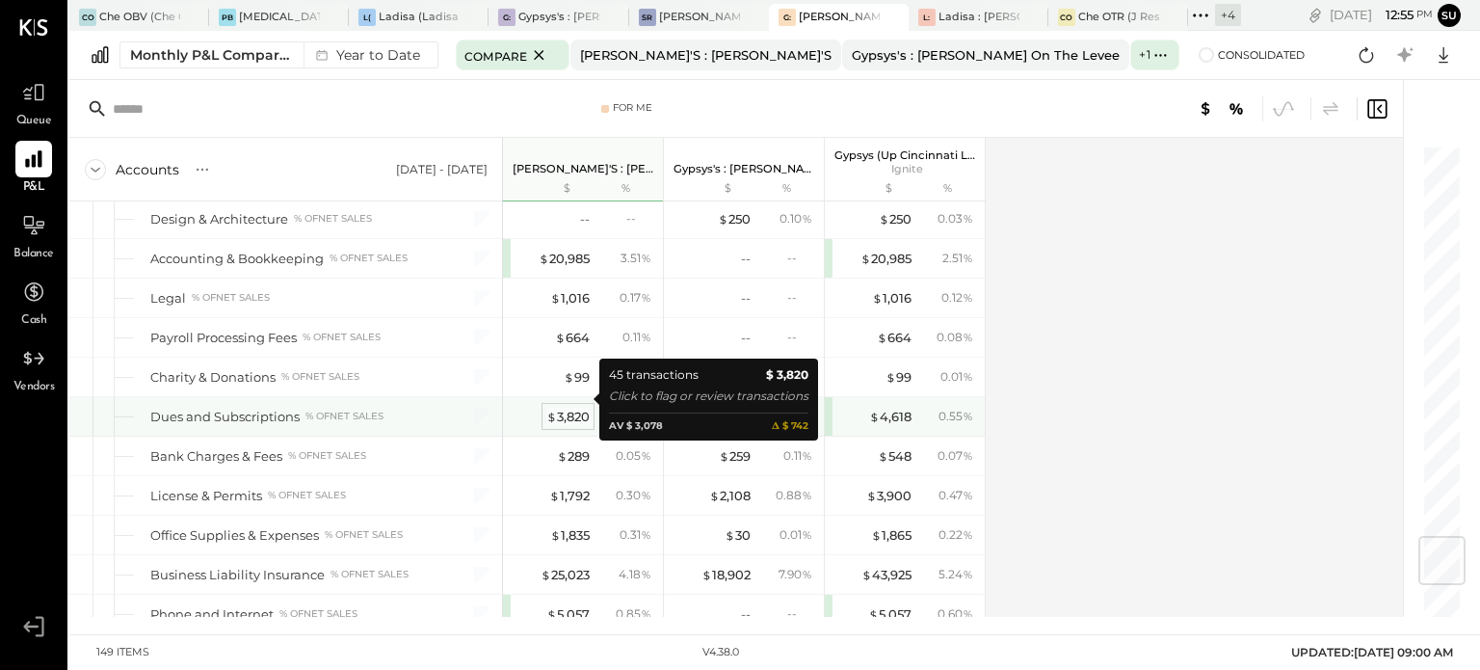
click at [571, 408] on div "$ 3,820" at bounding box center [568, 417] width 43 height 18
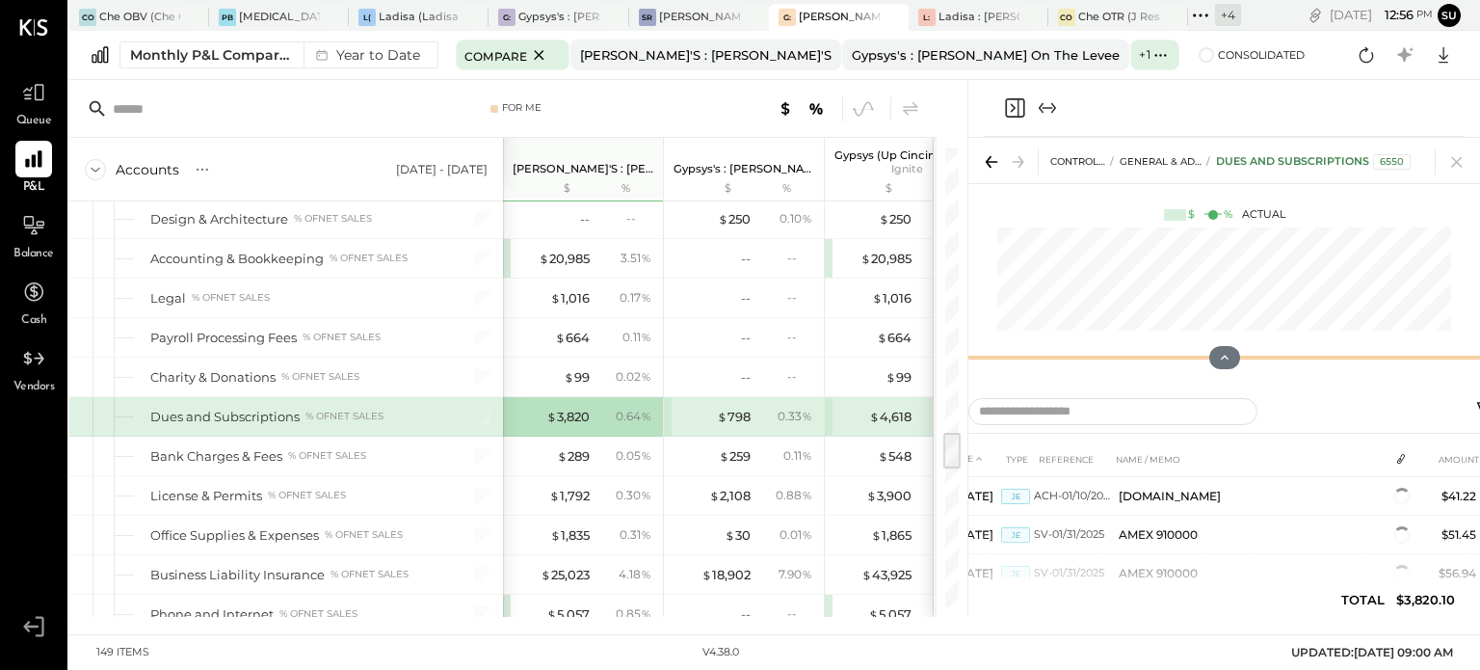
click at [1199, 265] on div "CONTROLLABLE EXPENSES General & Administrative Expenses Dues and Subscriptions …" at bounding box center [1225, 261] width 512 height 247
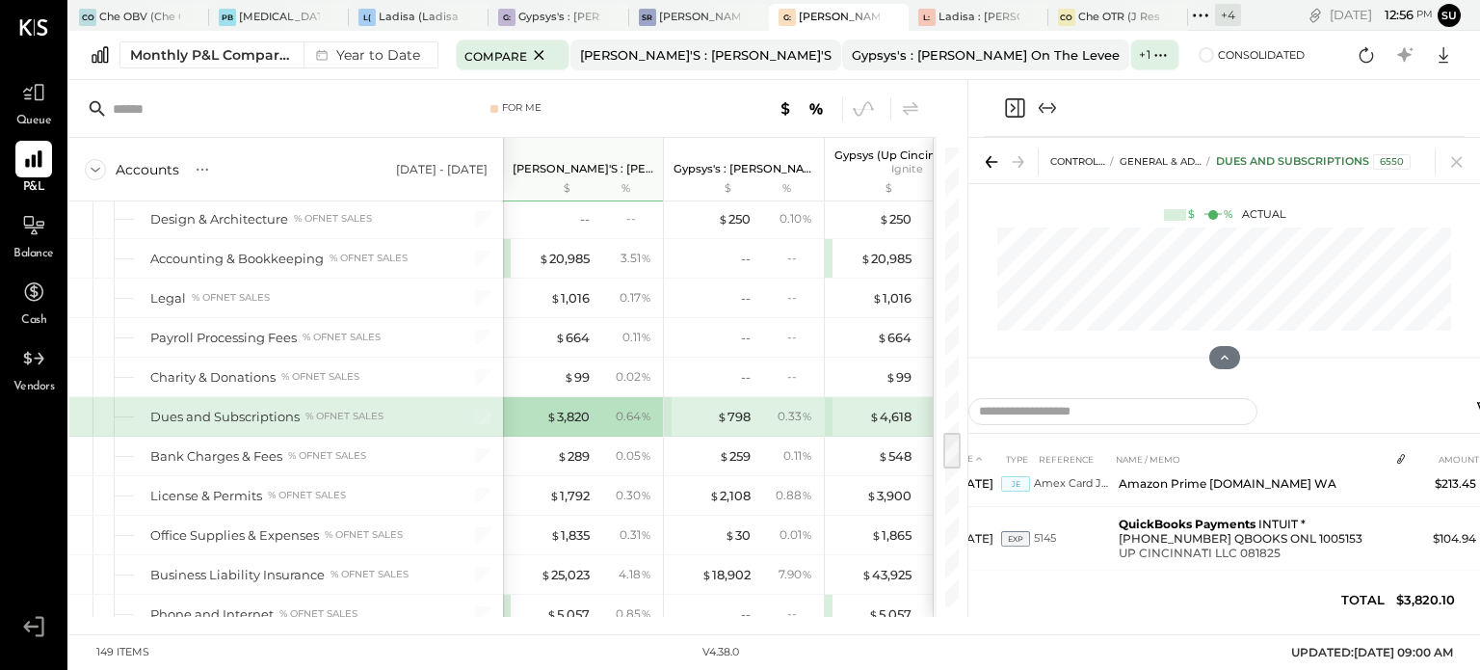
scroll to position [1210, 0]
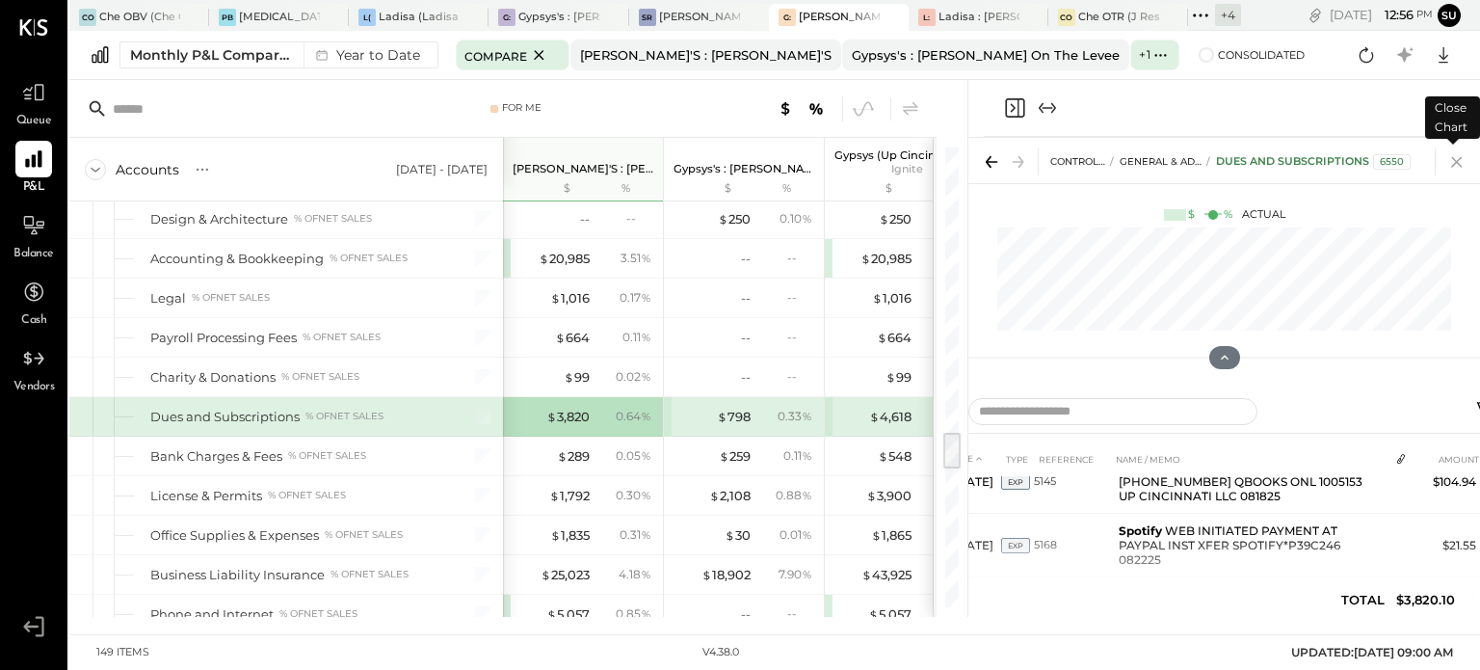
click at [1452, 166] on icon at bounding box center [1457, 161] width 27 height 27
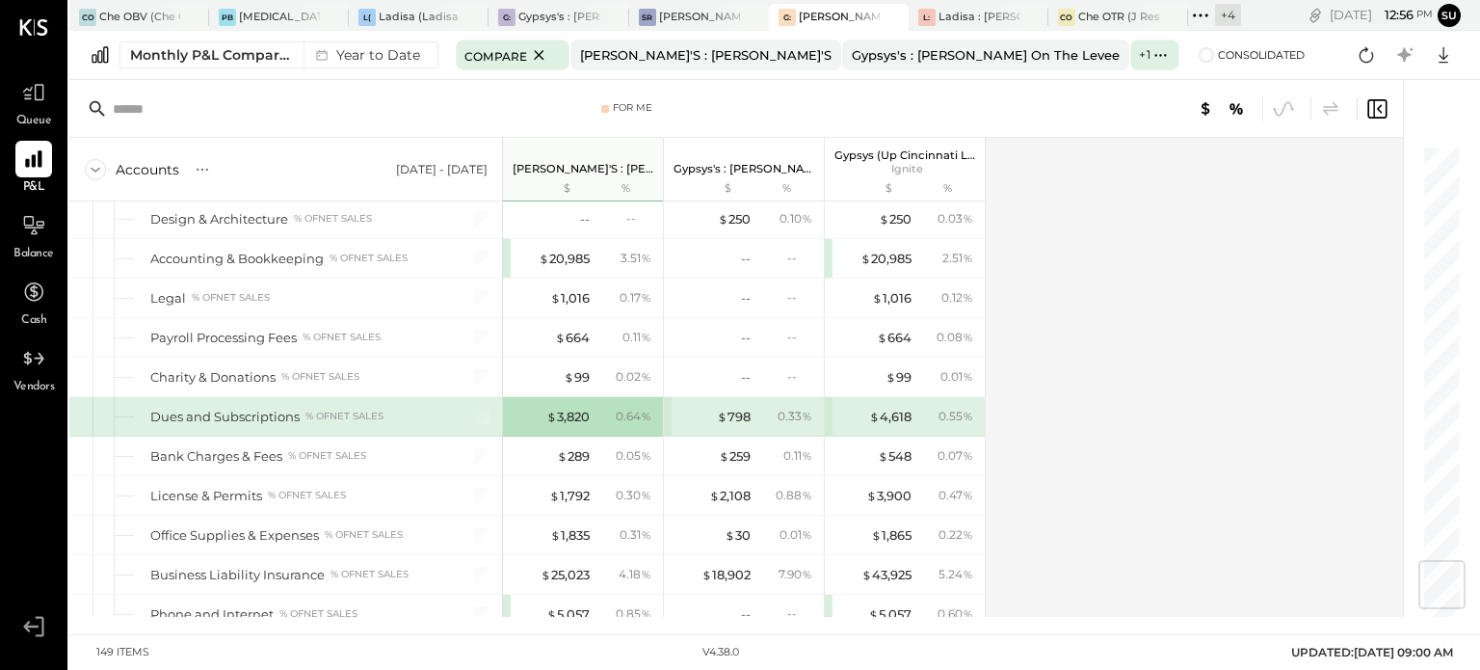
scroll to position [3520, 0]
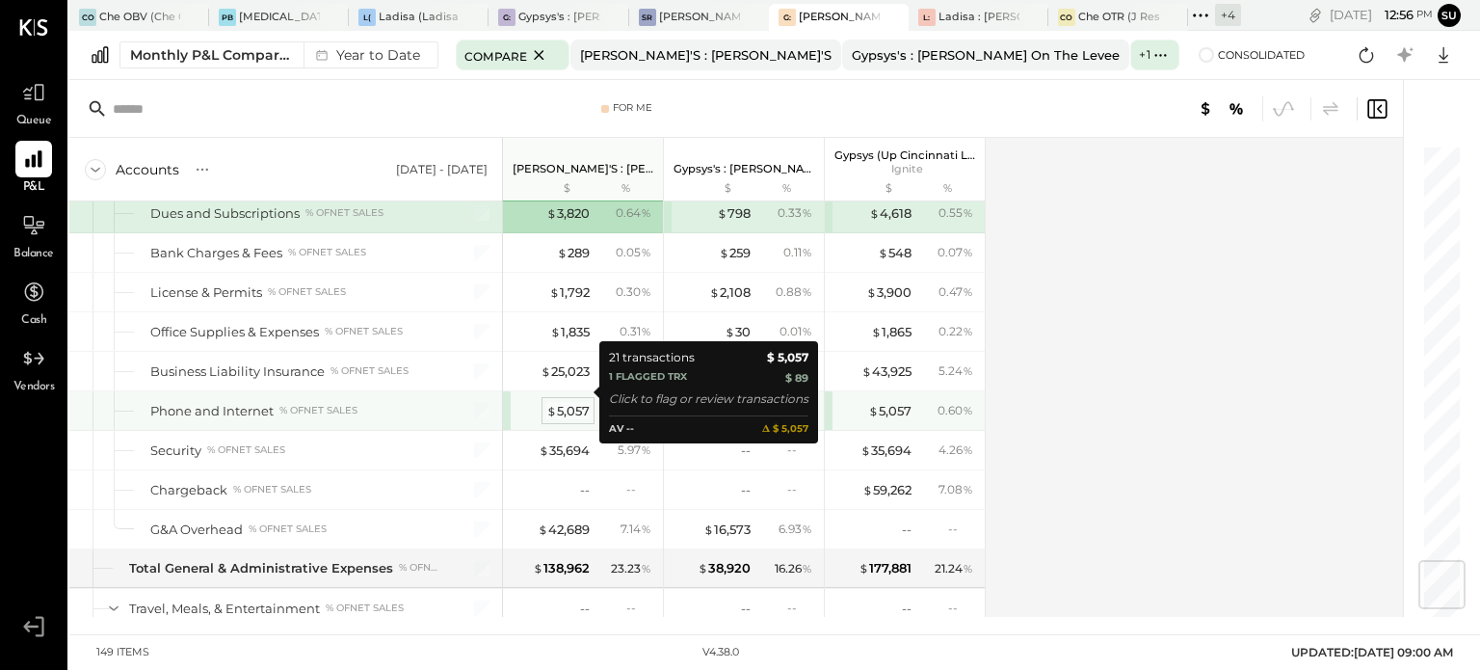
click at [580, 402] on div "$ 5,057" at bounding box center [568, 411] width 43 height 18
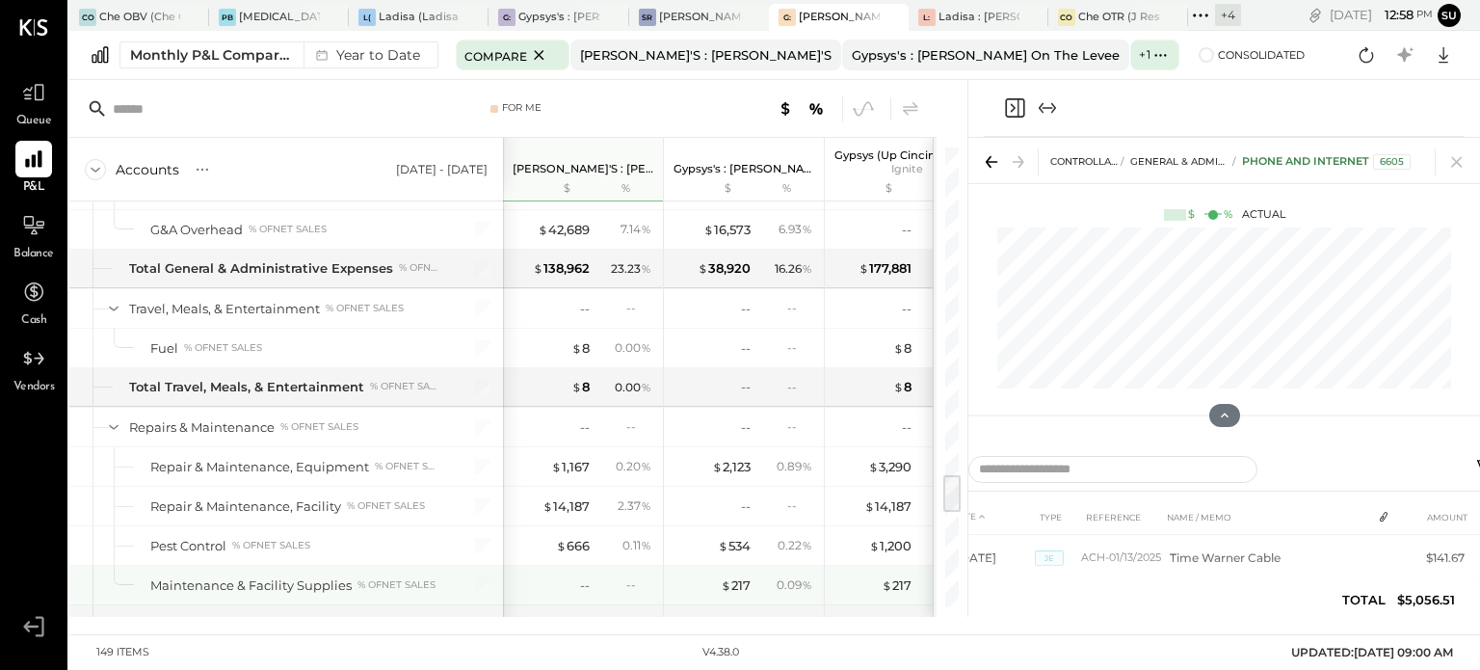
scroll to position [3819, 0]
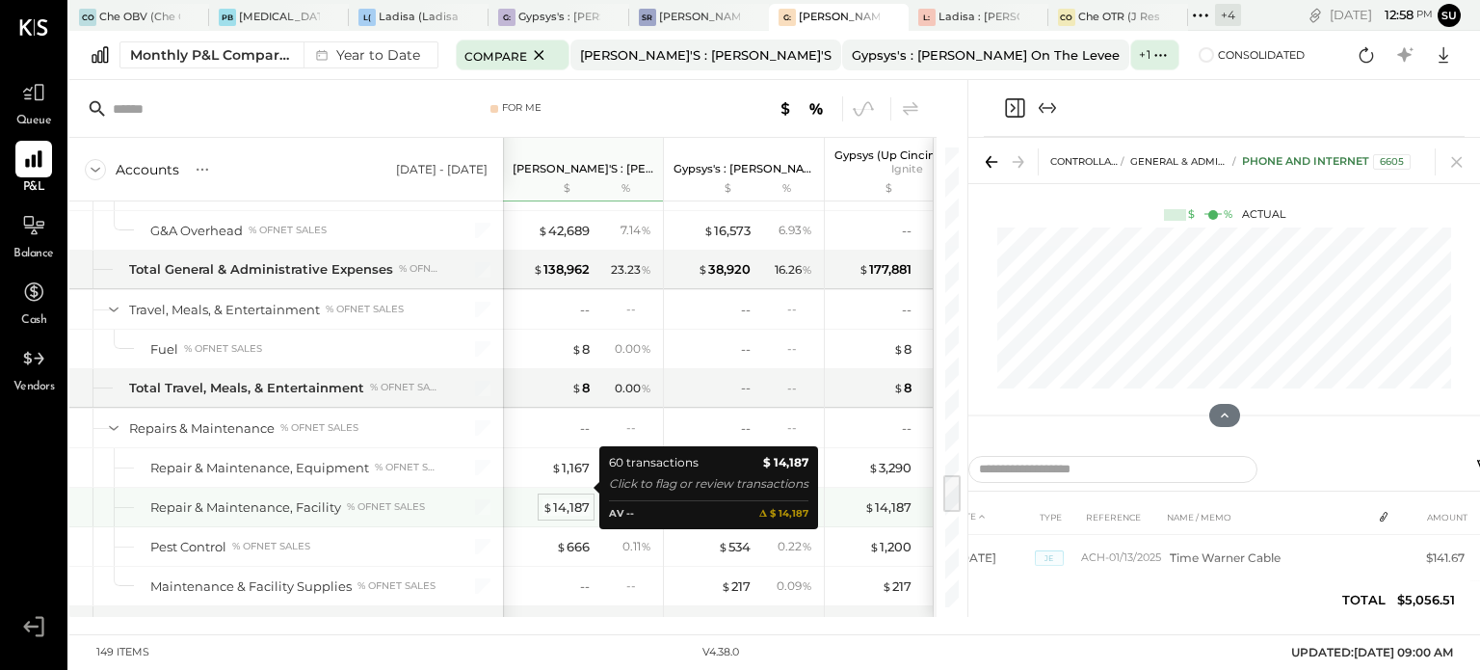
click at [571, 498] on div "$ 14,187" at bounding box center [566, 507] width 47 height 18
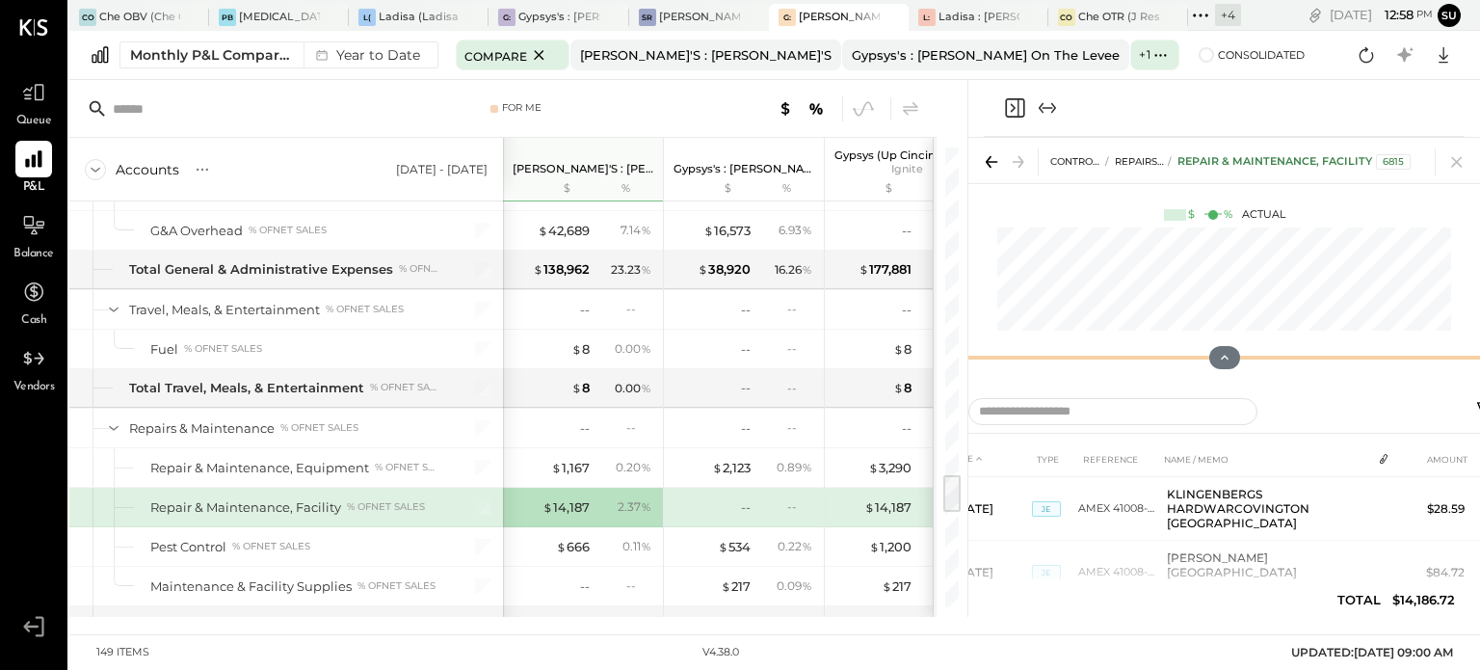
click at [1192, 261] on div "CONTROLLABLE EXPENSES Repairs & Maintenance Repair & Maintenance, Facility 6815…" at bounding box center [1225, 261] width 512 height 247
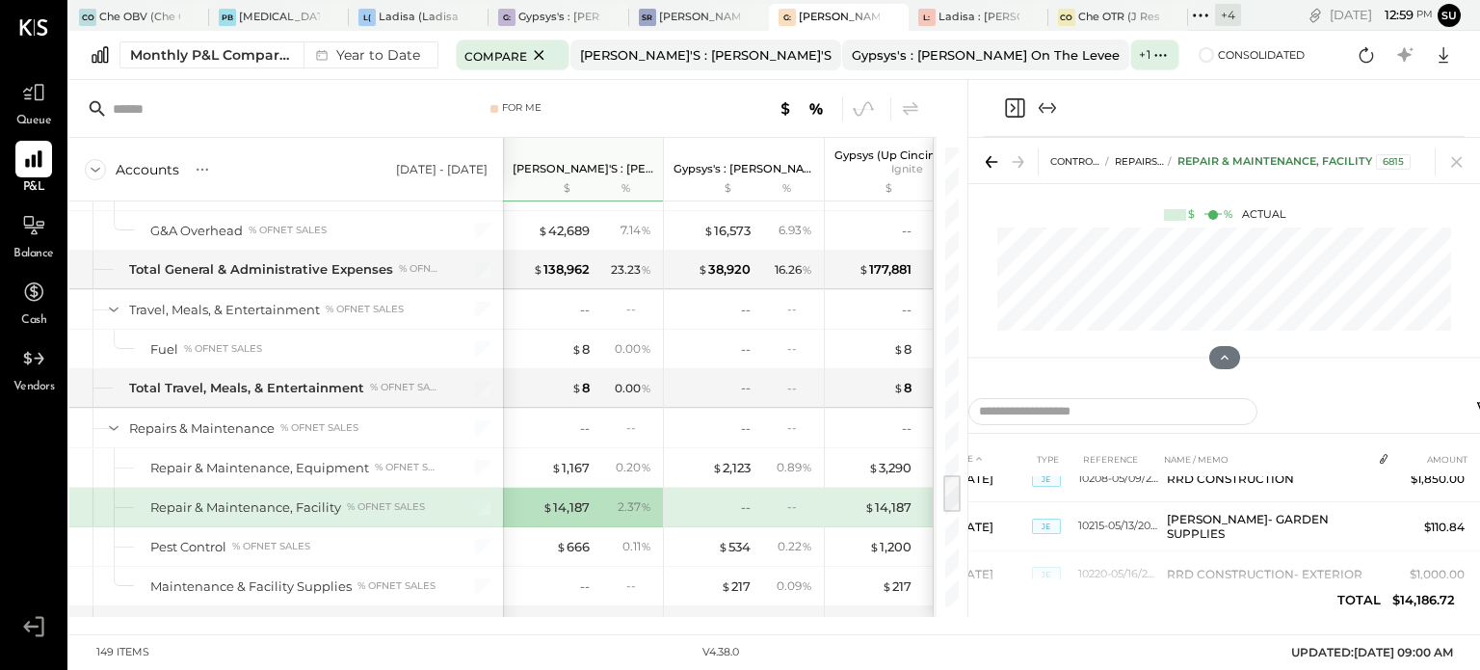
scroll to position [1256, 0]
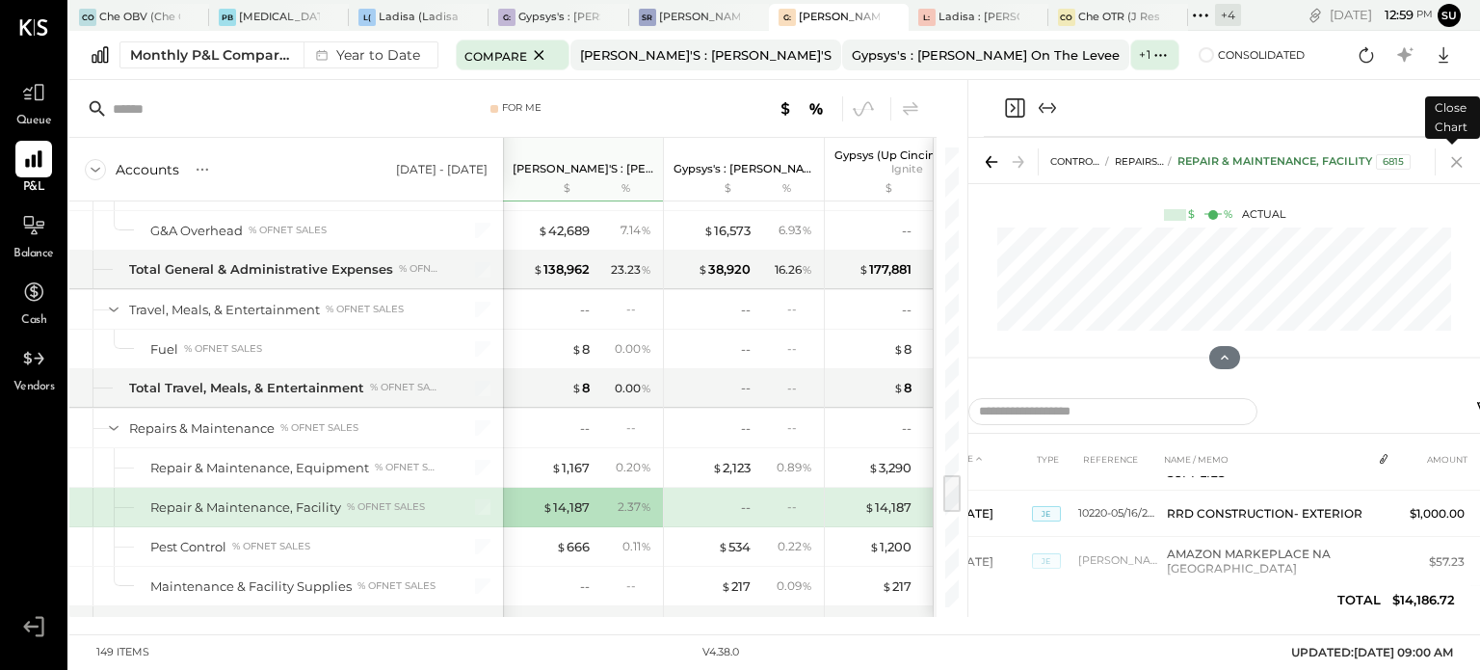
click at [1451, 162] on icon at bounding box center [1457, 161] width 27 height 27
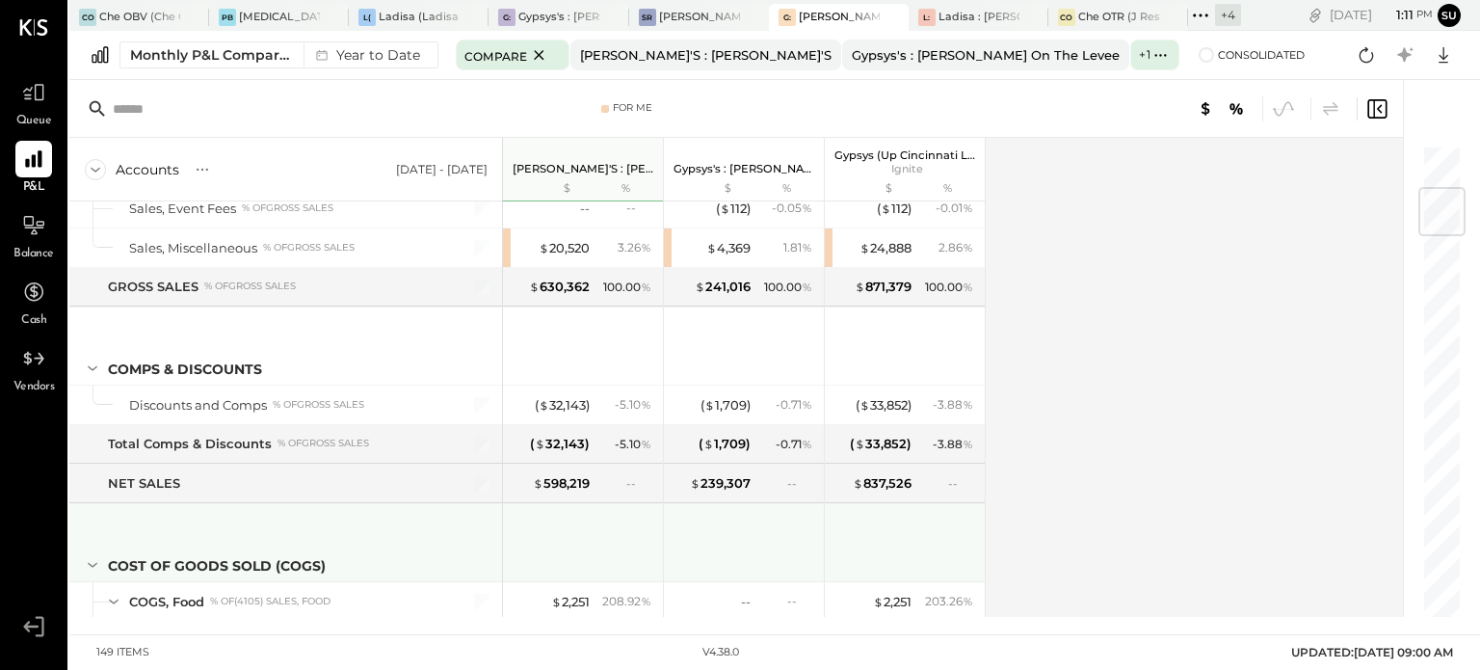
scroll to position [368, 0]
